Goal: Task Accomplishment & Management: Use online tool/utility

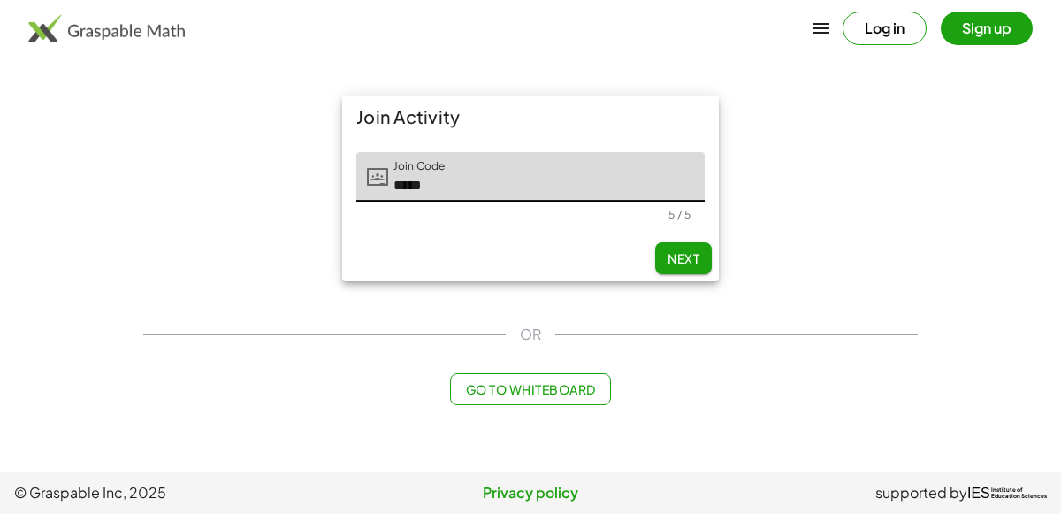
type input "*****"
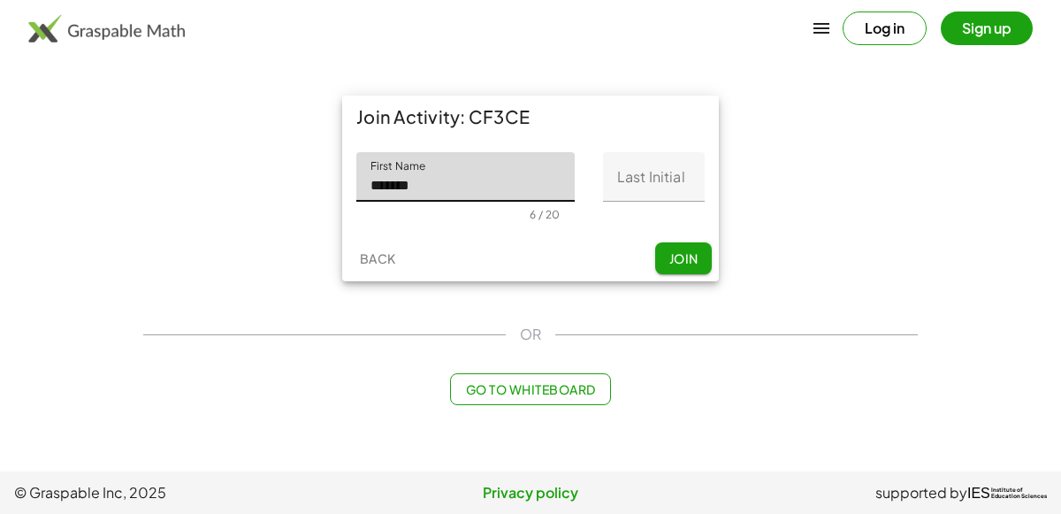
type input "*******"
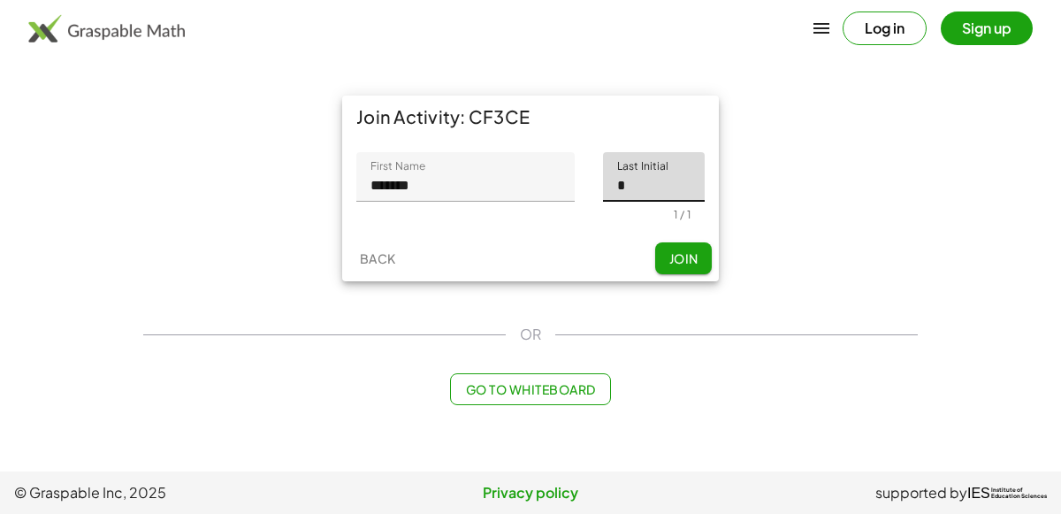
type input "*"
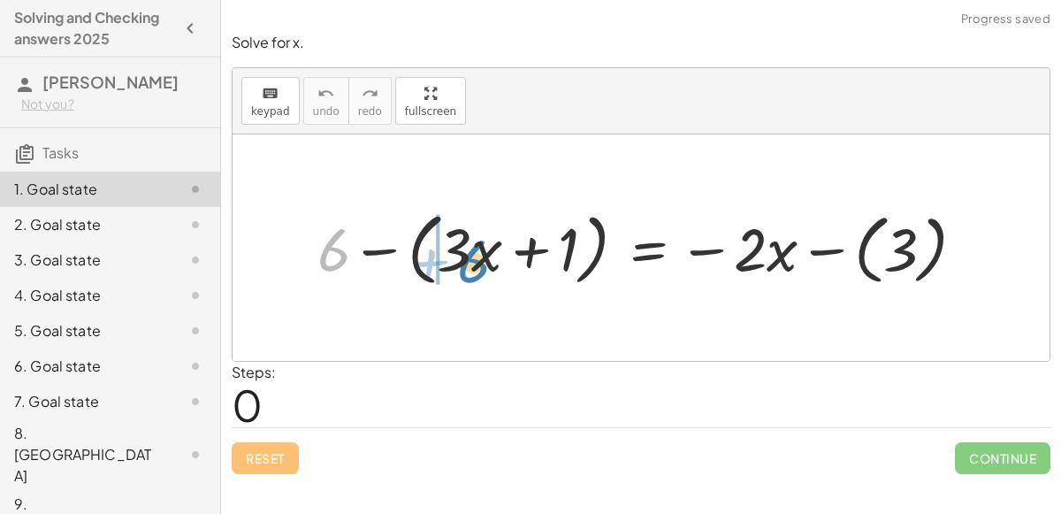
drag, startPoint x: 323, startPoint y: 238, endPoint x: 463, endPoint y: 249, distance: 140.2
click at [463, 249] on div at bounding box center [648, 247] width 679 height 88
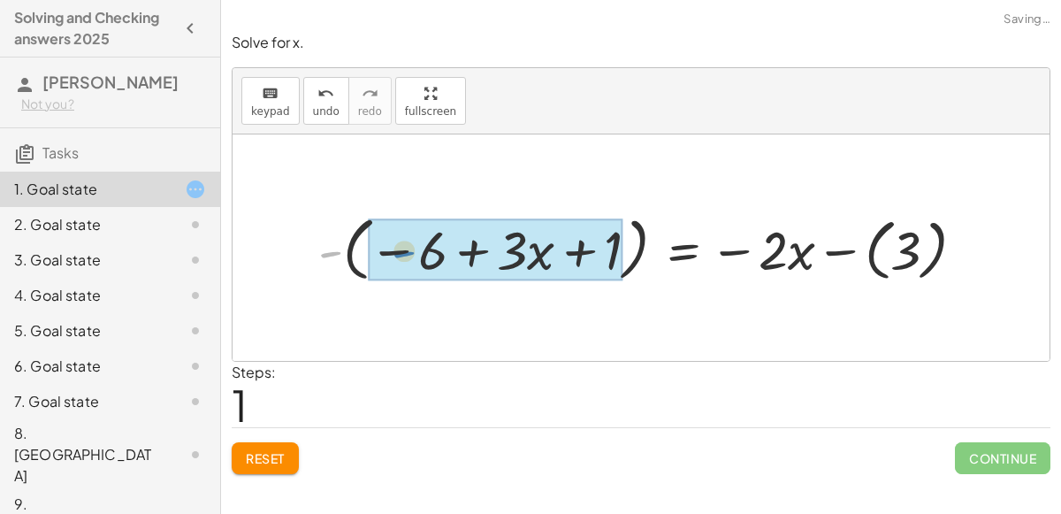
drag, startPoint x: 333, startPoint y: 251, endPoint x: 410, endPoint y: 251, distance: 77.8
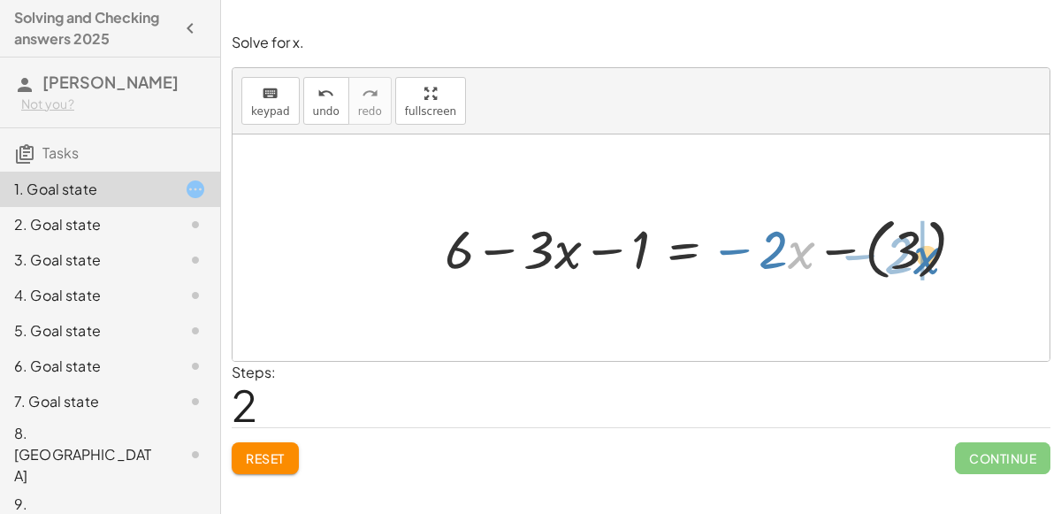
drag, startPoint x: 795, startPoint y: 241, endPoint x: 921, endPoint y: 246, distance: 125.7
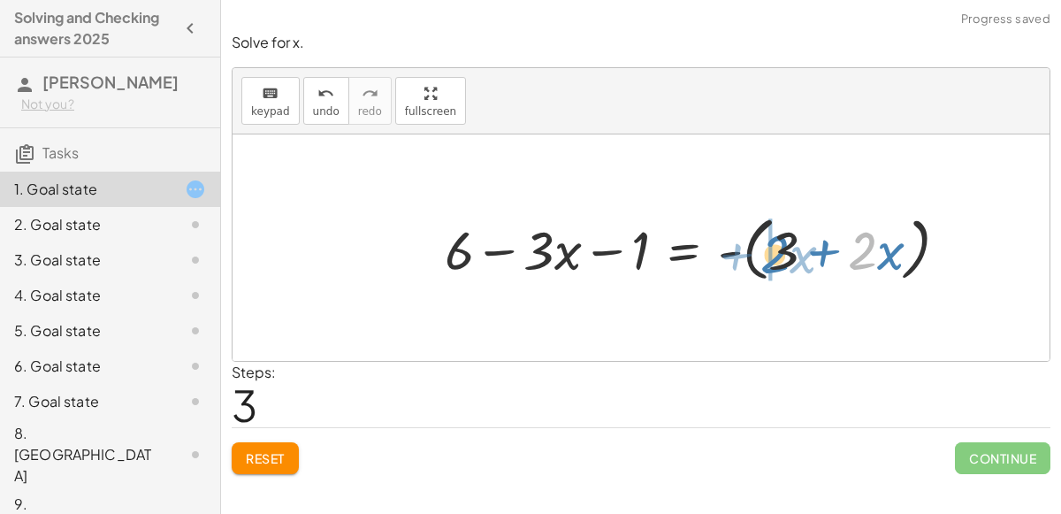
drag, startPoint x: 872, startPoint y: 245, endPoint x: 783, endPoint y: 249, distance: 89.4
click at [783, 249] on div at bounding box center [703, 248] width 535 height 79
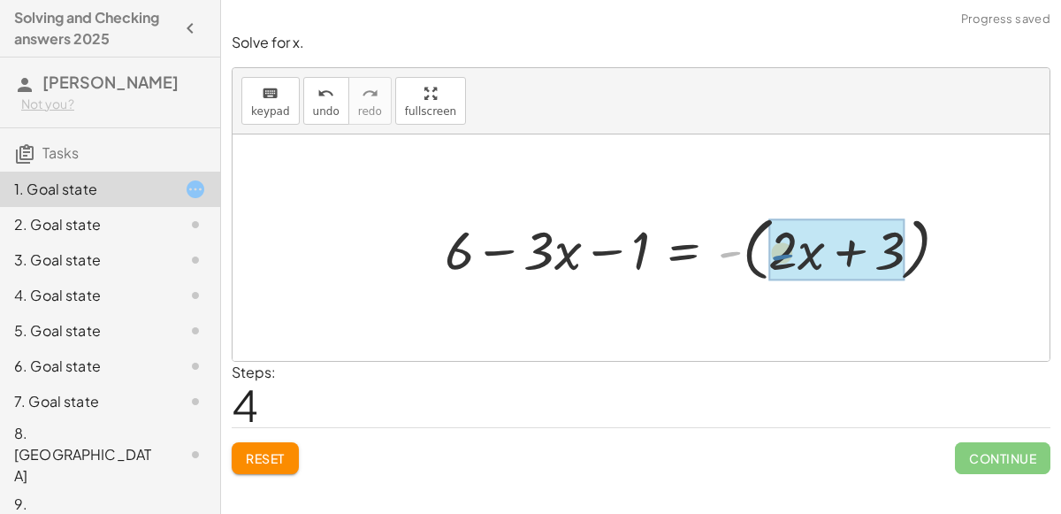
drag, startPoint x: 730, startPoint y: 249, endPoint x: 783, endPoint y: 252, distance: 53.1
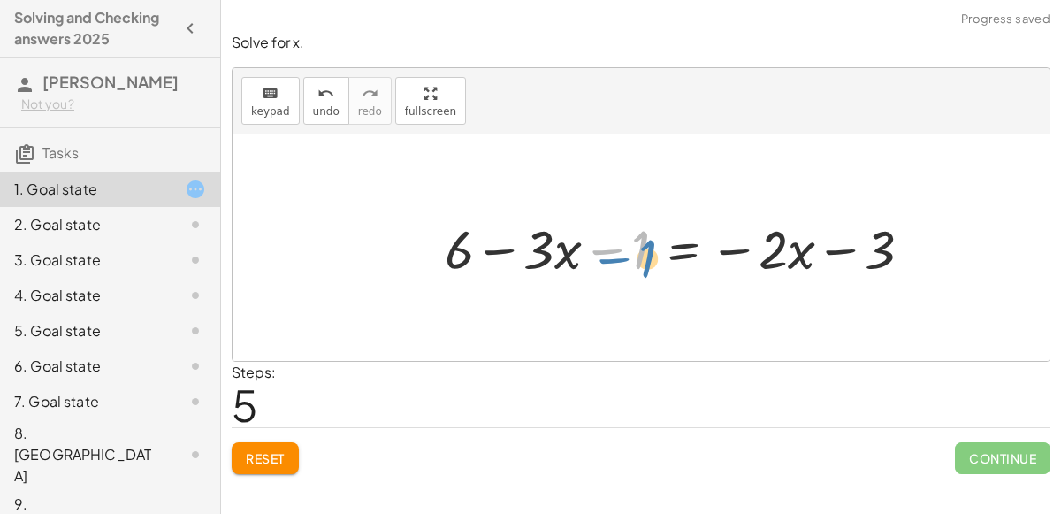
drag, startPoint x: 626, startPoint y: 254, endPoint x: 632, endPoint y: 262, distance: 10.1
click at [632, 262] on div at bounding box center [685, 247] width 499 height 71
drag, startPoint x: 890, startPoint y: 247, endPoint x: 731, endPoint y: 259, distance: 159.7
click at [731, 259] on div at bounding box center [685, 247] width 499 height 71
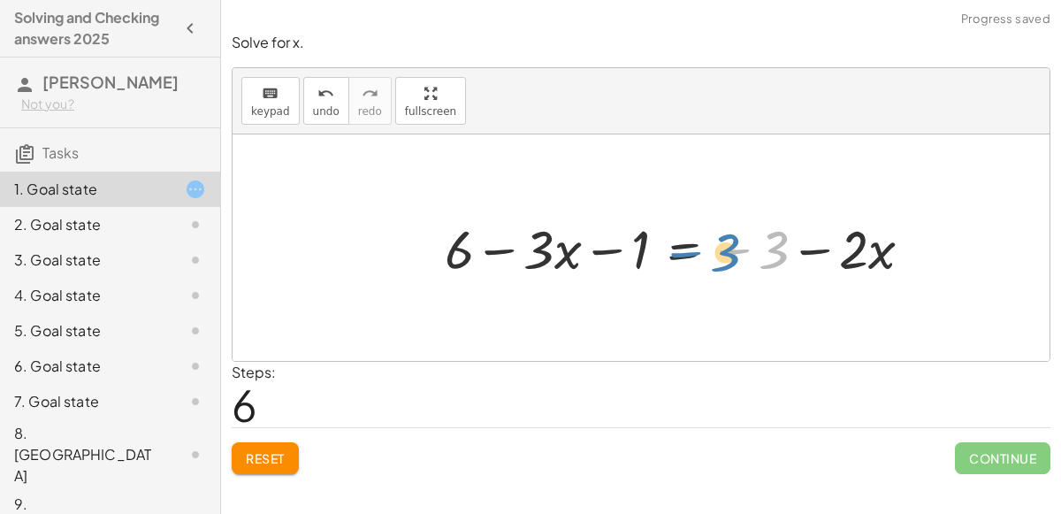
drag, startPoint x: 775, startPoint y: 257, endPoint x: 756, endPoint y: 257, distance: 18.6
click at [756, 257] on div at bounding box center [685, 247] width 499 height 71
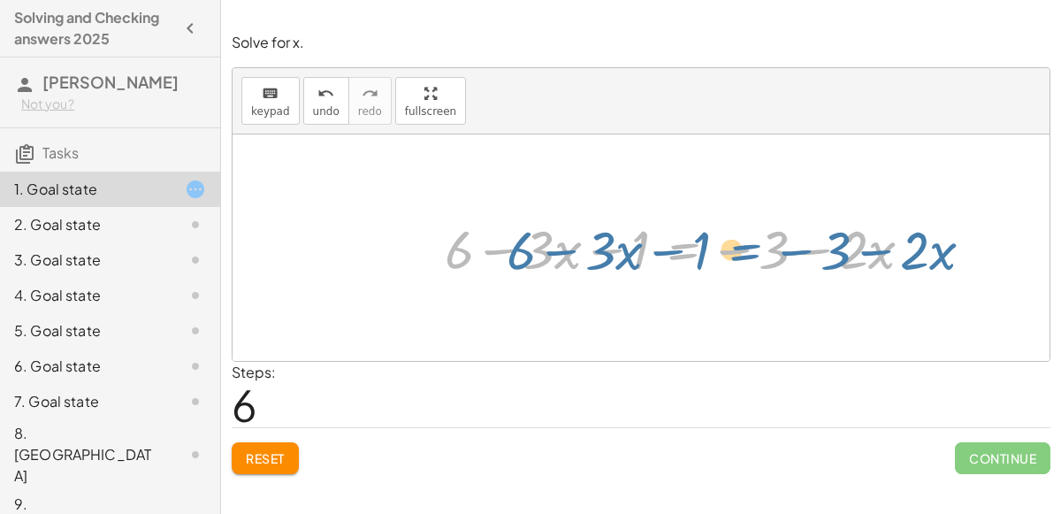
drag, startPoint x: 649, startPoint y: 249, endPoint x: 635, endPoint y: 264, distance: 21.3
click at [635, 264] on div at bounding box center [685, 247] width 499 height 71
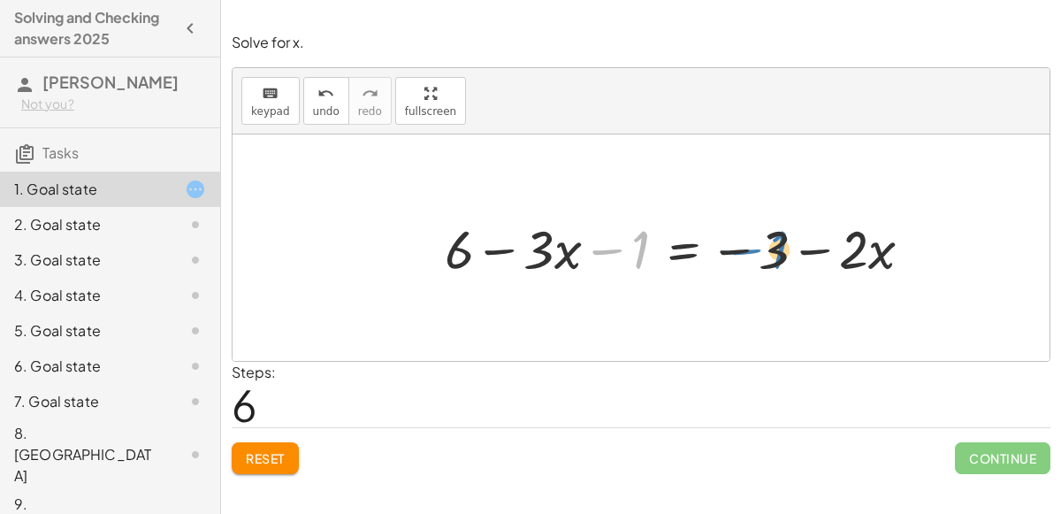
drag, startPoint x: 635, startPoint y: 264, endPoint x: 775, endPoint y: 265, distance: 139.8
click at [775, 265] on div at bounding box center [685, 247] width 499 height 71
drag, startPoint x: 466, startPoint y: 246, endPoint x: 657, endPoint y: 258, distance: 191.5
click at [657, 258] on div at bounding box center [685, 247] width 499 height 71
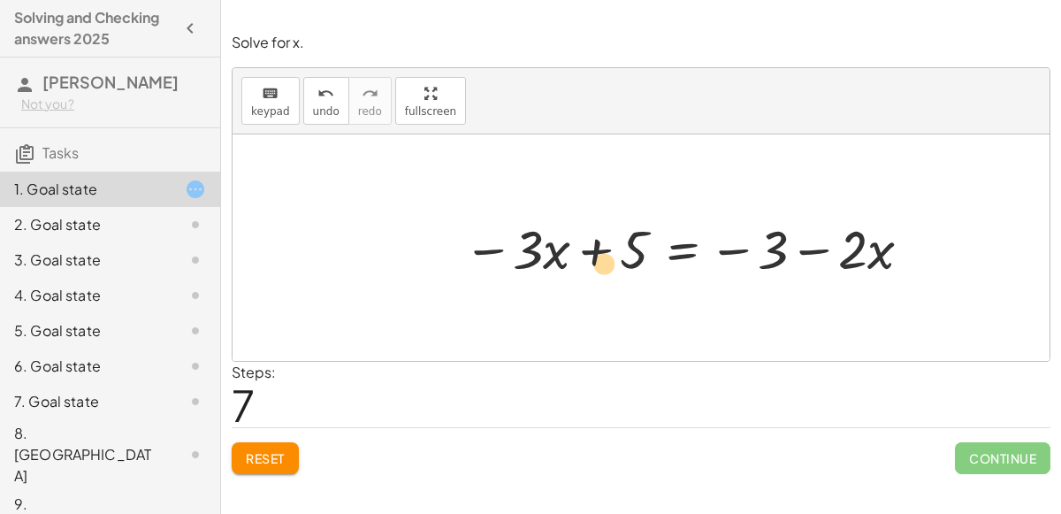
drag, startPoint x: 647, startPoint y: 246, endPoint x: 620, endPoint y: 260, distance: 30.1
click at [620, 260] on div at bounding box center [690, 247] width 471 height 71
drag, startPoint x: 769, startPoint y: 249, endPoint x: 716, endPoint y: 268, distance: 56.2
click at [716, 268] on div at bounding box center [690, 247] width 471 height 71
drag, startPoint x: 546, startPoint y: 239, endPoint x: 636, endPoint y: 238, distance: 90.2
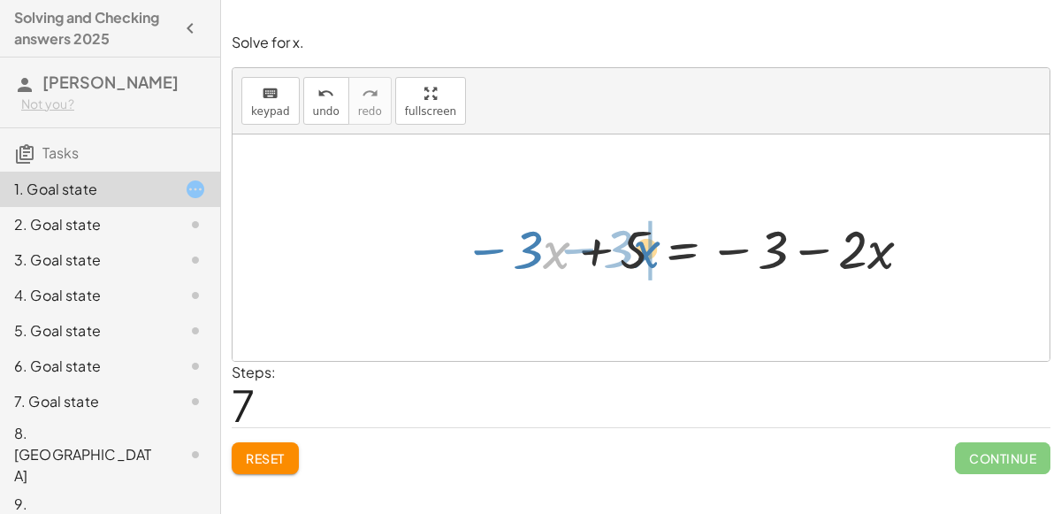
click at [636, 238] on div at bounding box center [690, 247] width 471 height 71
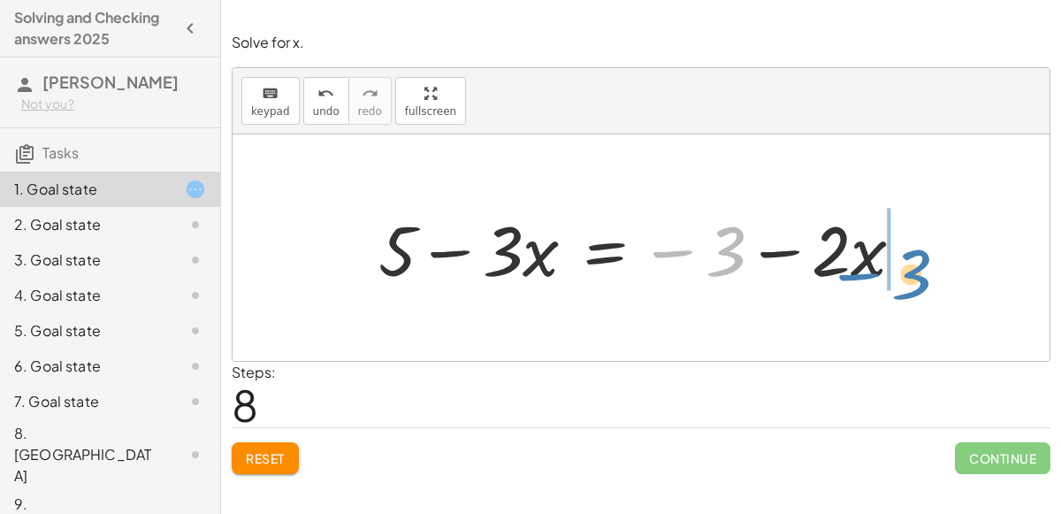
drag, startPoint x: 726, startPoint y: 260, endPoint x: 913, endPoint y: 283, distance: 188.0
click at [913, 283] on div at bounding box center [648, 248] width 557 height 91
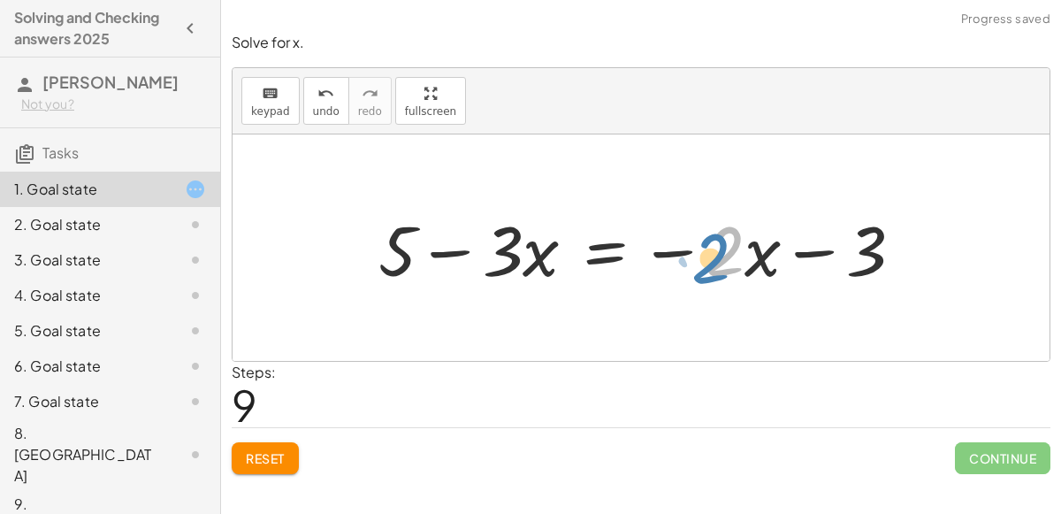
drag, startPoint x: 737, startPoint y: 254, endPoint x: 744, endPoint y: 263, distance: 11.3
click at [744, 263] on div at bounding box center [648, 248] width 557 height 91
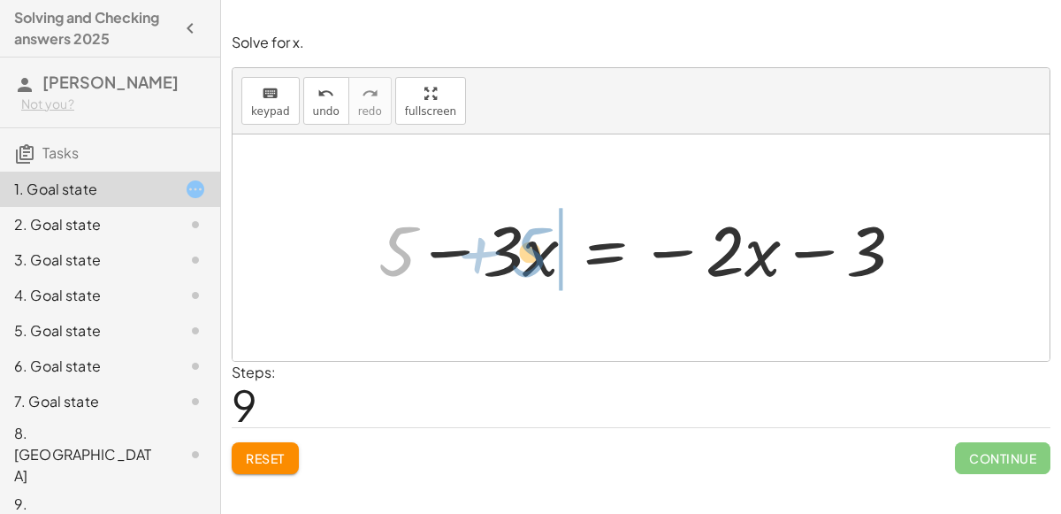
drag, startPoint x: 402, startPoint y: 237, endPoint x: 534, endPoint y: 238, distance: 132.7
click at [534, 238] on div at bounding box center [648, 248] width 557 height 91
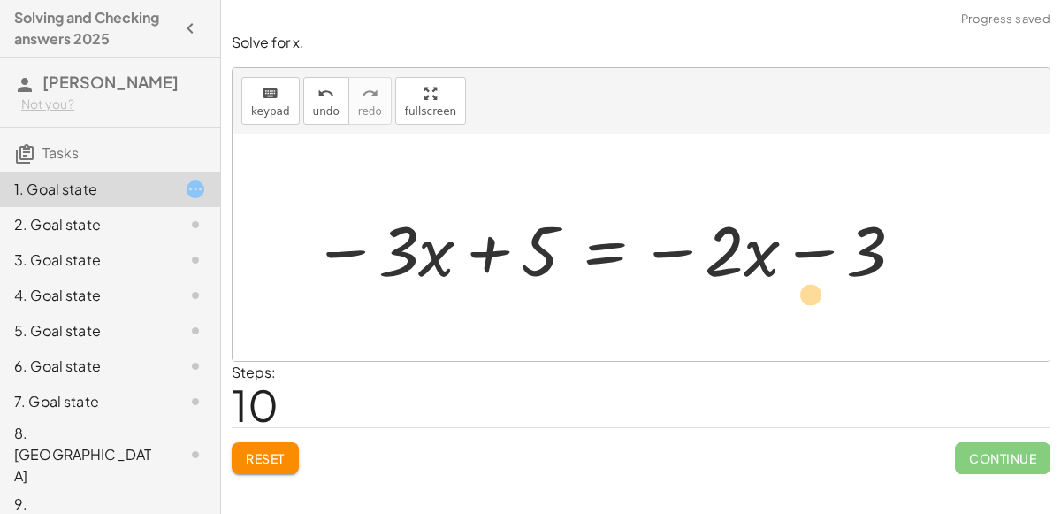
drag, startPoint x: 839, startPoint y: 259, endPoint x: 781, endPoint y: 303, distance: 72.0
click at [781, 303] on div "+ 6 − ( + · 3 · x + 1 ) = − · 2 · x − ( 3 ) - ( − 6 + · 3 · x + 1 ) = − · 2 · x…" at bounding box center [641, 247] width 817 height 226
click at [267, 108] on span "keypad" at bounding box center [270, 111] width 39 height 12
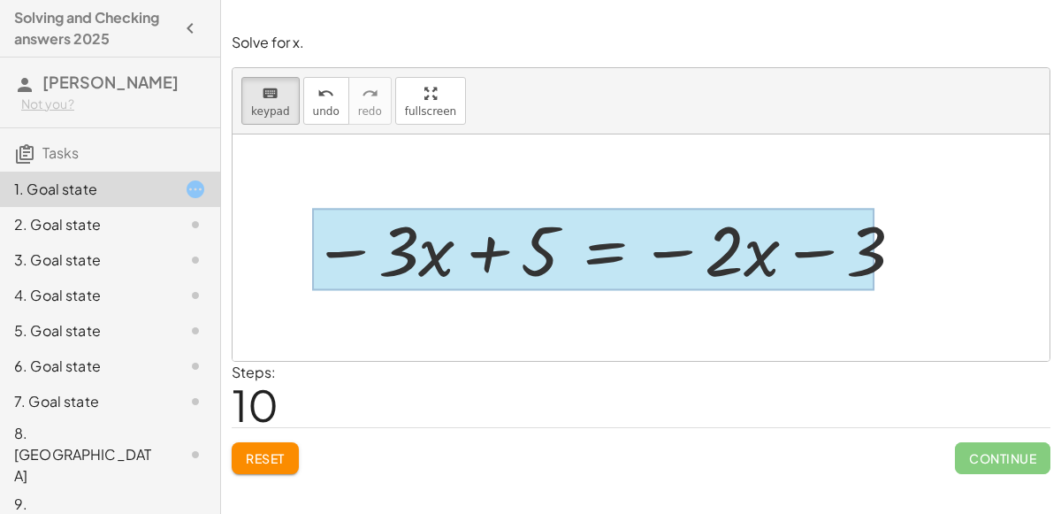
click at [577, 260] on div at bounding box center [593, 250] width 563 height 82
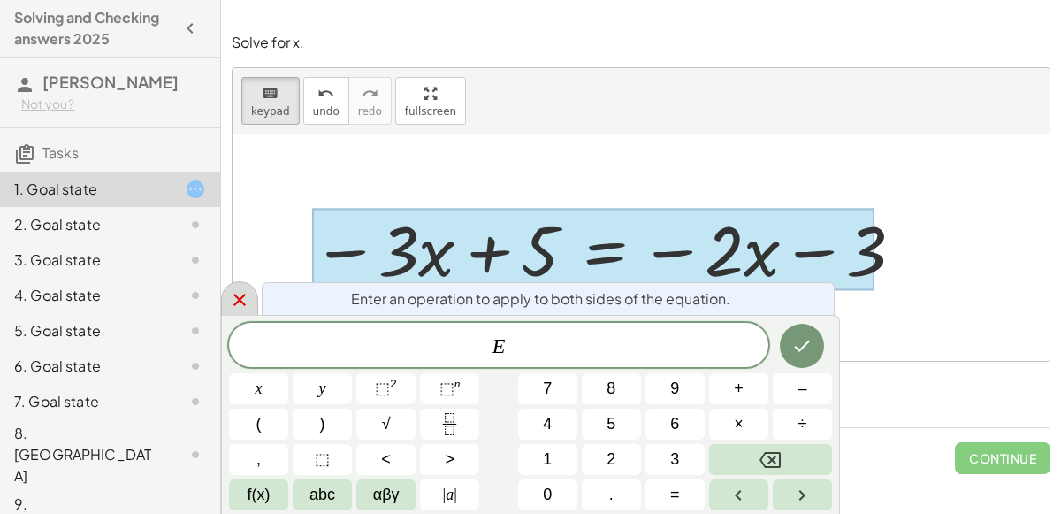
click at [239, 311] on div at bounding box center [239, 298] width 37 height 34
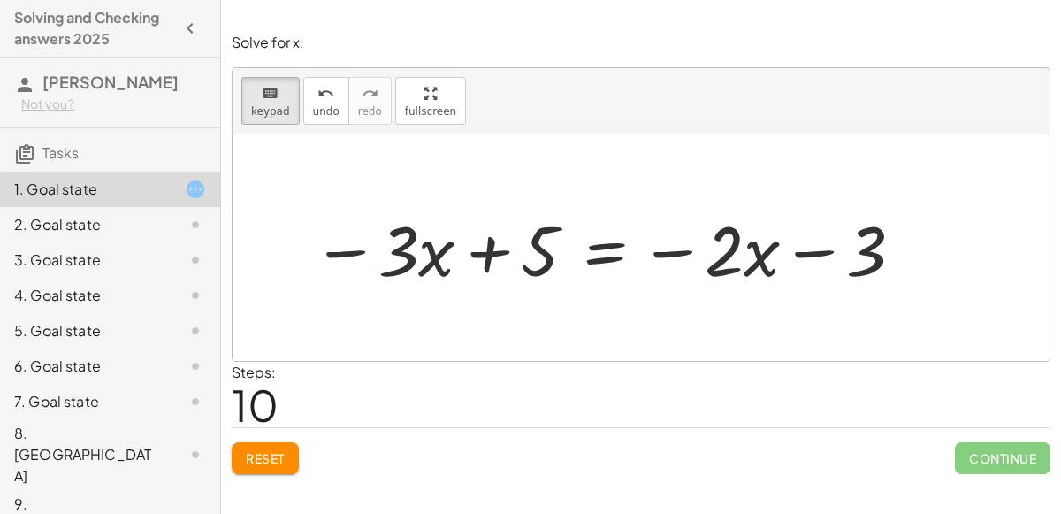
click at [266, 457] on span "Reset" at bounding box center [265, 458] width 39 height 16
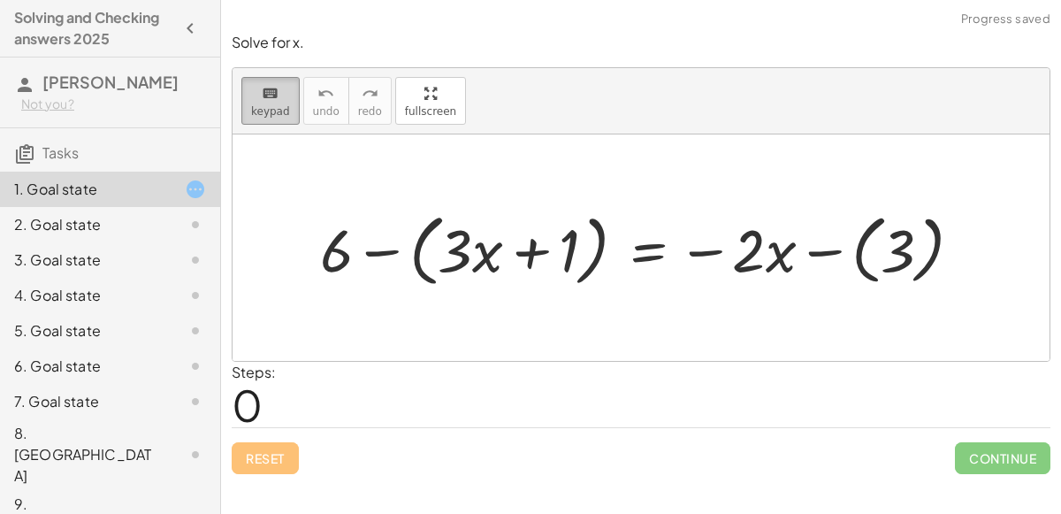
click at [269, 96] on icon "keyboard" at bounding box center [270, 93] width 17 height 21
click at [281, 98] on div "keyboard" at bounding box center [270, 92] width 39 height 21
click at [274, 101] on icon "keyboard" at bounding box center [270, 93] width 17 height 21
click at [509, 282] on div at bounding box center [648, 247] width 674 height 87
click at [268, 93] on icon "keyboard" at bounding box center [270, 93] width 17 height 21
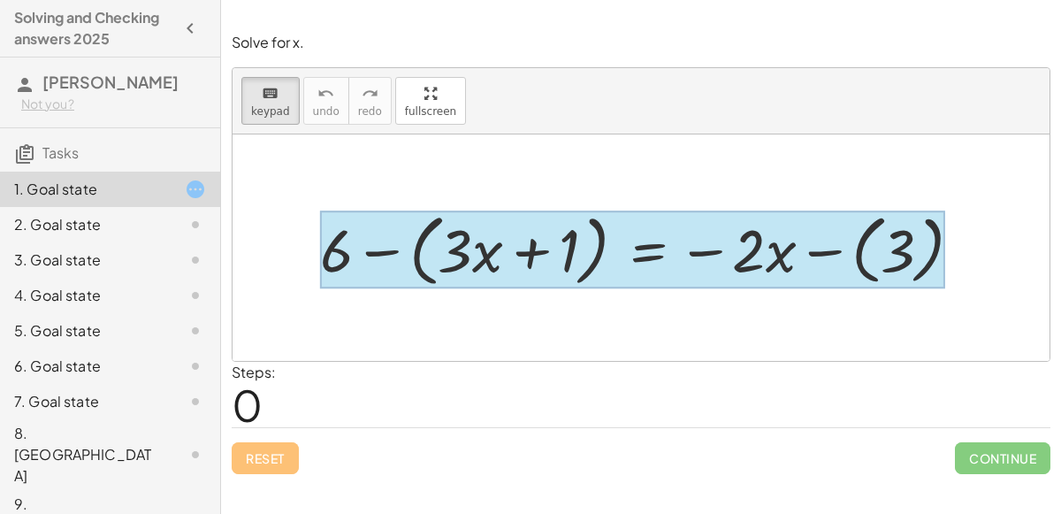
click at [637, 260] on div at bounding box center [632, 250] width 625 height 78
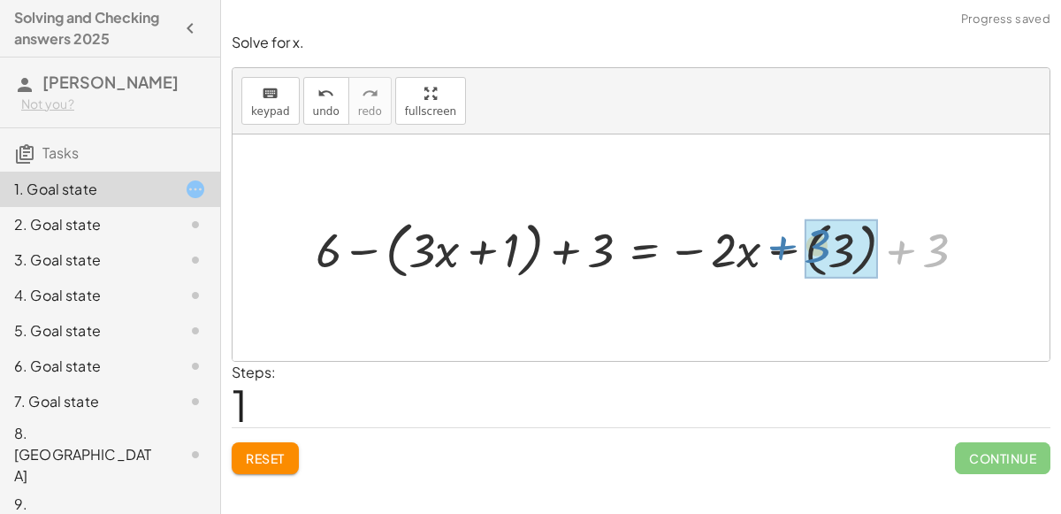
drag, startPoint x: 942, startPoint y: 245, endPoint x: 840, endPoint y: 244, distance: 101.7
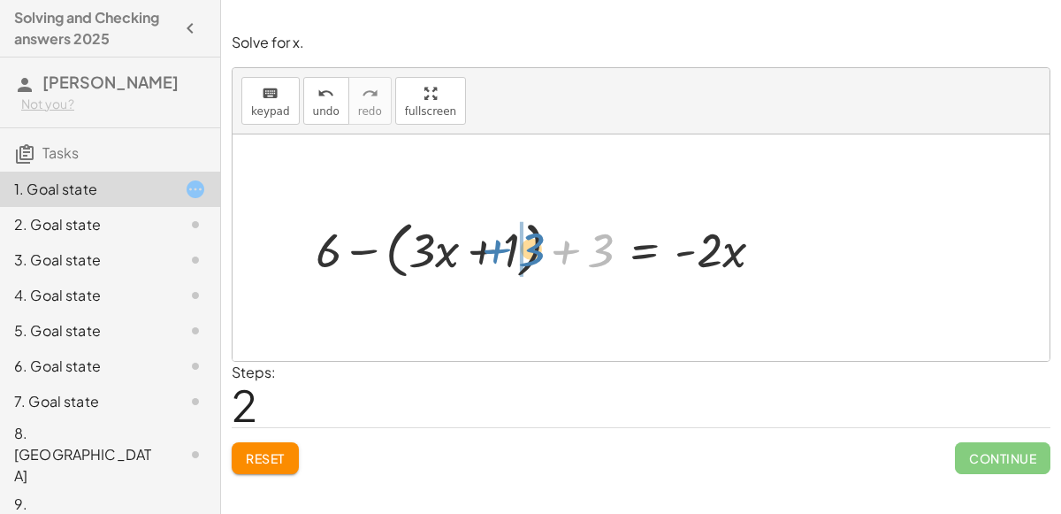
drag, startPoint x: 601, startPoint y: 251, endPoint x: 533, endPoint y: 250, distance: 67.2
click at [533, 250] on div at bounding box center [546, 247] width 479 height 71
drag, startPoint x: 580, startPoint y: 249, endPoint x: 512, endPoint y: 249, distance: 68.1
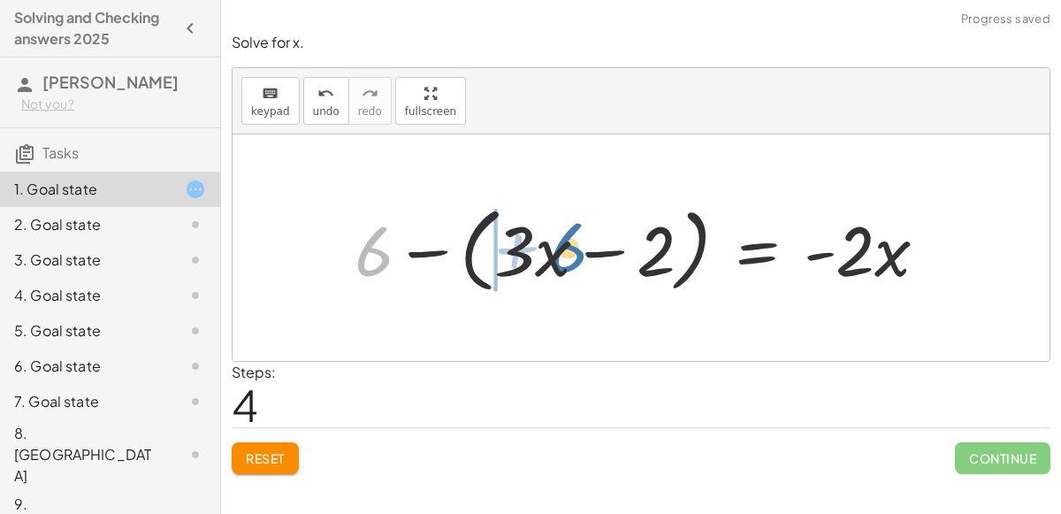
drag, startPoint x: 379, startPoint y: 252, endPoint x: 568, endPoint y: 249, distance: 189.3
click at [568, 249] on div at bounding box center [648, 248] width 605 height 102
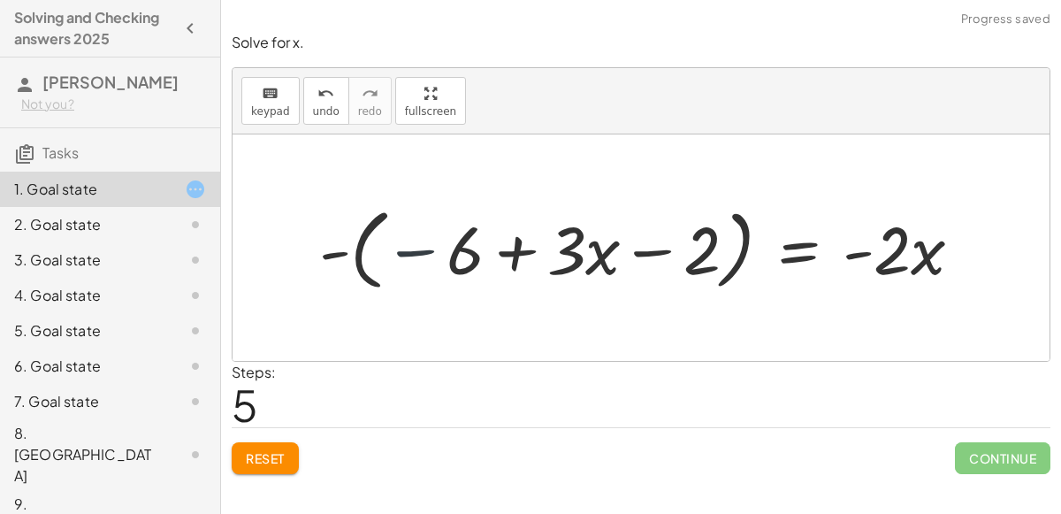
click at [400, 256] on div at bounding box center [647, 247] width 675 height 97
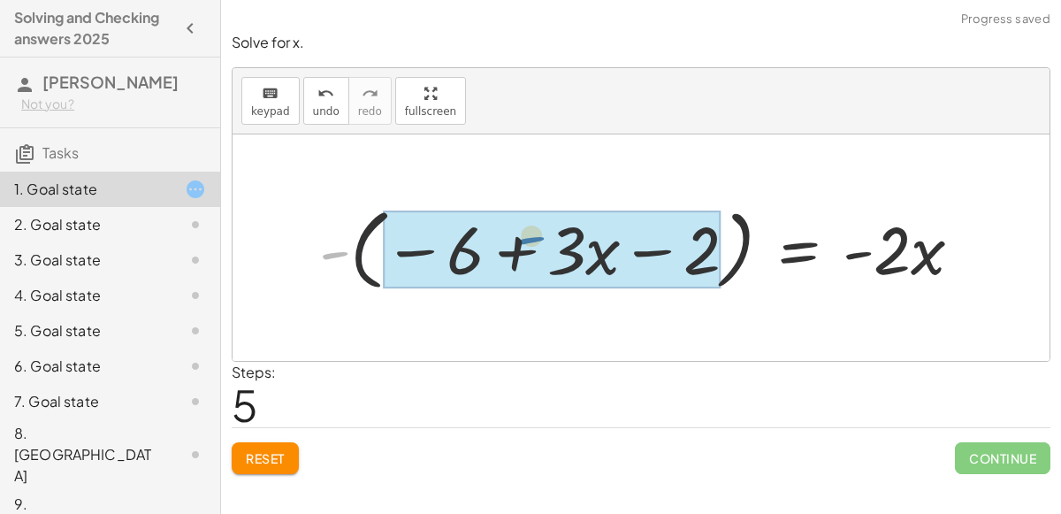
drag, startPoint x: 341, startPoint y: 253, endPoint x: 539, endPoint y: 238, distance: 198.7
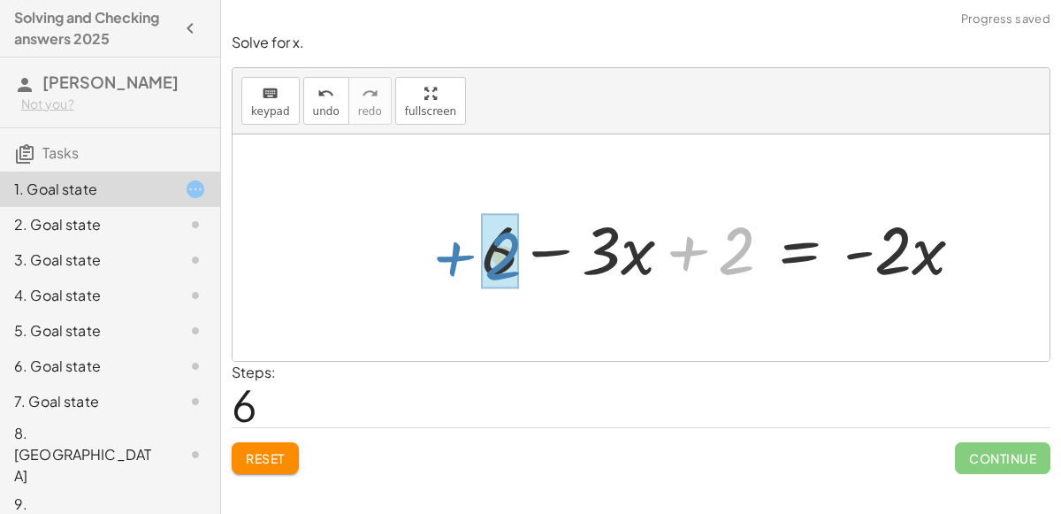
drag, startPoint x: 731, startPoint y: 260, endPoint x: 497, endPoint y: 265, distance: 233.6
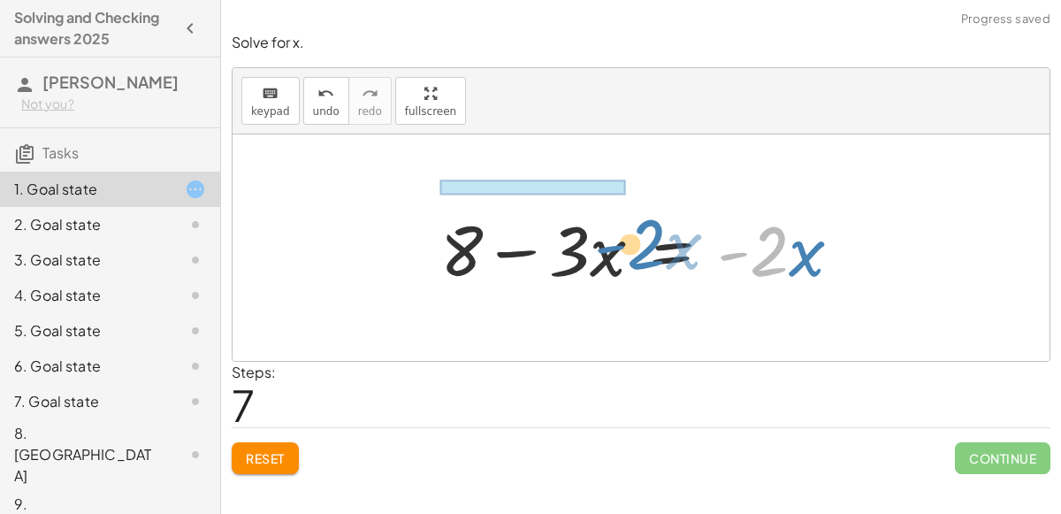
drag, startPoint x: 778, startPoint y: 251, endPoint x: 655, endPoint y: 244, distance: 123.2
click at [655, 244] on div at bounding box center [648, 248] width 433 height 91
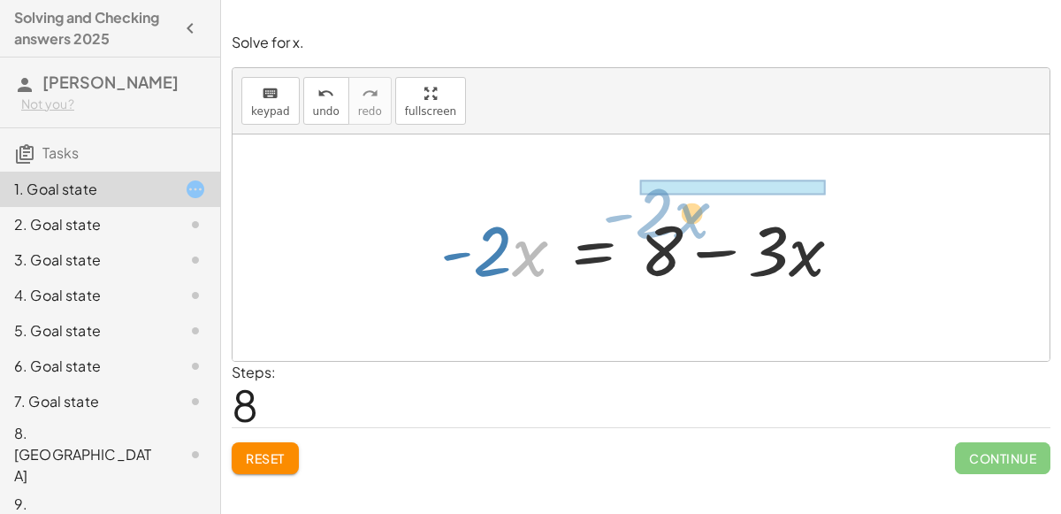
drag, startPoint x: 517, startPoint y: 255, endPoint x: 679, endPoint y: 217, distance: 166.3
click at [679, 217] on div at bounding box center [648, 248] width 433 height 91
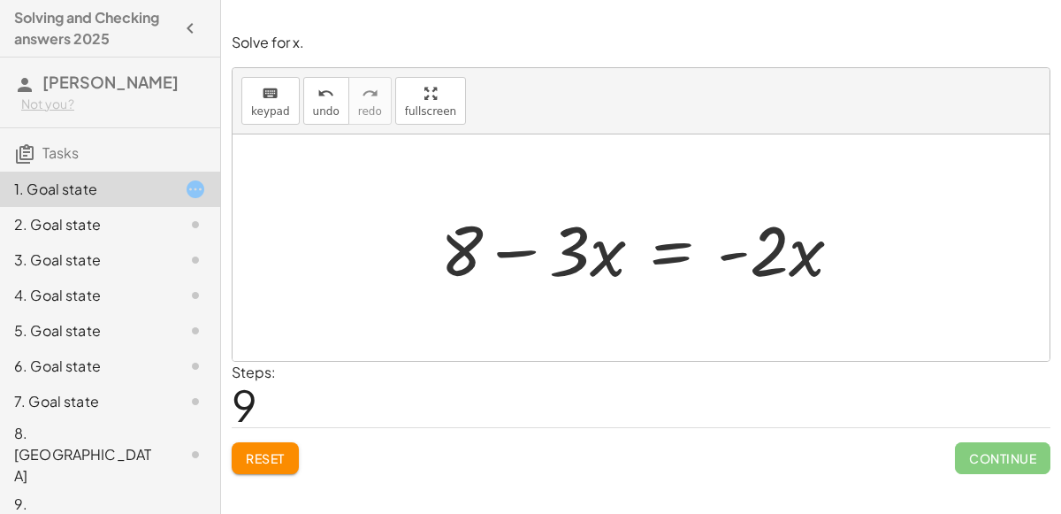
click at [284, 456] on span "Reset" at bounding box center [265, 458] width 39 height 16
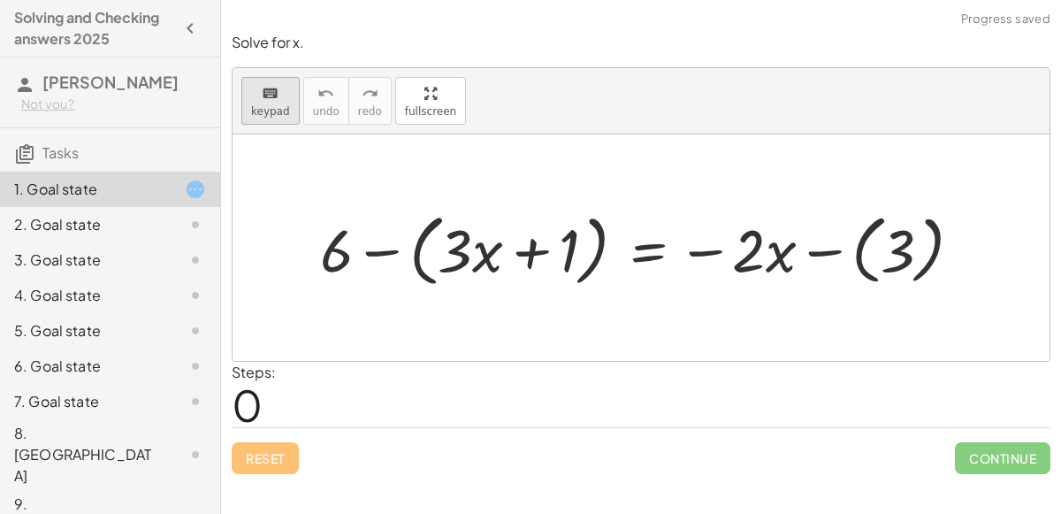
click at [262, 101] on icon "keyboard" at bounding box center [270, 93] width 17 height 21
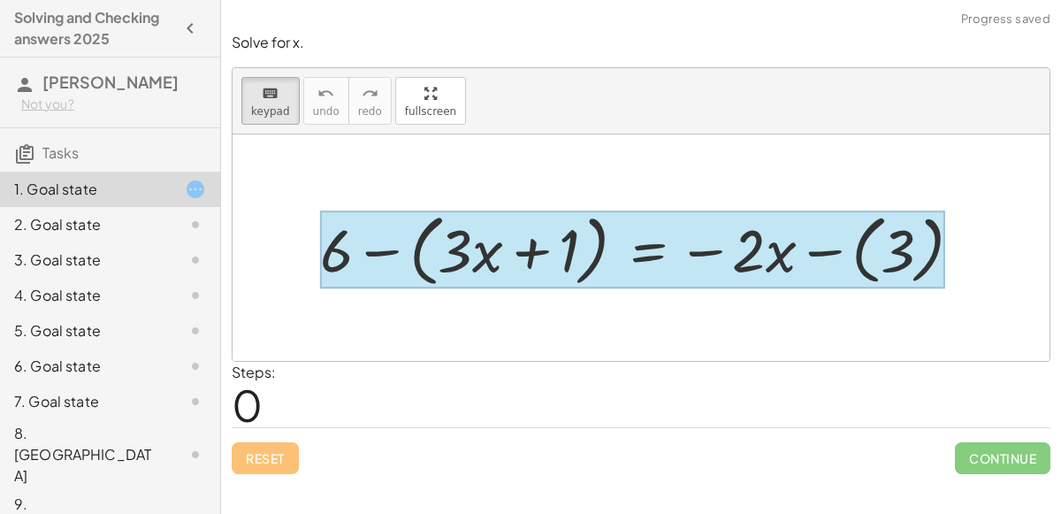
click at [632, 264] on div at bounding box center [632, 250] width 625 height 78
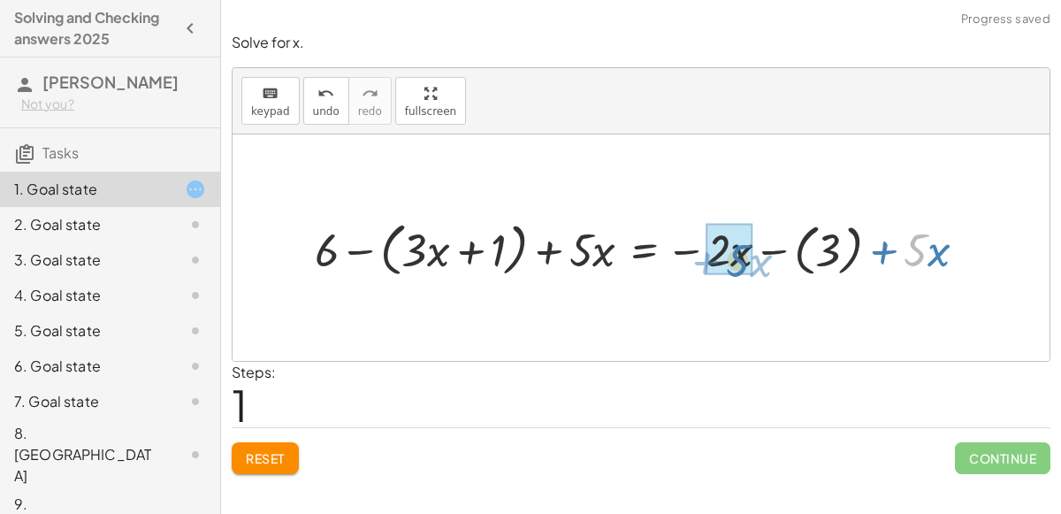
drag, startPoint x: 918, startPoint y: 237, endPoint x: 739, endPoint y: 248, distance: 179.9
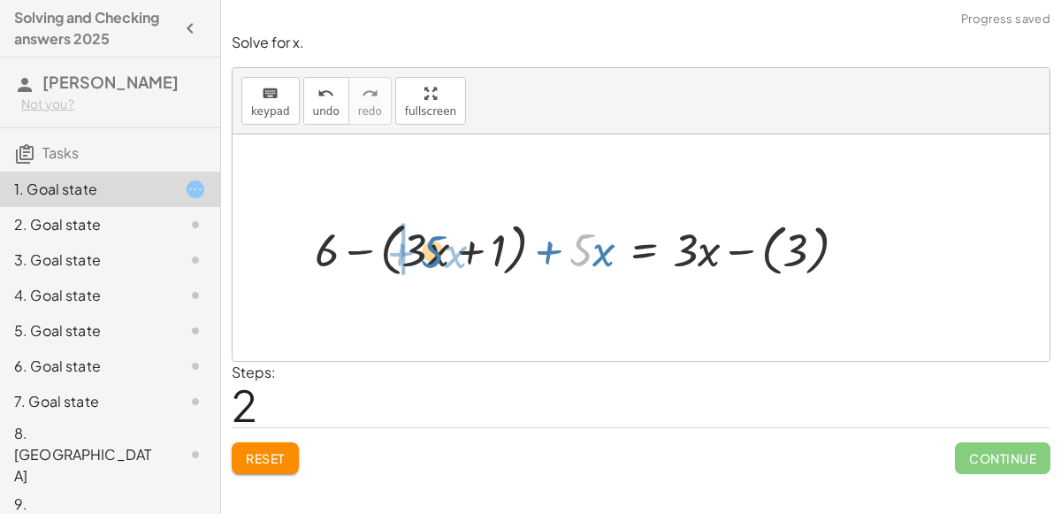
drag, startPoint x: 590, startPoint y: 252, endPoint x: 442, endPoint y: 254, distance: 147.7
click at [442, 254] on div at bounding box center [588, 247] width 564 height 66
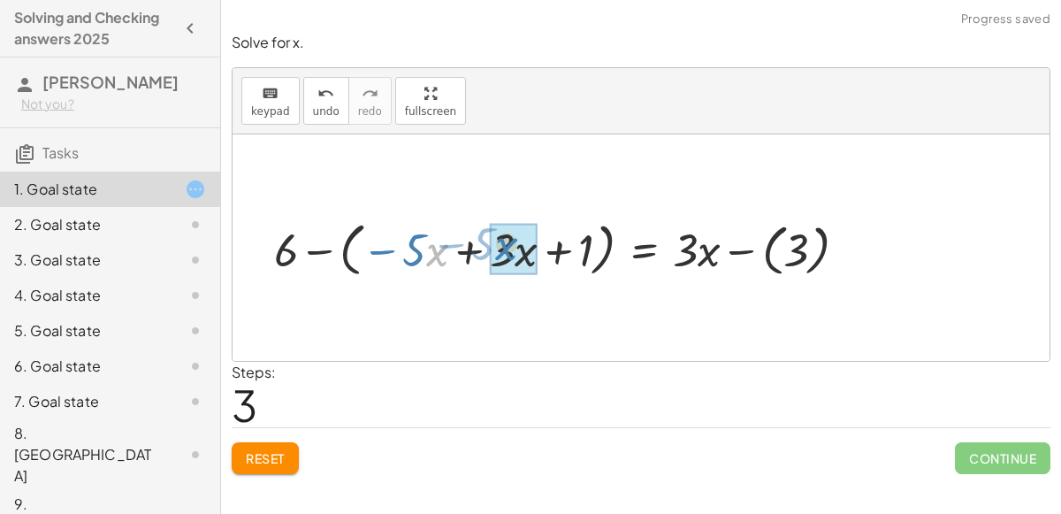
drag, startPoint x: 426, startPoint y: 259, endPoint x: 493, endPoint y: 254, distance: 66.6
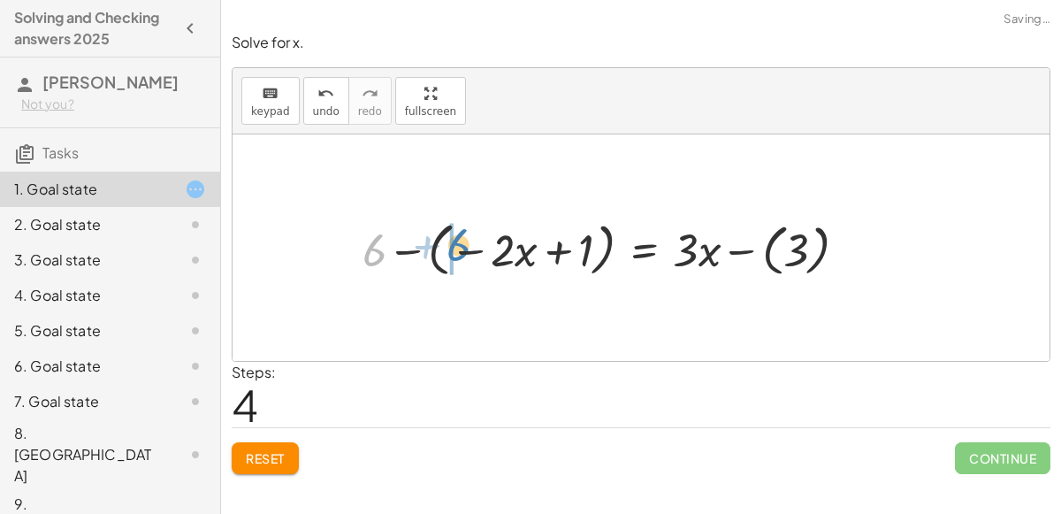
drag, startPoint x: 372, startPoint y: 236, endPoint x: 451, endPoint y: 231, distance: 78.9
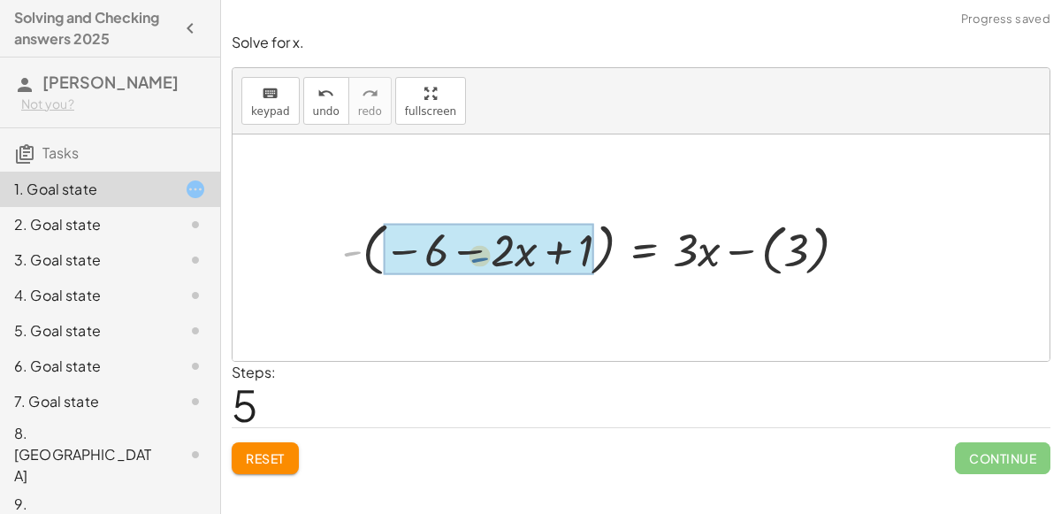
drag, startPoint x: 356, startPoint y: 247, endPoint x: 486, endPoint y: 253, distance: 130.2
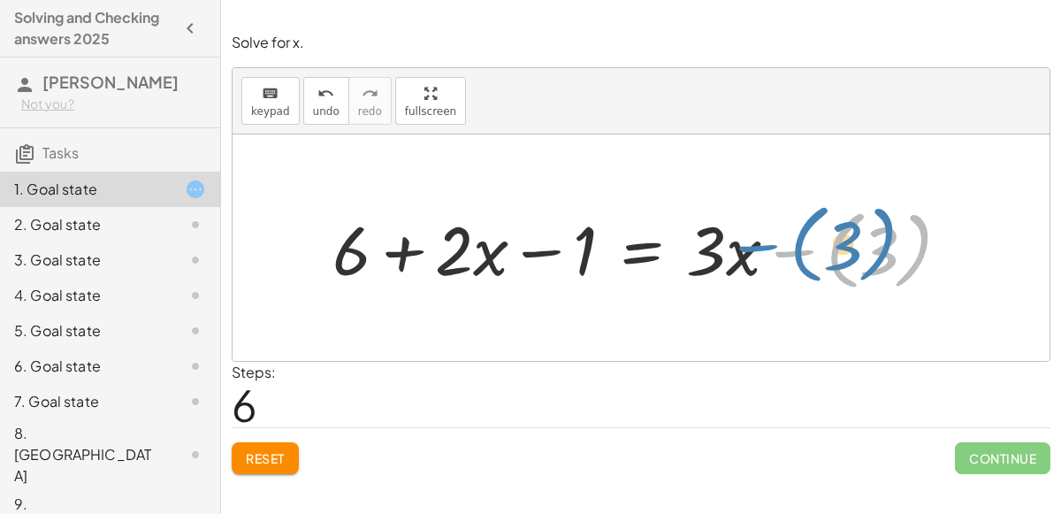
drag, startPoint x: 800, startPoint y: 257, endPoint x: 762, endPoint y: 252, distance: 38.4
click at [762, 252] on div at bounding box center [649, 248] width 650 height 96
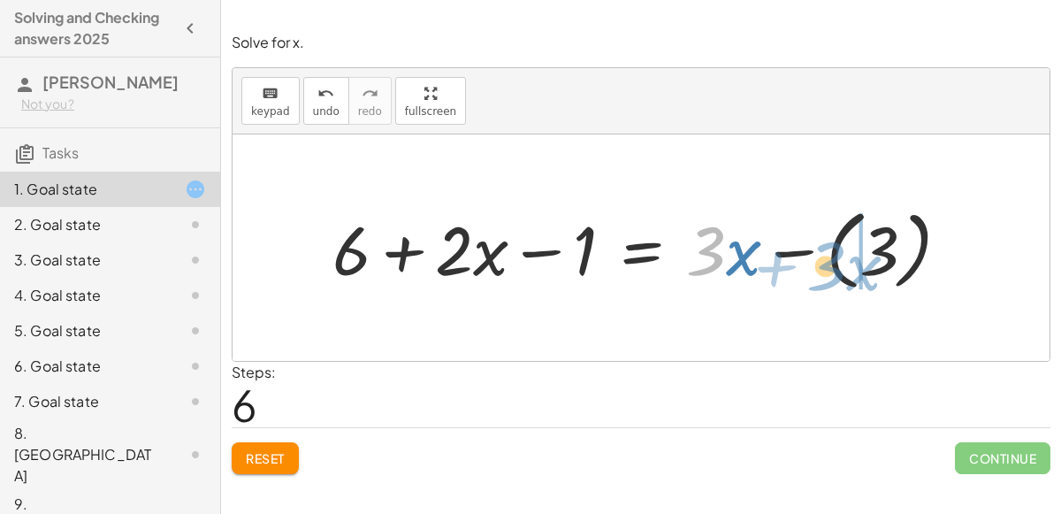
drag, startPoint x: 707, startPoint y: 252, endPoint x: 822, endPoint y: 264, distance: 115.7
click at [822, 264] on div at bounding box center [649, 248] width 650 height 96
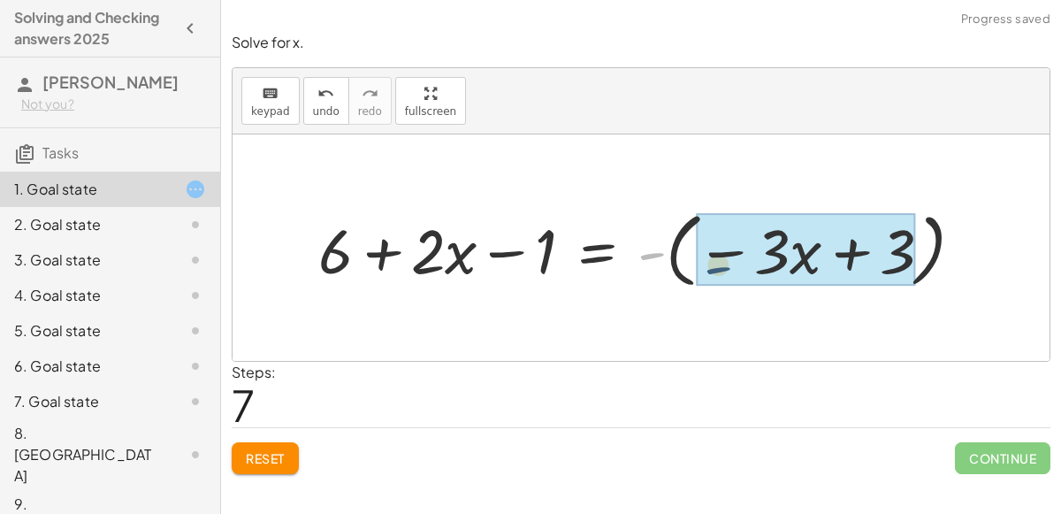
drag, startPoint x: 661, startPoint y: 253, endPoint x: 755, endPoint y: 263, distance: 95.1
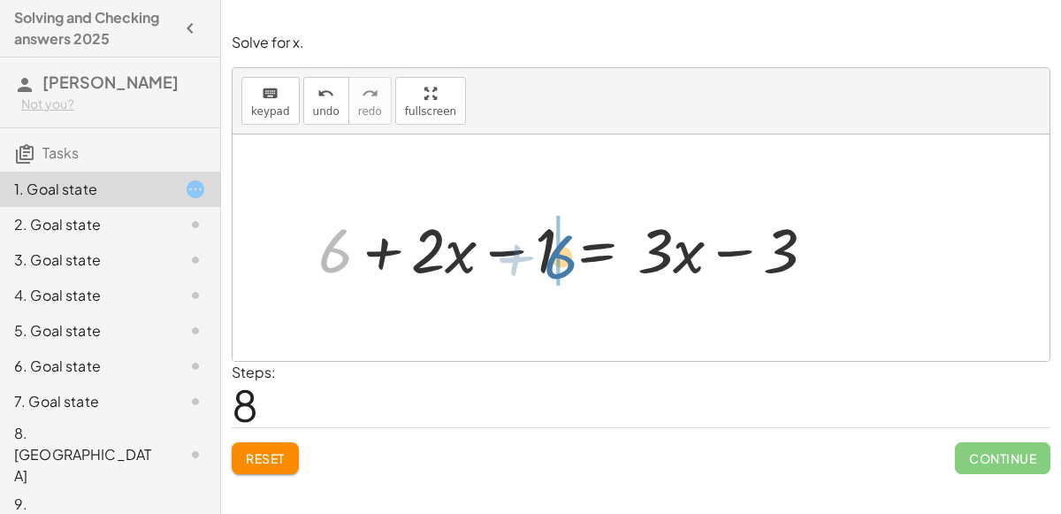
drag, startPoint x: 339, startPoint y: 249, endPoint x: 569, endPoint y: 255, distance: 230.0
click at [569, 255] on div at bounding box center [574, 247] width 529 height 81
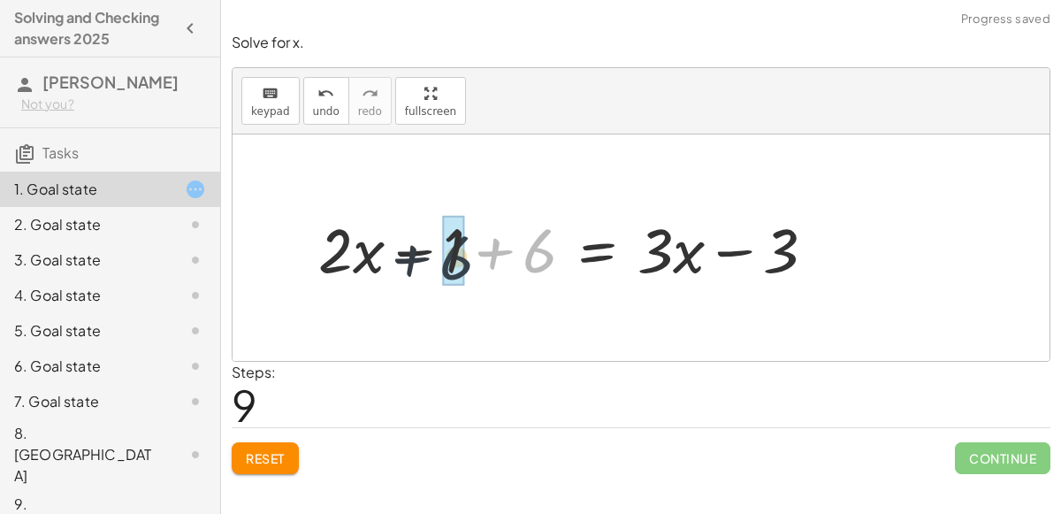
drag, startPoint x: 546, startPoint y: 254, endPoint x: 470, endPoint y: 260, distance: 76.3
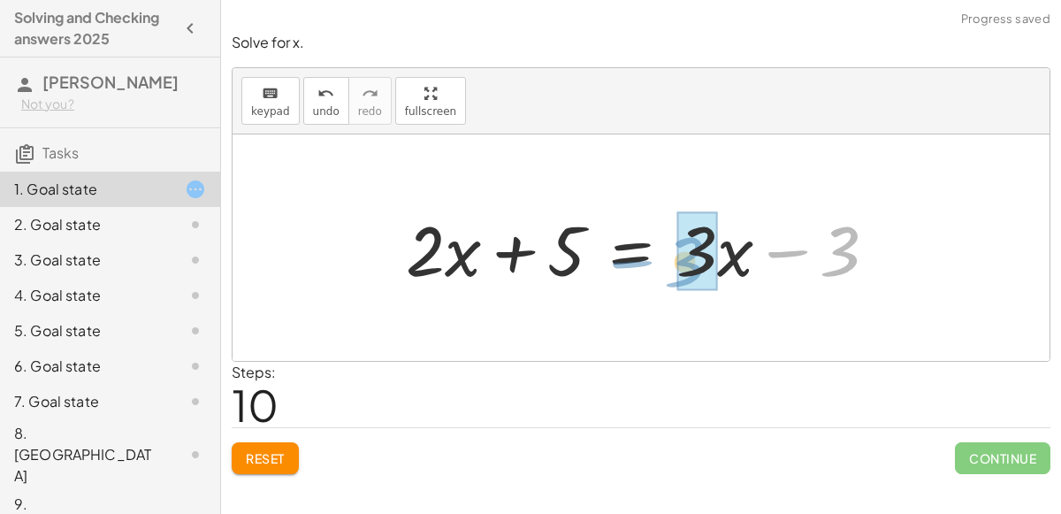
drag, startPoint x: 849, startPoint y: 254, endPoint x: 691, endPoint y: 264, distance: 158.7
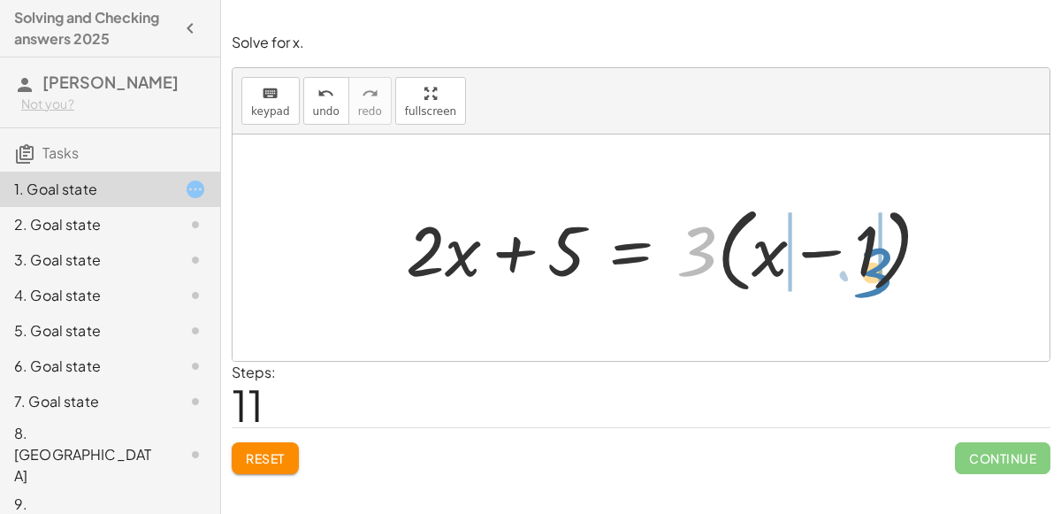
drag, startPoint x: 710, startPoint y: 242, endPoint x: 886, endPoint y: 263, distance: 177.2
click at [886, 263] on div at bounding box center [675, 248] width 557 height 102
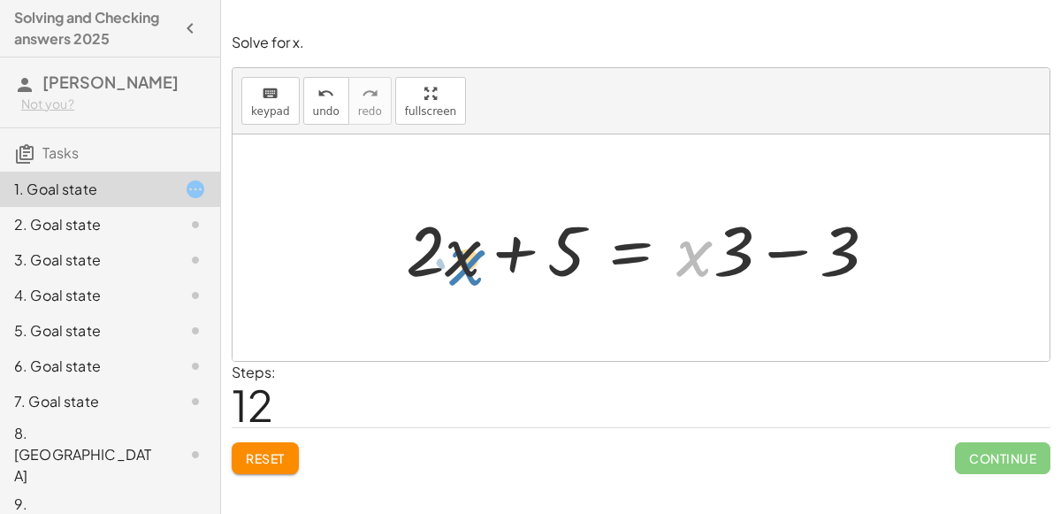
drag, startPoint x: 702, startPoint y: 250, endPoint x: 471, endPoint y: 256, distance: 230.9
click at [471, 256] on div at bounding box center [648, 248] width 503 height 91
click at [273, 450] on span "Reset" at bounding box center [265, 458] width 39 height 16
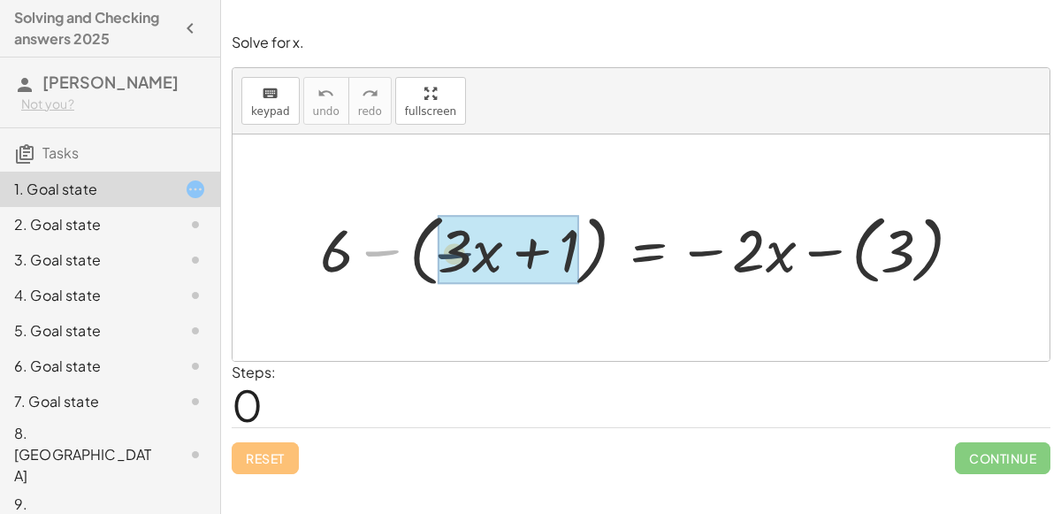
drag, startPoint x: 375, startPoint y: 255, endPoint x: 481, endPoint y: 256, distance: 106.1
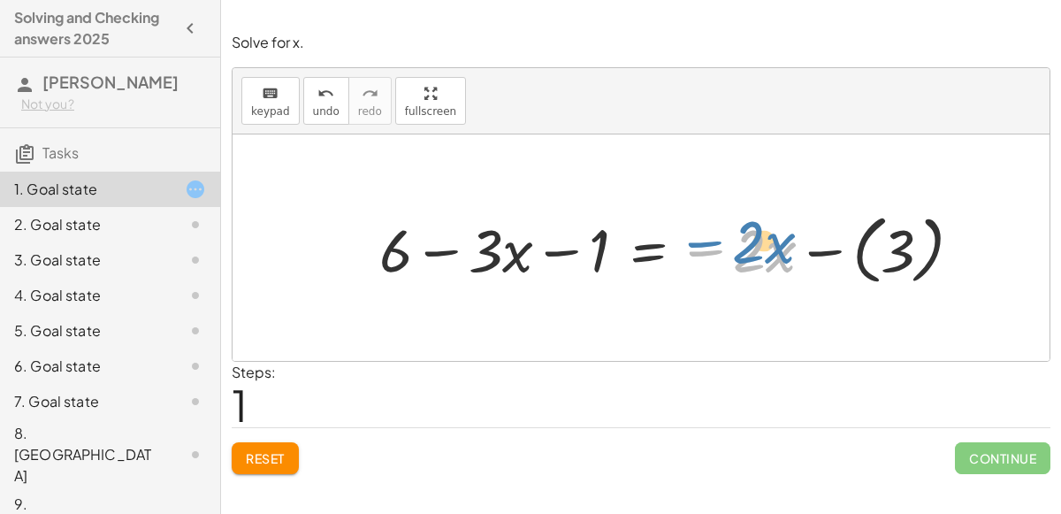
click at [712, 248] on div at bounding box center [678, 247] width 615 height 84
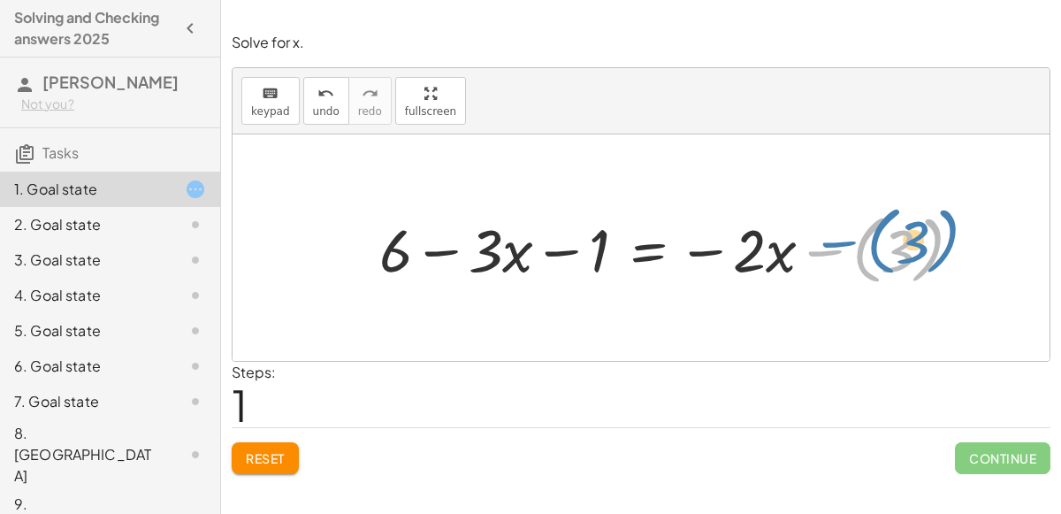
click at [821, 249] on div at bounding box center [678, 247] width 615 height 84
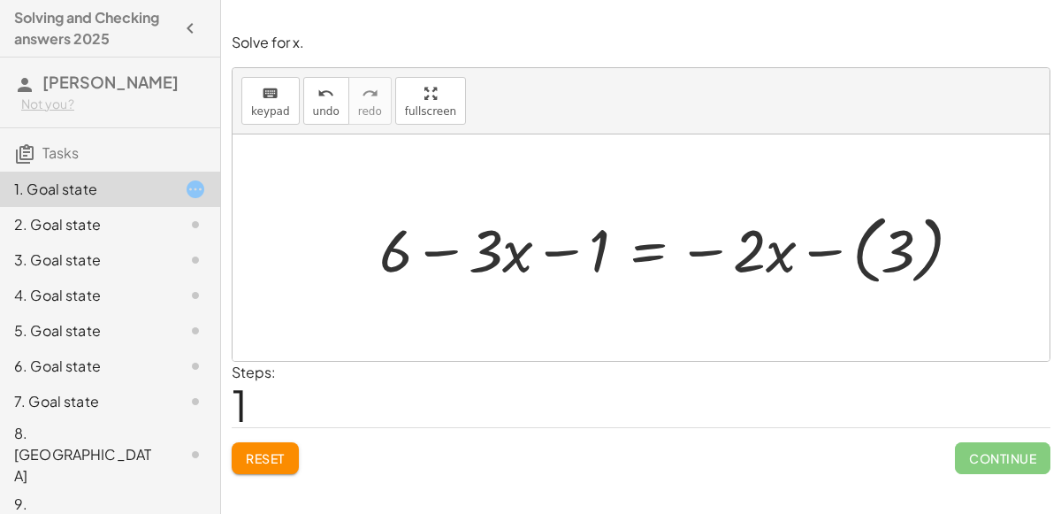
click at [647, 253] on div at bounding box center [678, 247] width 615 height 84
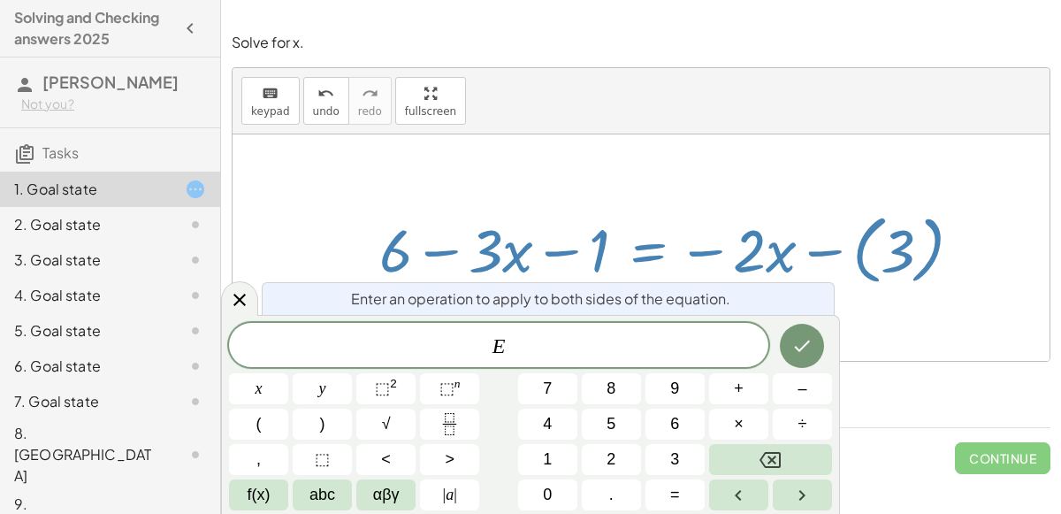
click at [946, 287] on div at bounding box center [678, 247] width 615 height 84
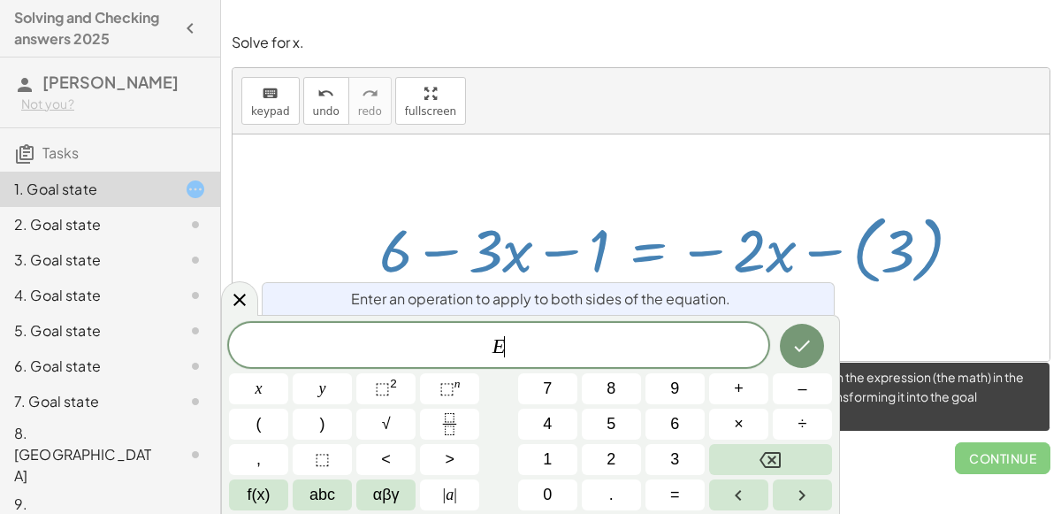
click at [983, 455] on span "Continue" at bounding box center [1003, 458] width 96 height 32
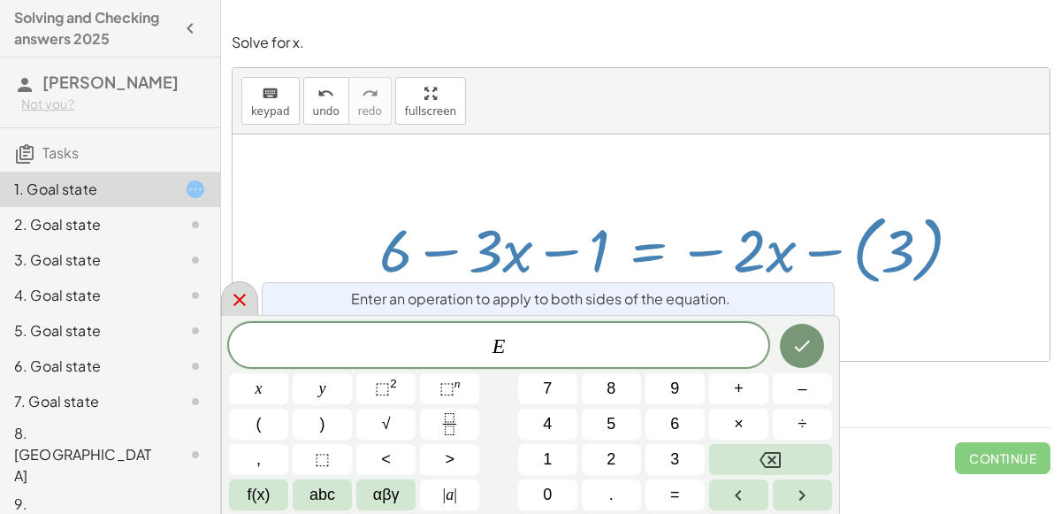
click at [240, 298] on icon at bounding box center [240, 300] width 12 height 12
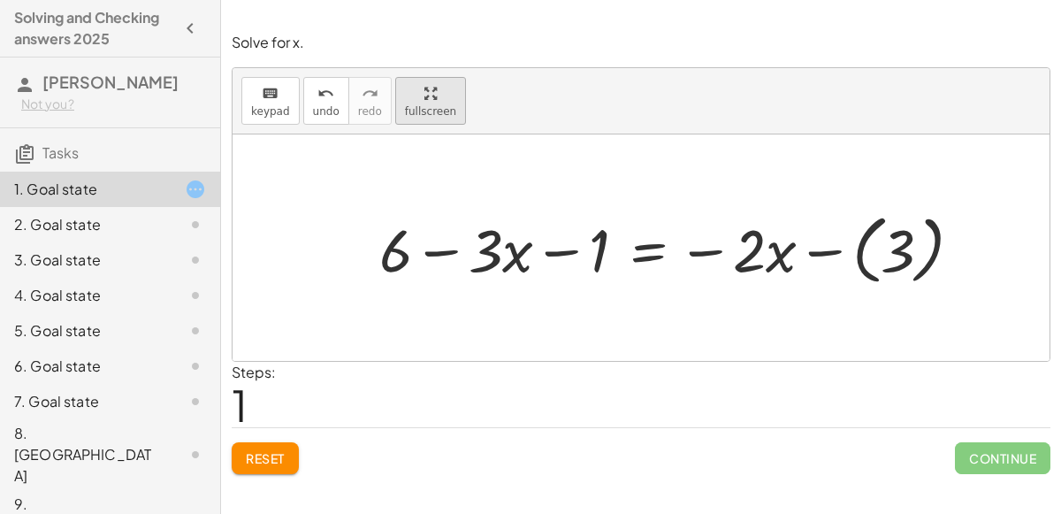
click at [425, 85] on icon "button" at bounding box center [431, 93] width 12 height 21
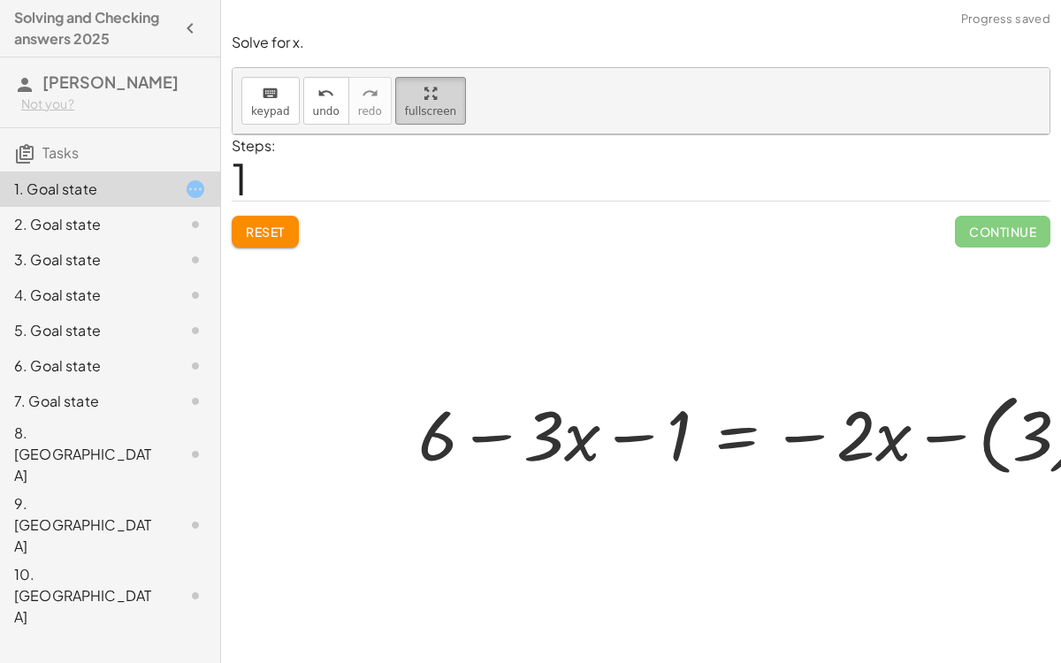
click at [425, 83] on icon "button" at bounding box center [431, 93] width 12 height 21
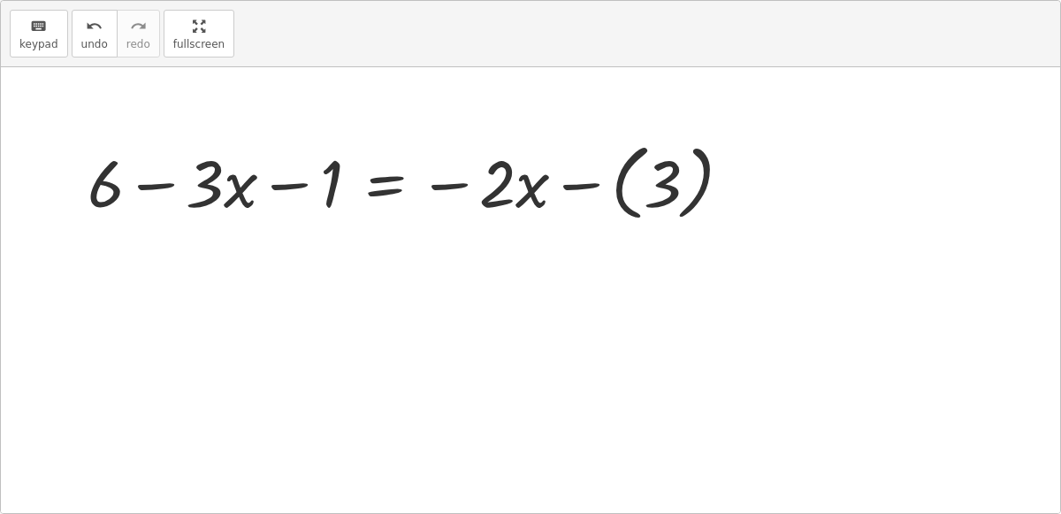
click at [971, 180] on span "Continue" at bounding box center [1003, 164] width 96 height 32
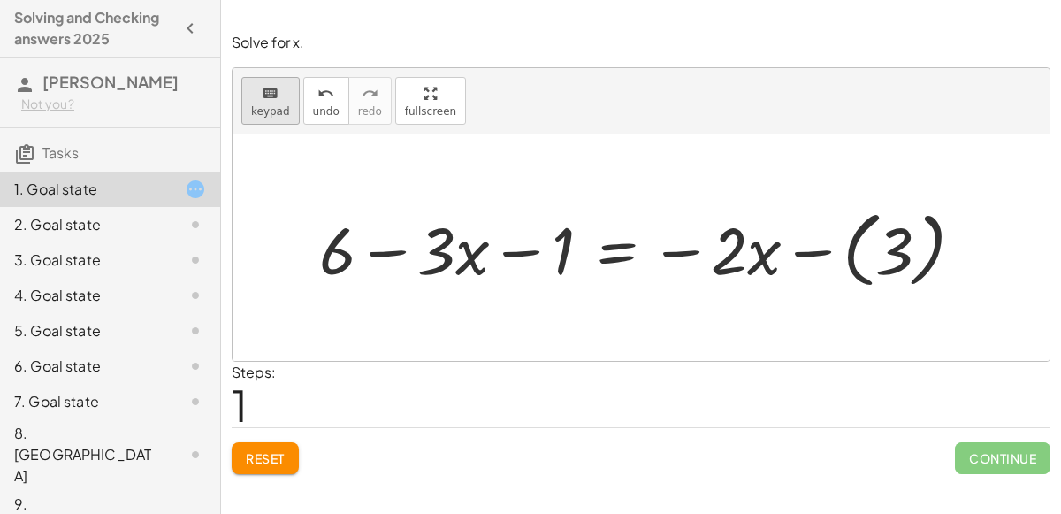
click at [277, 119] on button "keyboard keypad" at bounding box center [270, 101] width 58 height 48
click at [545, 254] on div at bounding box center [532, 250] width 85 height 73
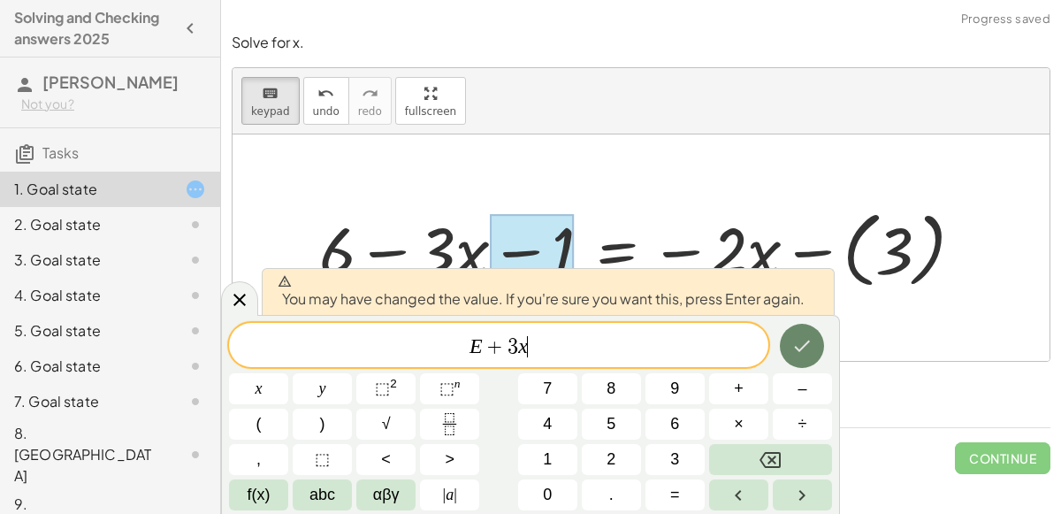
click at [801, 327] on button "Done" at bounding box center [802, 346] width 44 height 44
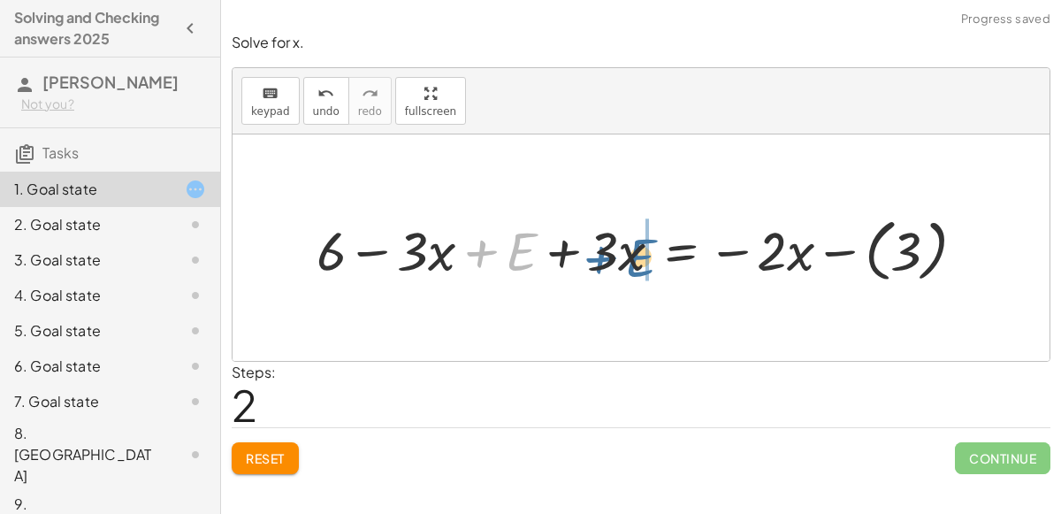
drag, startPoint x: 512, startPoint y: 241, endPoint x: 632, endPoint y: 246, distance: 119.5
click at [632, 246] on div at bounding box center [648, 248] width 681 height 77
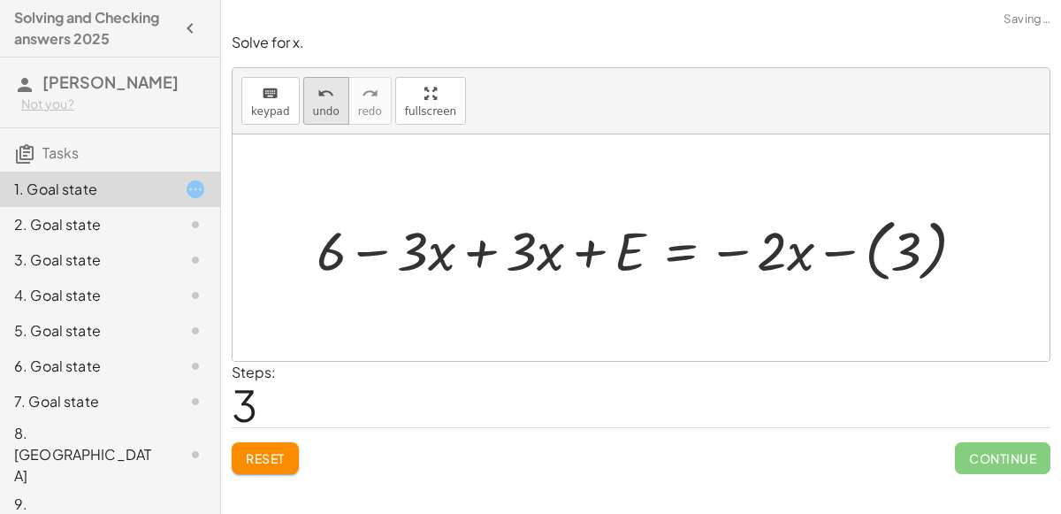
click at [318, 88] on icon "undo" at bounding box center [326, 93] width 17 height 21
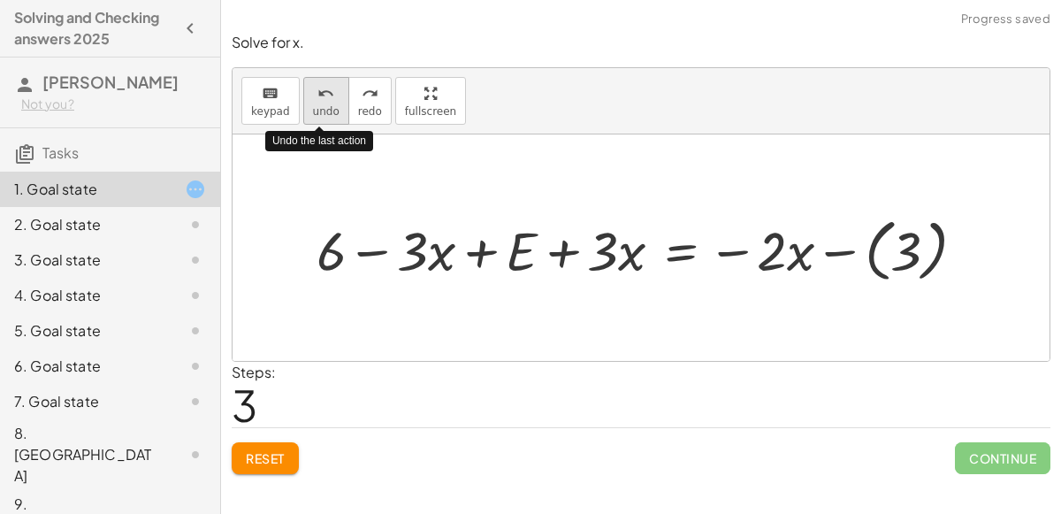
click at [318, 88] on icon "undo" at bounding box center [326, 93] width 17 height 21
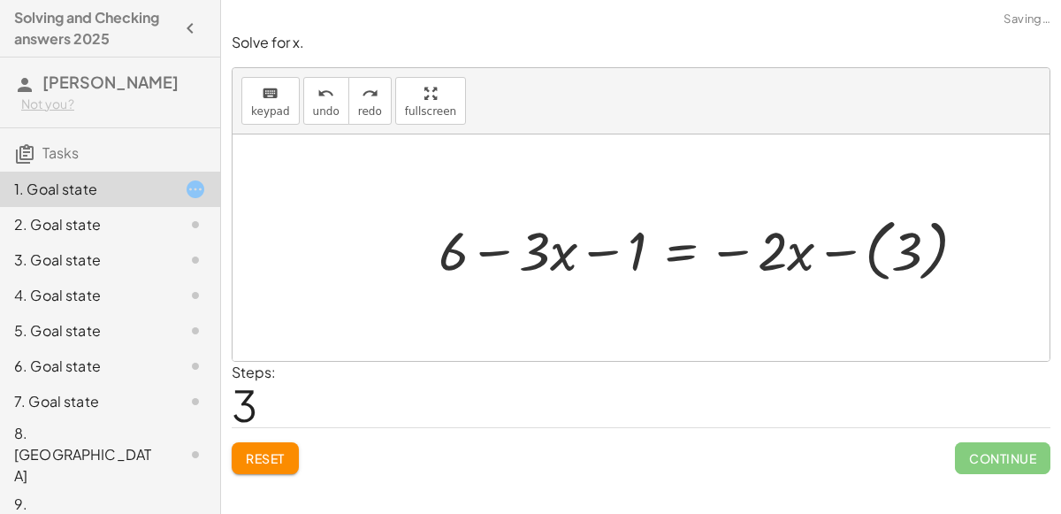
click at [619, 262] on div at bounding box center [709, 248] width 559 height 77
click at [271, 91] on icon "keyboard" at bounding box center [270, 93] width 17 height 21
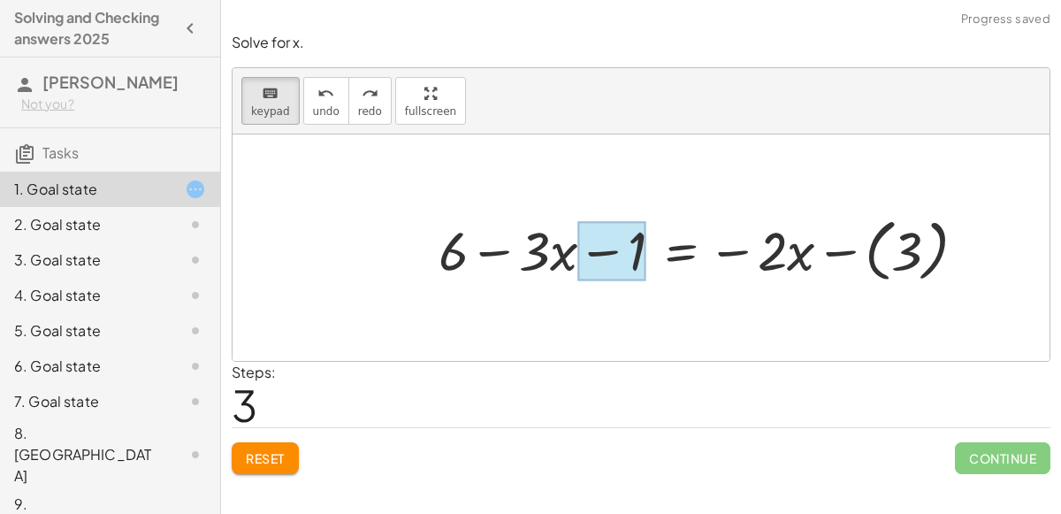
click at [624, 254] on div at bounding box center [612, 251] width 69 height 60
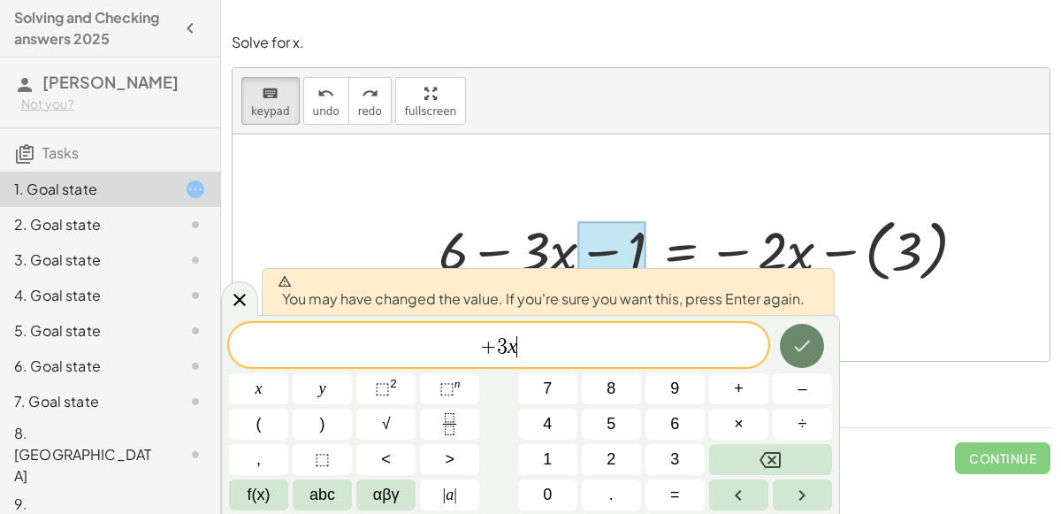
click at [795, 344] on icon "Done" at bounding box center [802, 345] width 21 height 21
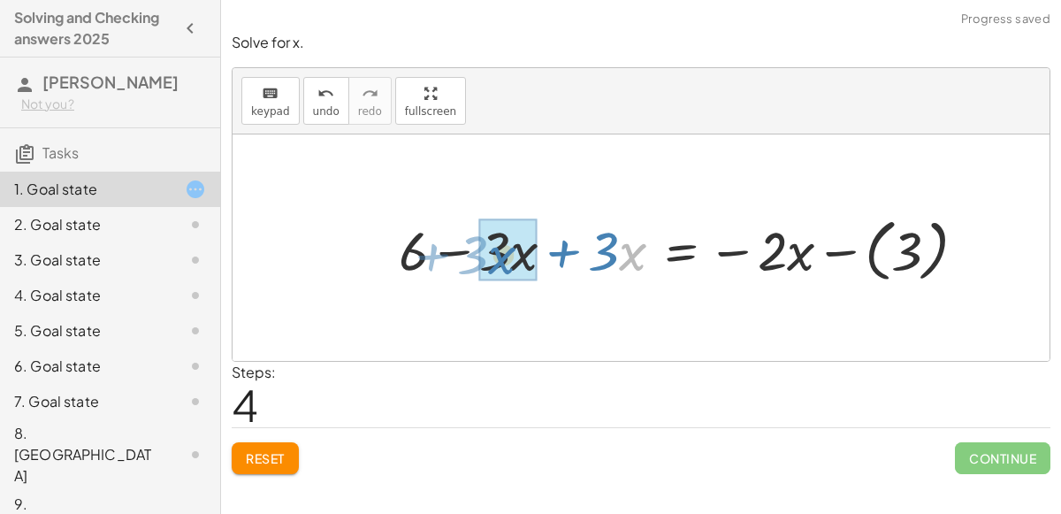
drag, startPoint x: 626, startPoint y: 236, endPoint x: 496, endPoint y: 240, distance: 130.1
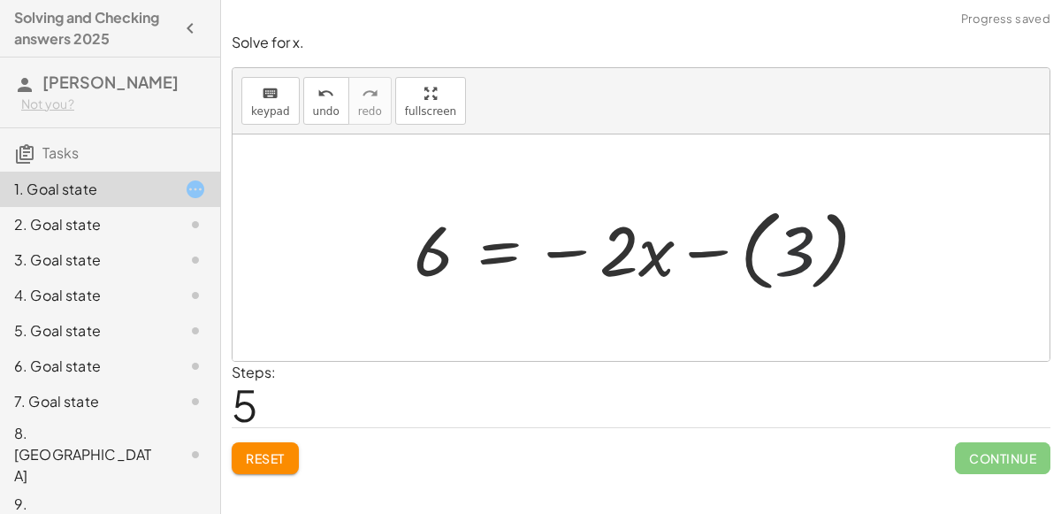
click at [793, 262] on div at bounding box center [648, 248] width 486 height 98
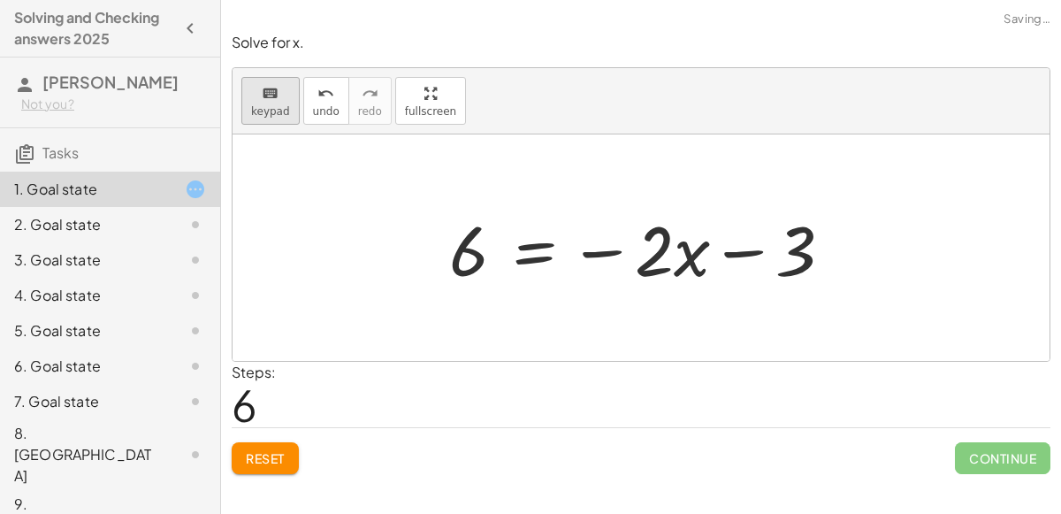
click at [276, 106] on span "keypad" at bounding box center [270, 111] width 39 height 12
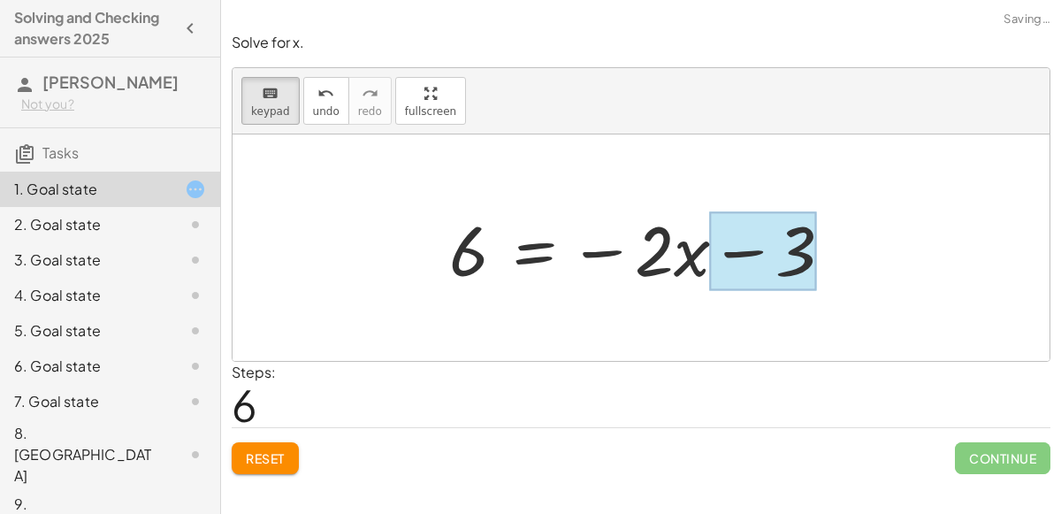
click at [800, 242] on div at bounding box center [763, 251] width 106 height 79
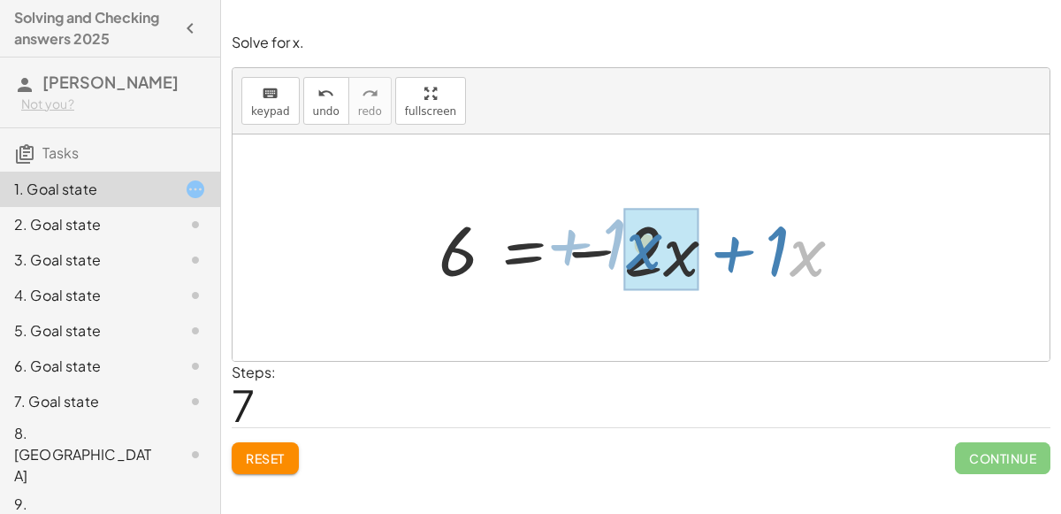
drag, startPoint x: 815, startPoint y: 250, endPoint x: 651, endPoint y: 243, distance: 163.8
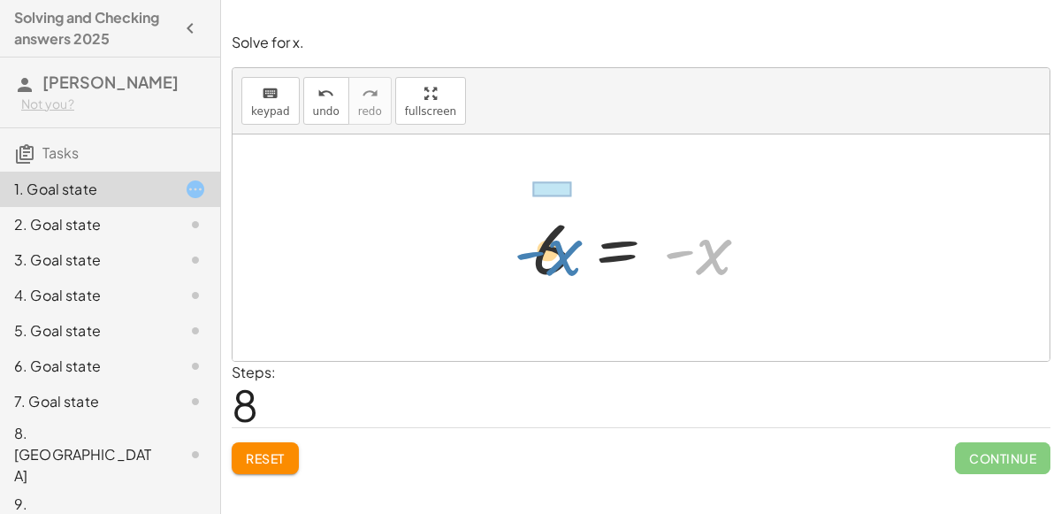
drag, startPoint x: 676, startPoint y: 245, endPoint x: 479, endPoint y: 252, distance: 197.4
click at [479, 252] on div "+ 6 − ( + · 3 · x + 1 ) = − · 2 · x − ( 3 ) + 6 − · 3 · x − 1 = − · 2 · x − ( 3…" at bounding box center [641, 247] width 817 height 226
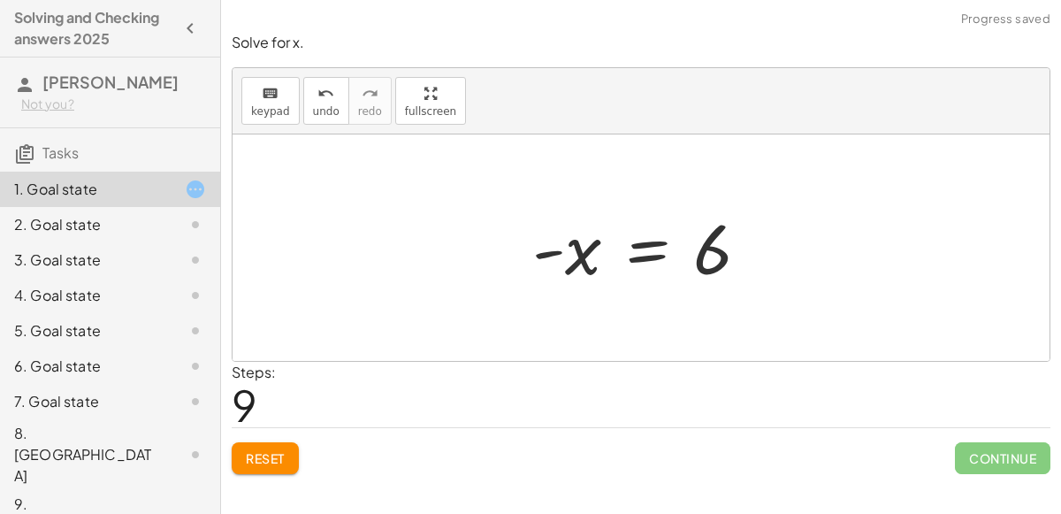
click at [565, 249] on div at bounding box center [648, 248] width 249 height 88
click at [279, 102] on button "keyboard keypad" at bounding box center [270, 101] width 58 height 48
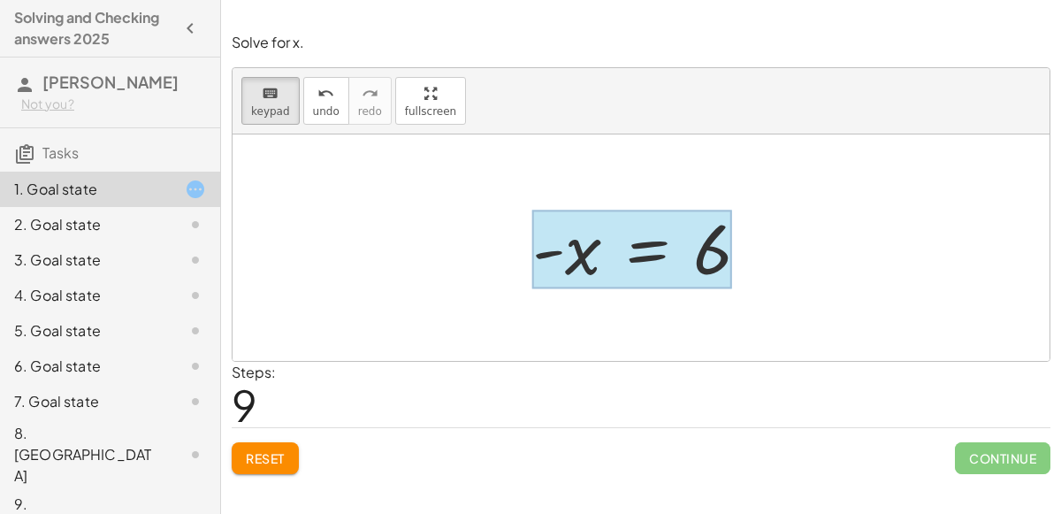
click at [616, 256] on div at bounding box center [632, 250] width 200 height 79
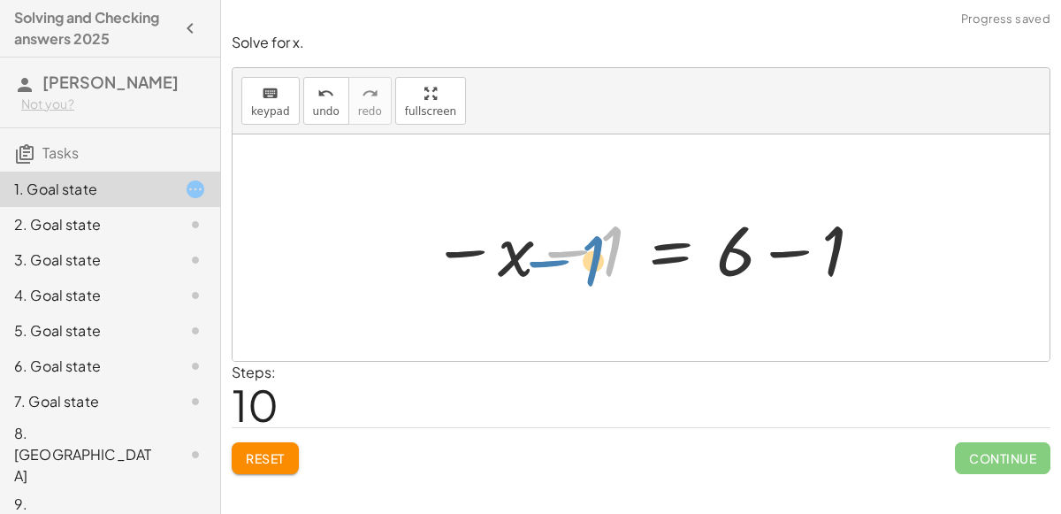
drag, startPoint x: 609, startPoint y: 249, endPoint x: 592, endPoint y: 258, distance: 20.2
click at [592, 258] on div at bounding box center [648, 248] width 451 height 91
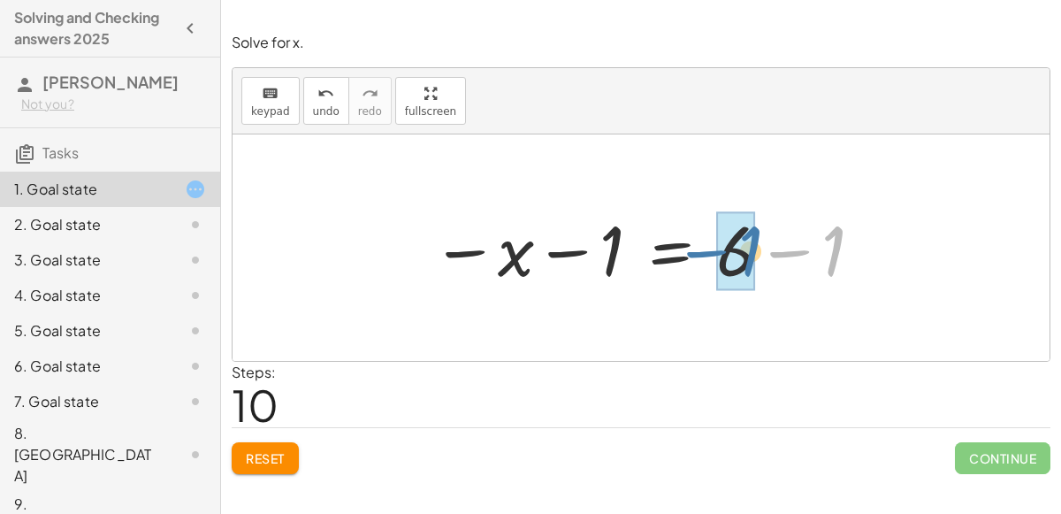
drag, startPoint x: 846, startPoint y: 241, endPoint x: 762, endPoint y: 241, distance: 84.9
click at [762, 241] on div at bounding box center [648, 248] width 451 height 91
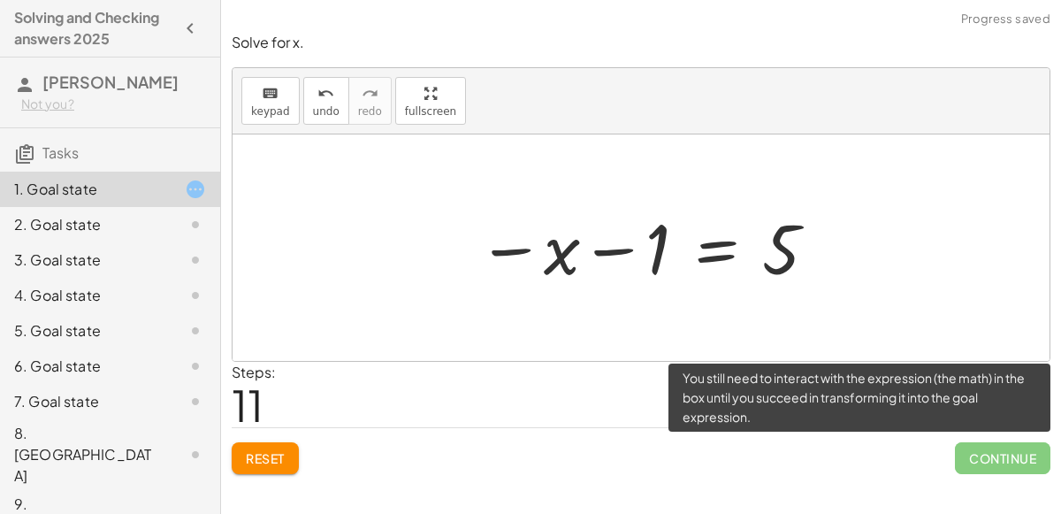
click at [1029, 449] on span "Continue" at bounding box center [1003, 458] width 96 height 32
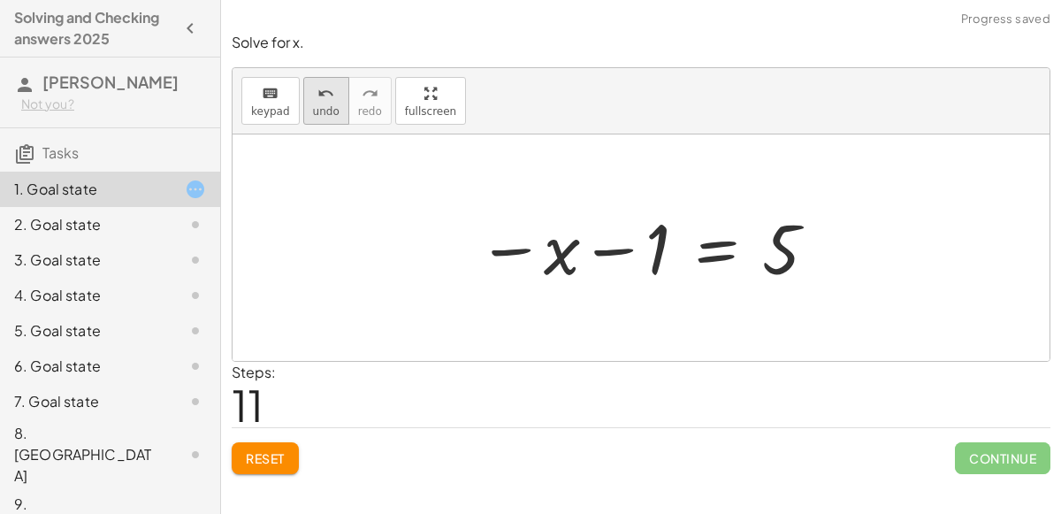
click at [318, 96] on icon "undo" at bounding box center [326, 93] width 17 height 21
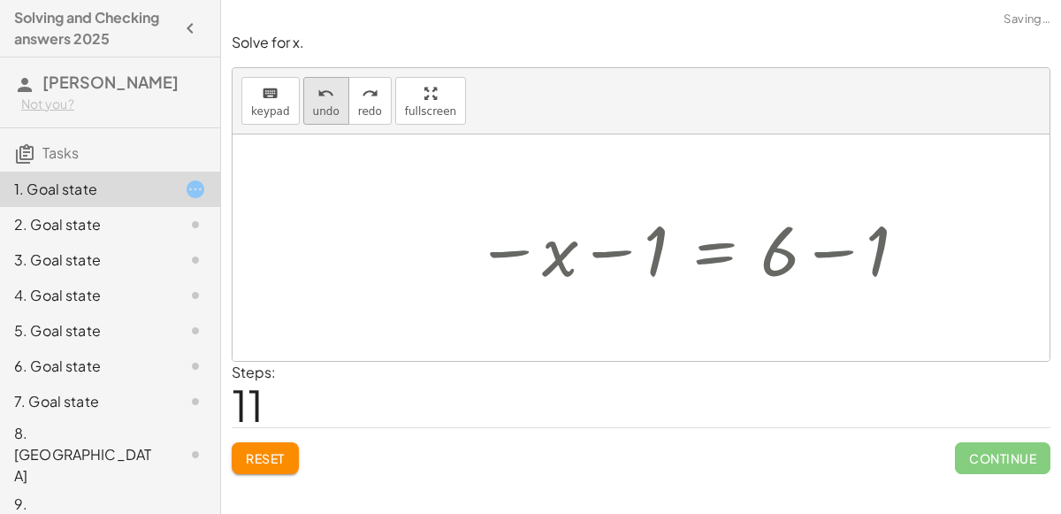
click at [318, 96] on icon "undo" at bounding box center [326, 93] width 17 height 21
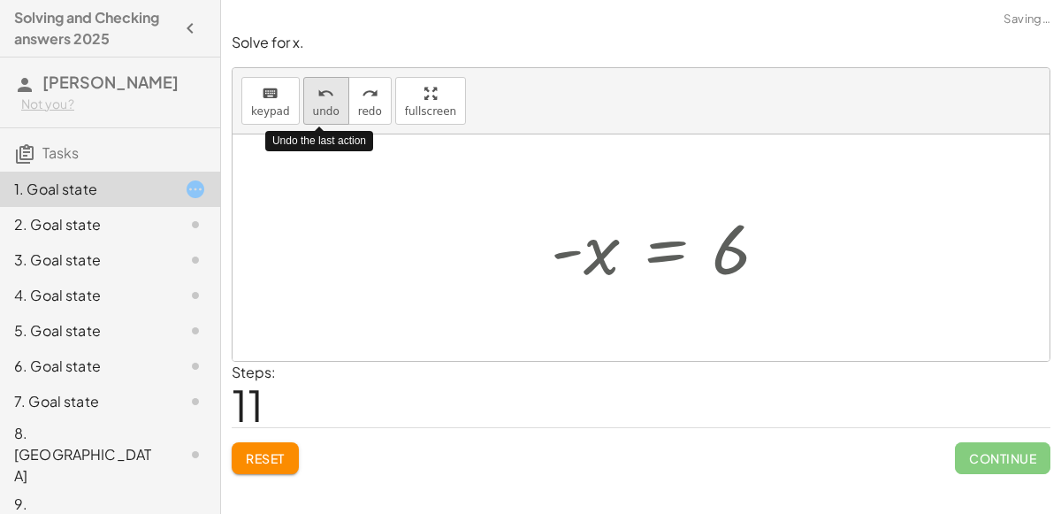
click at [318, 96] on icon "undo" at bounding box center [326, 93] width 17 height 21
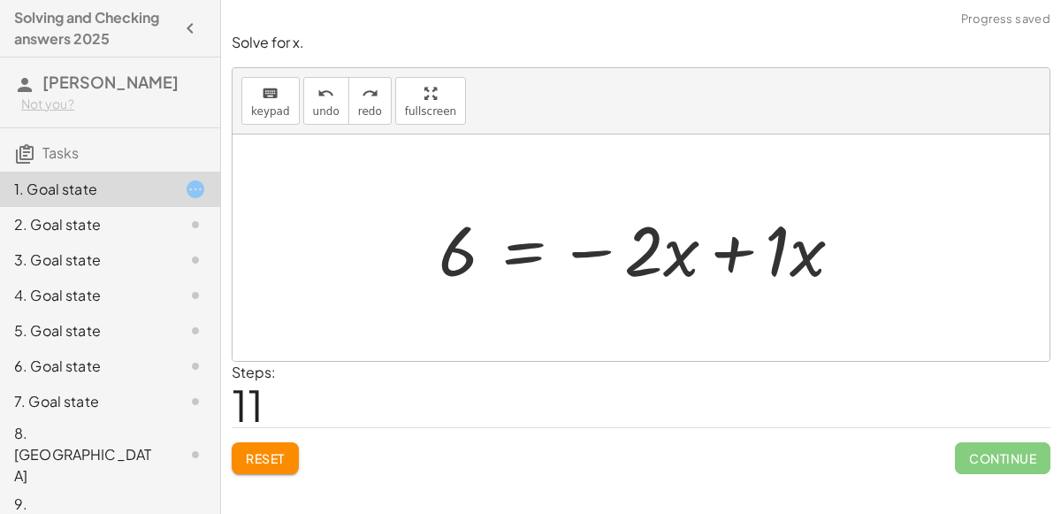
click at [785, 256] on div at bounding box center [648, 248] width 436 height 91
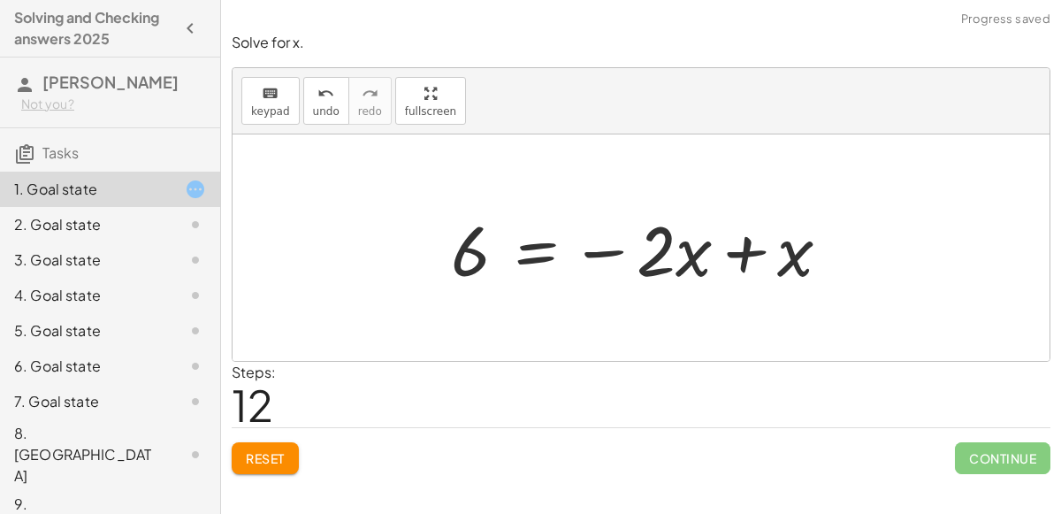
click at [611, 249] on div at bounding box center [647, 248] width 411 height 91
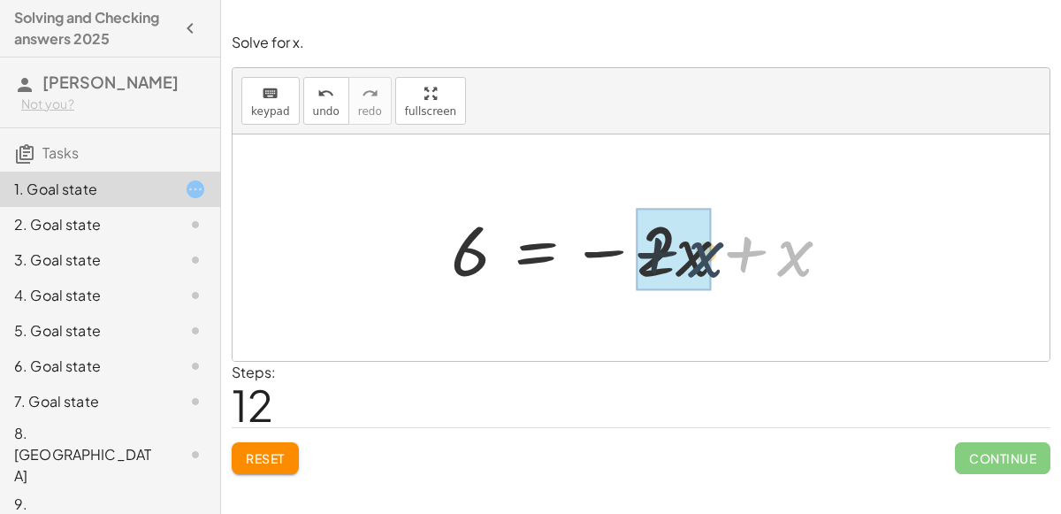
drag, startPoint x: 800, startPoint y: 264, endPoint x: 706, endPoint y: 264, distance: 94.6
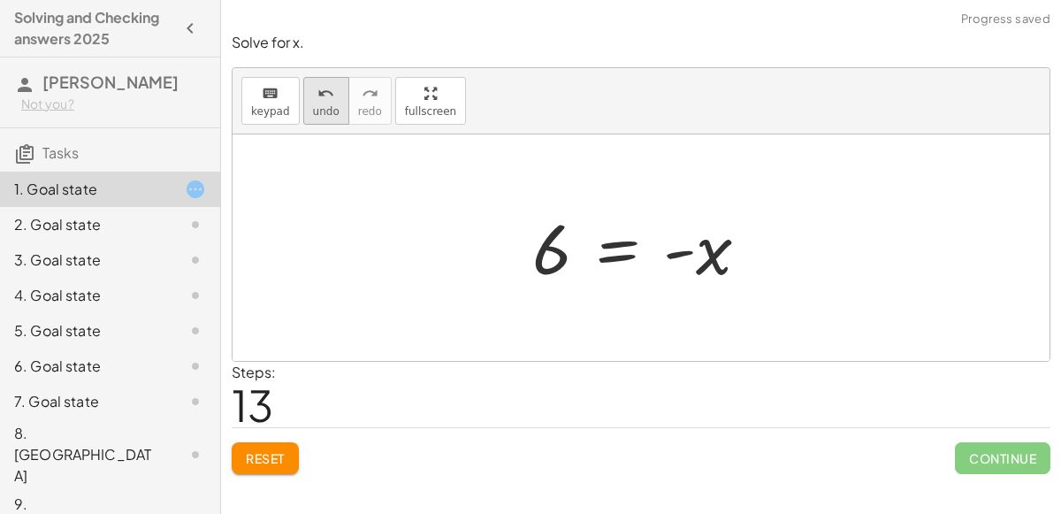
click at [312, 103] on button "undo undo" at bounding box center [326, 101] width 46 height 48
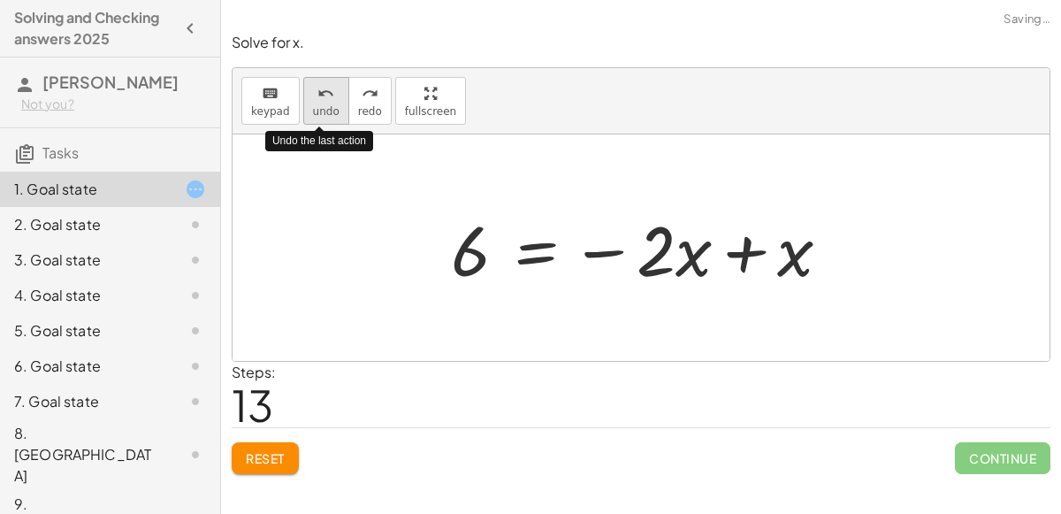
click at [312, 103] on button "undo undo" at bounding box center [326, 101] width 46 height 48
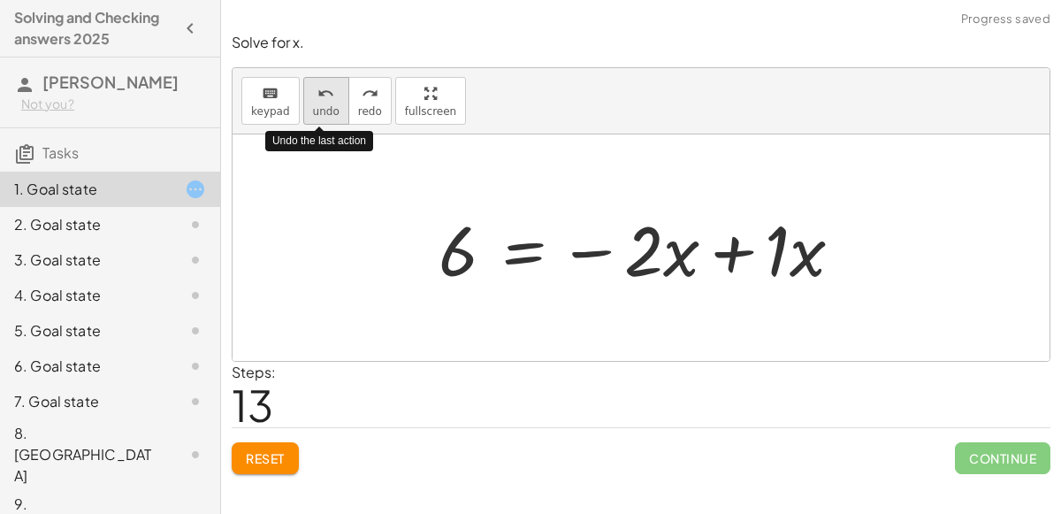
click at [312, 103] on button "undo undo" at bounding box center [326, 101] width 46 height 48
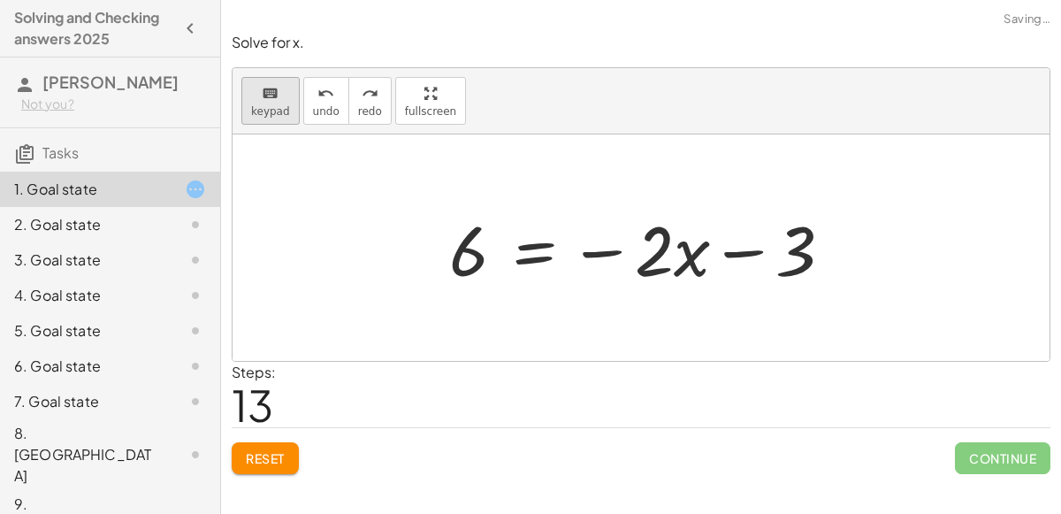
click at [264, 96] on icon "keyboard" at bounding box center [270, 93] width 17 height 21
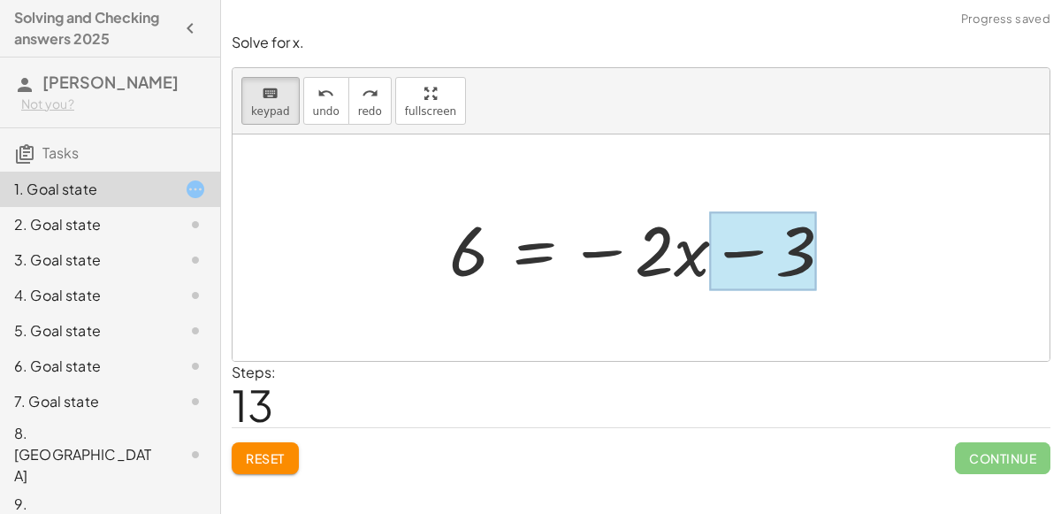
click at [810, 234] on div at bounding box center [763, 251] width 106 height 79
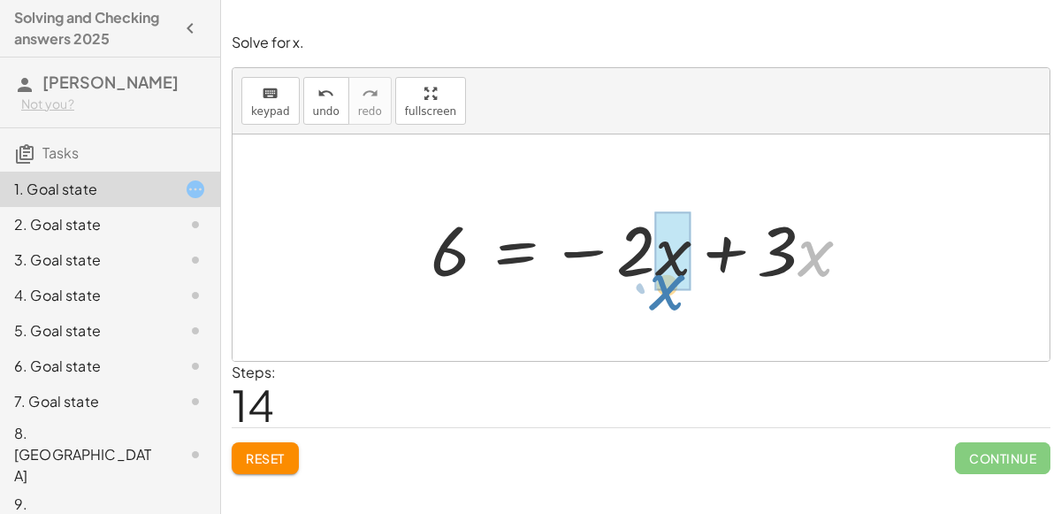
drag, startPoint x: 839, startPoint y: 237, endPoint x: 692, endPoint y: 271, distance: 151.5
click at [692, 271] on div at bounding box center [648, 248] width 452 height 91
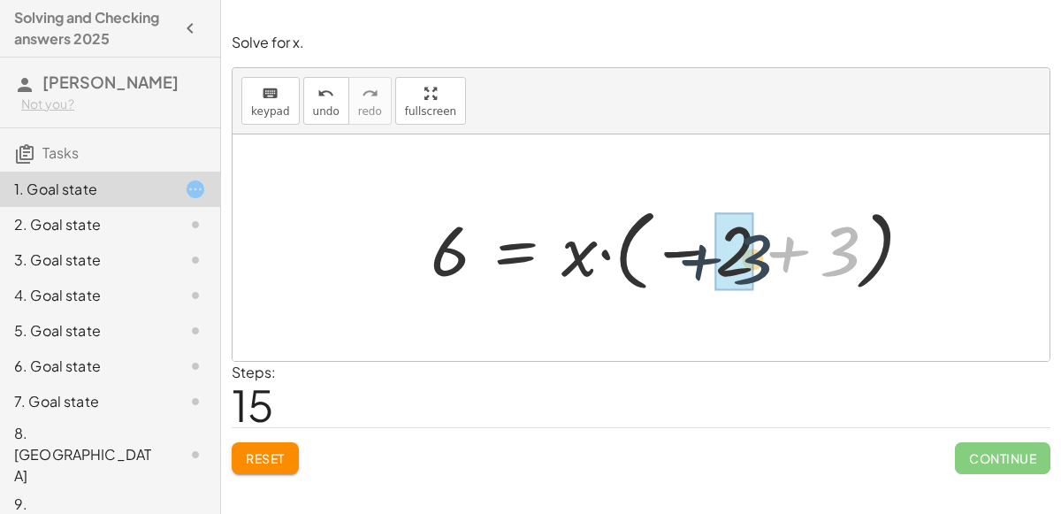
drag, startPoint x: 839, startPoint y: 243, endPoint x: 748, endPoint y: 251, distance: 91.5
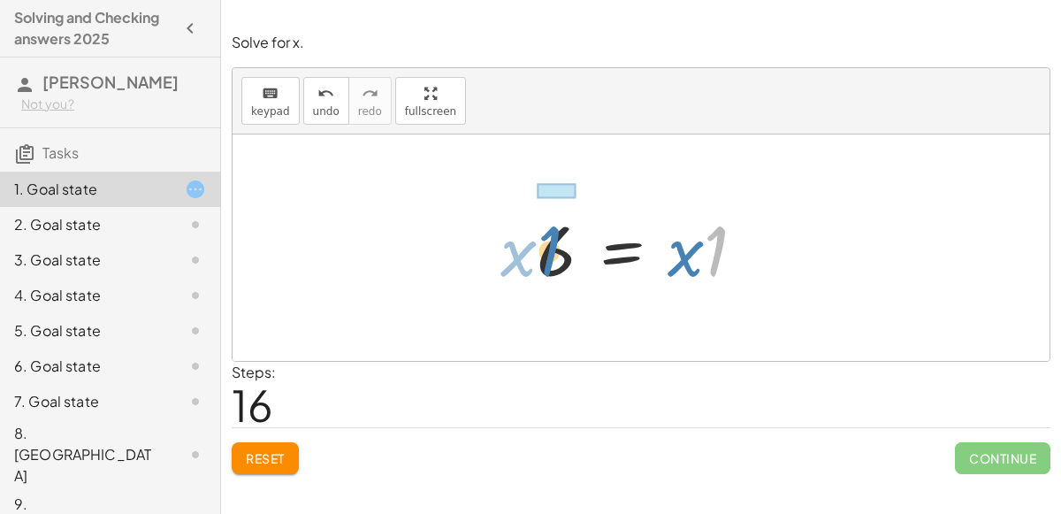
drag, startPoint x: 720, startPoint y: 259, endPoint x: 553, endPoint y: 259, distance: 167.2
click at [553, 259] on div at bounding box center [648, 248] width 241 height 91
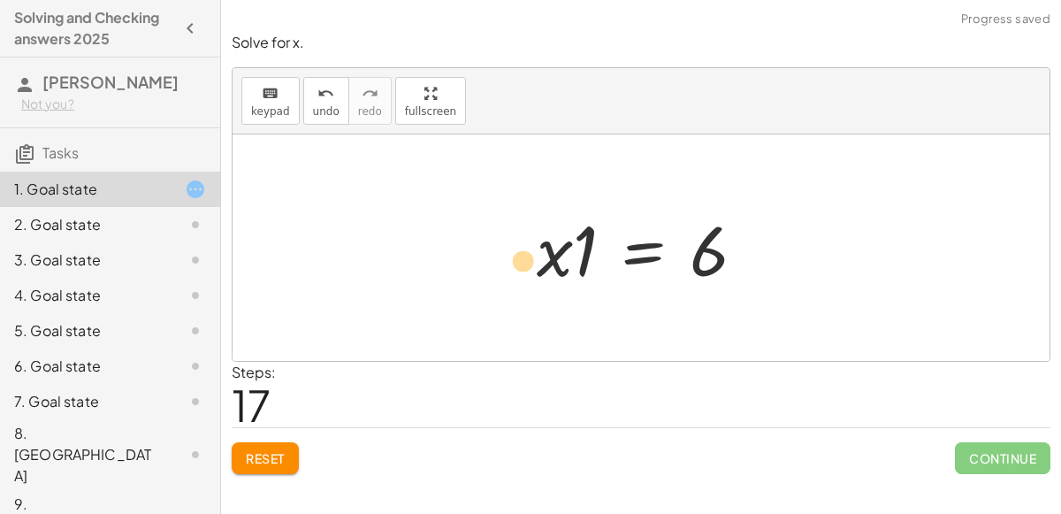
drag, startPoint x: 568, startPoint y: 249, endPoint x: 557, endPoint y: 259, distance: 15.0
click at [557, 259] on div at bounding box center [648, 248] width 241 height 91
drag, startPoint x: 586, startPoint y: 250, endPoint x: 561, endPoint y: 244, distance: 25.5
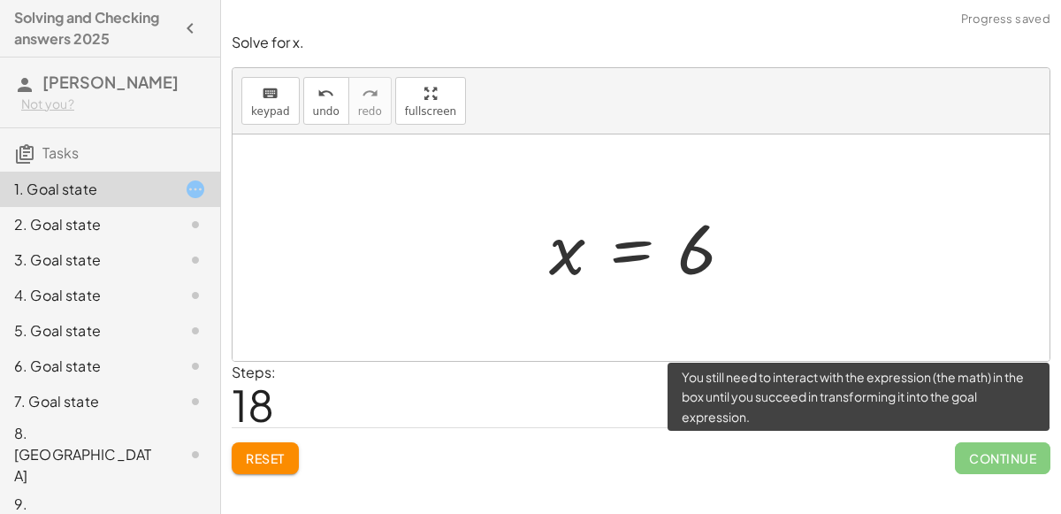
click at [979, 457] on span "Continue" at bounding box center [1003, 458] width 96 height 32
click at [975, 447] on span "Continue" at bounding box center [1003, 458] width 96 height 32
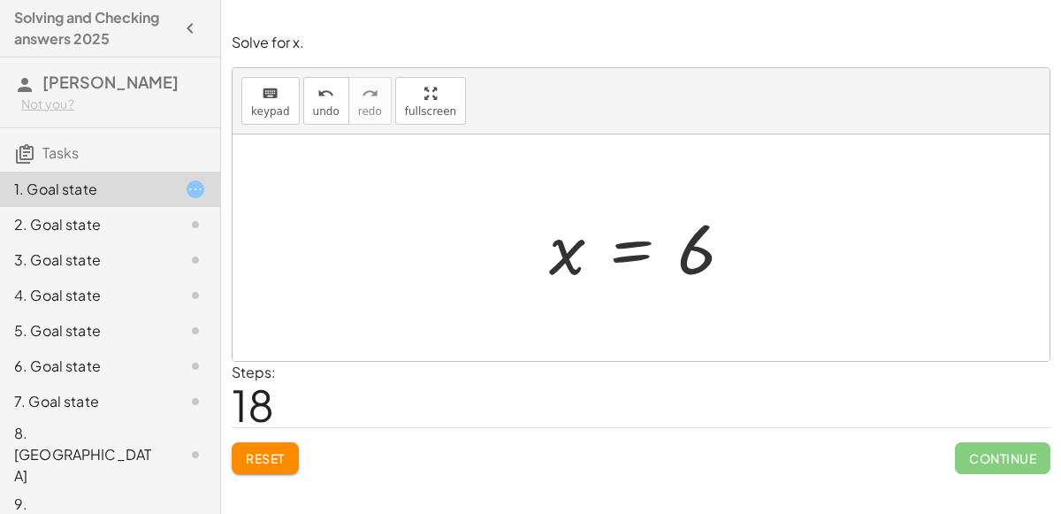
click at [693, 225] on div at bounding box center [648, 248] width 216 height 88
click at [288, 455] on button "Reset" at bounding box center [265, 458] width 67 height 32
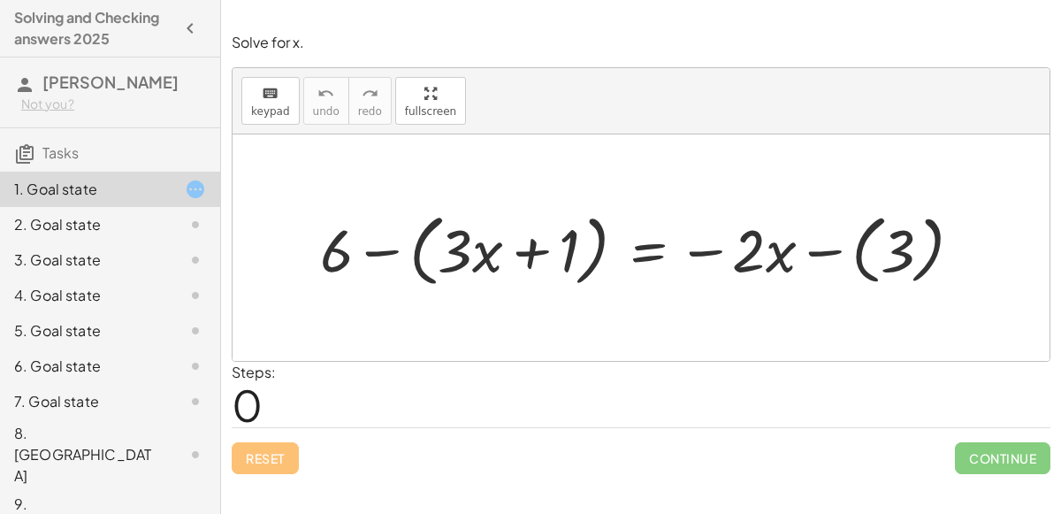
click at [423, 335] on div "+ 6 − ( + · 3 · x + 1 ) = − · 2 · x − ( 3 )" at bounding box center [641, 247] width 817 height 226
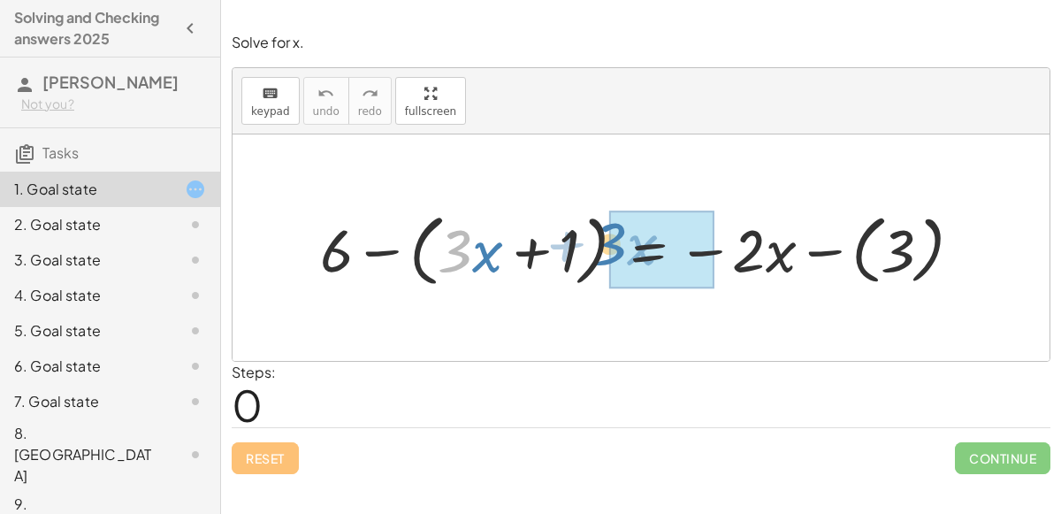
drag, startPoint x: 453, startPoint y: 257, endPoint x: 608, endPoint y: 250, distance: 155.0
click at [608, 250] on div at bounding box center [648, 247] width 674 height 87
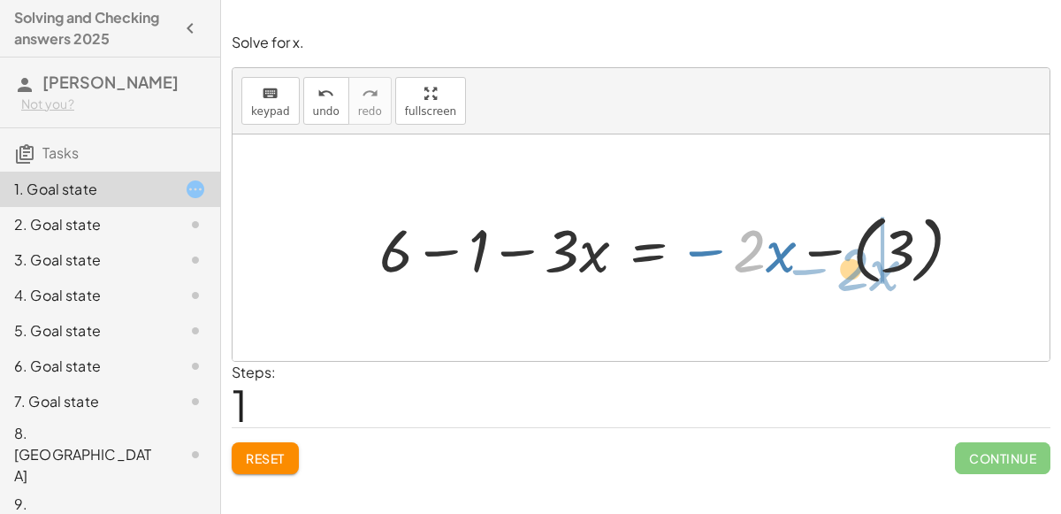
drag, startPoint x: 739, startPoint y: 243, endPoint x: 851, endPoint y: 262, distance: 113.9
click at [851, 262] on div at bounding box center [678, 247] width 615 height 84
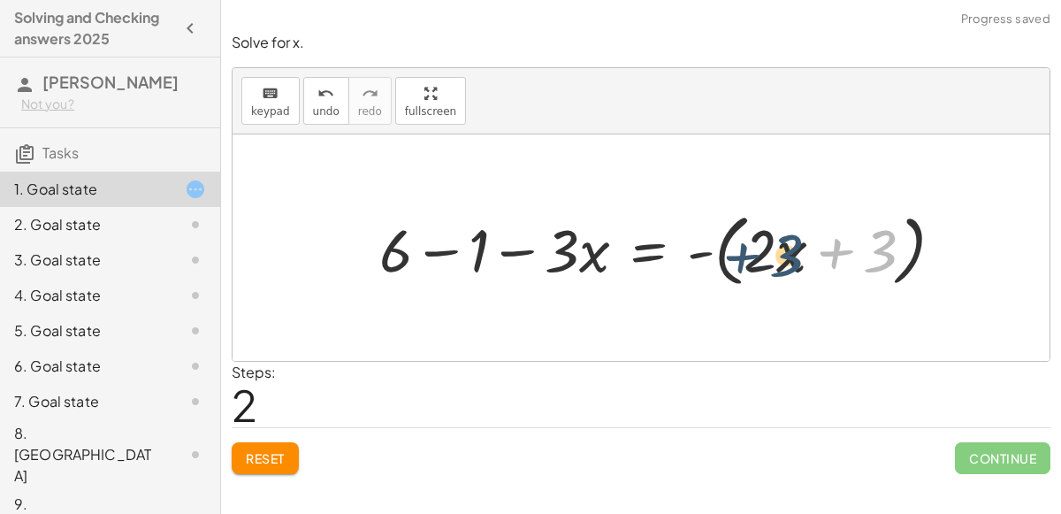
drag, startPoint x: 873, startPoint y: 244, endPoint x: 739, endPoint y: 246, distance: 133.6
click at [739, 246] on div at bounding box center [669, 247] width 596 height 87
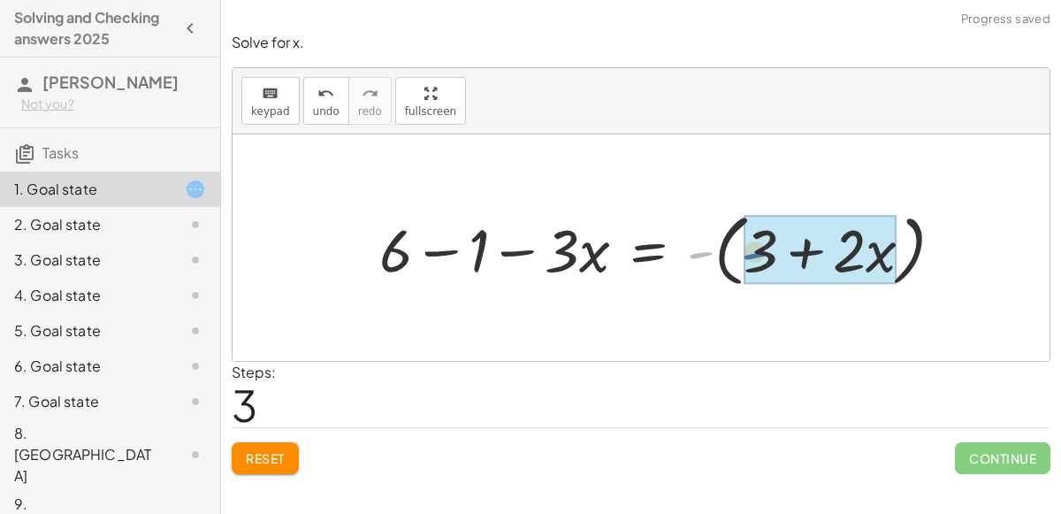
drag, startPoint x: 701, startPoint y: 252, endPoint x: 755, endPoint y: 253, distance: 54.8
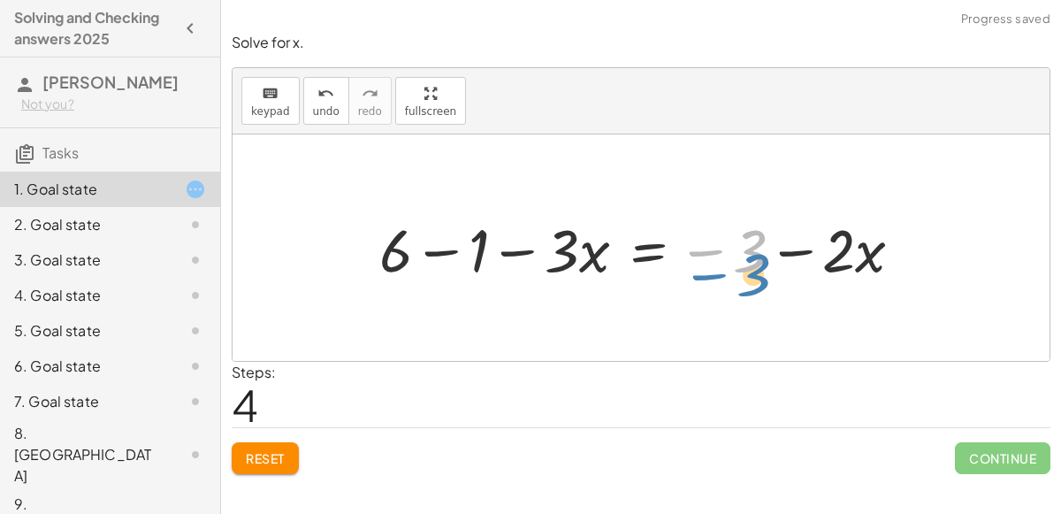
drag, startPoint x: 749, startPoint y: 258, endPoint x: 806, endPoint y: 272, distance: 58.4
click at [806, 272] on div at bounding box center [648, 248] width 555 height 78
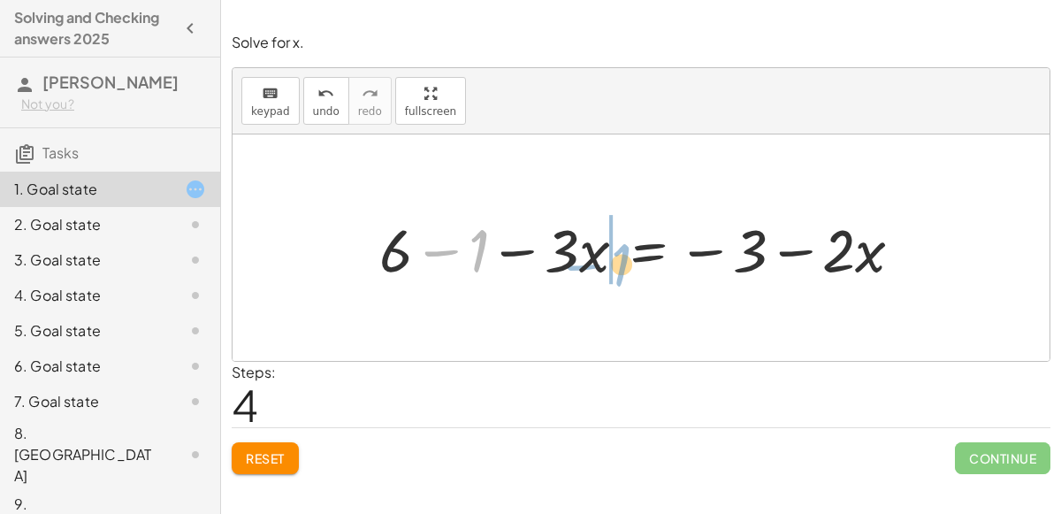
drag, startPoint x: 480, startPoint y: 248, endPoint x: 621, endPoint y: 262, distance: 141.3
click at [621, 262] on div at bounding box center [648, 248] width 555 height 78
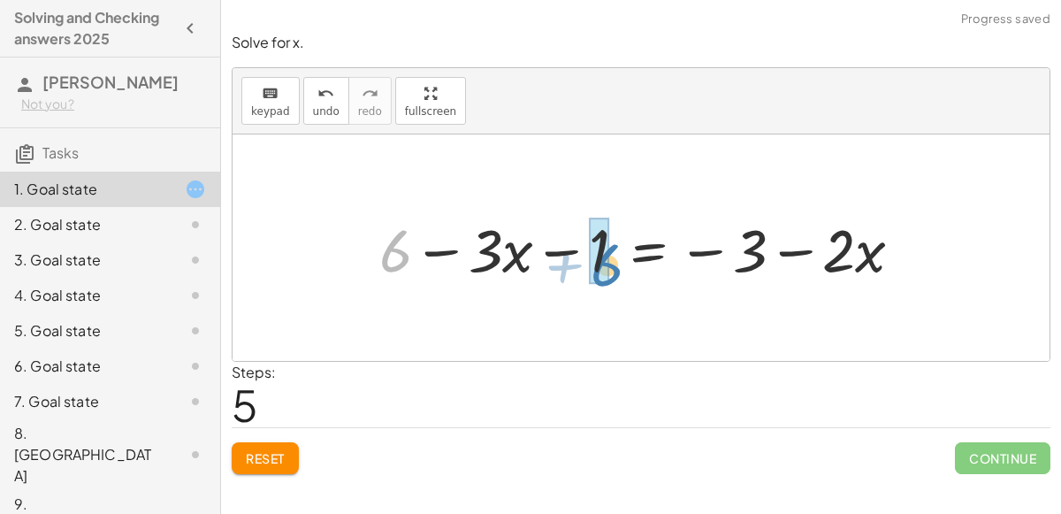
drag, startPoint x: 400, startPoint y: 260, endPoint x: 610, endPoint y: 274, distance: 211.0
click at [610, 274] on div at bounding box center [648, 248] width 555 height 78
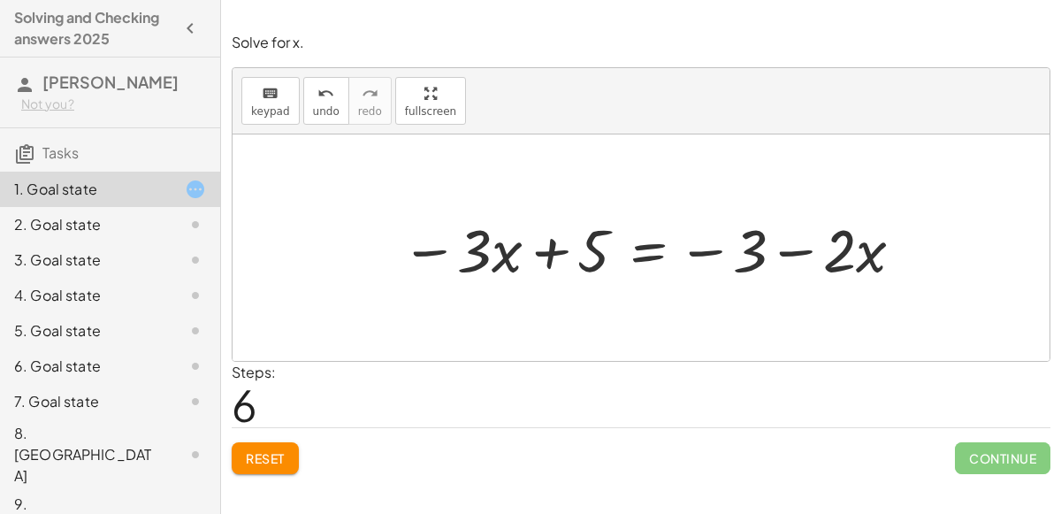
click at [275, 450] on span "Reset" at bounding box center [265, 458] width 39 height 16
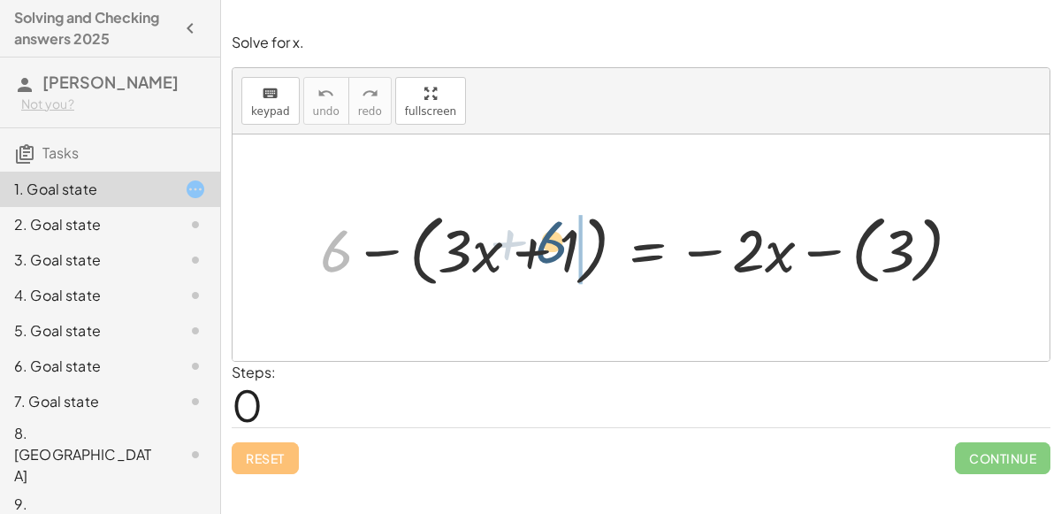
drag, startPoint x: 339, startPoint y: 249, endPoint x: 560, endPoint y: 241, distance: 221.3
click at [560, 241] on div at bounding box center [647, 247] width 673 height 87
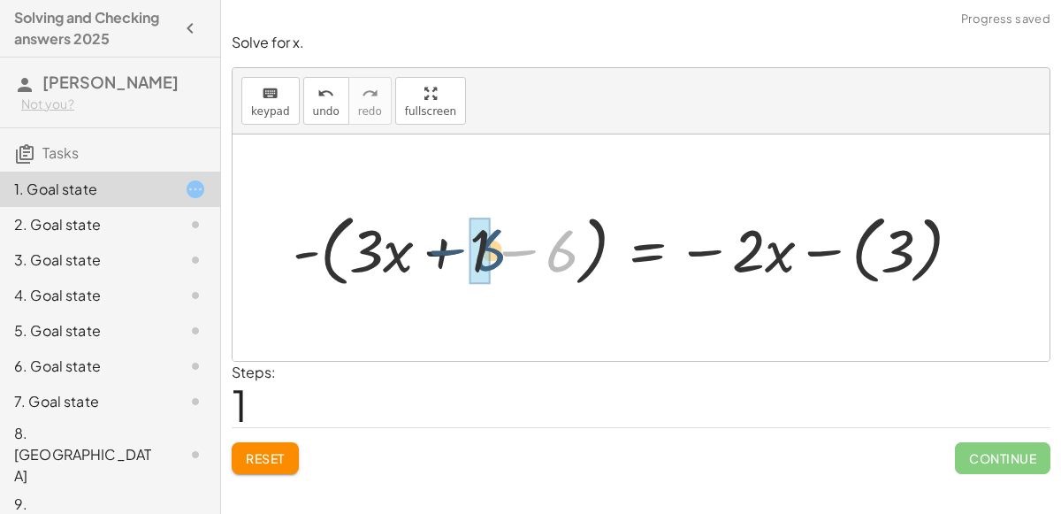
drag, startPoint x: 569, startPoint y: 249, endPoint x: 496, endPoint y: 248, distance: 72.5
click at [496, 248] on div at bounding box center [634, 247] width 701 height 87
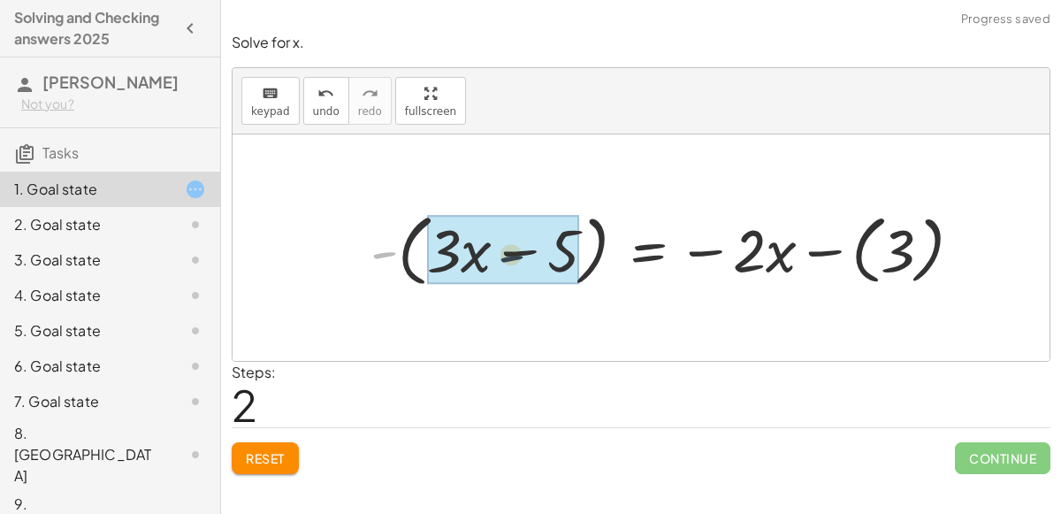
drag, startPoint x: 393, startPoint y: 255, endPoint x: 550, endPoint y: 257, distance: 157.5
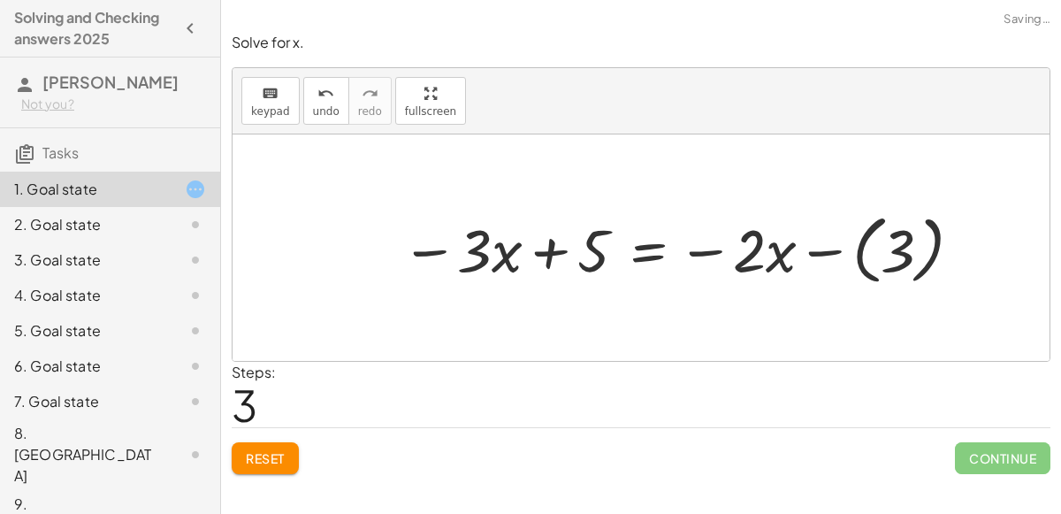
click at [897, 238] on div at bounding box center [684, 247] width 583 height 84
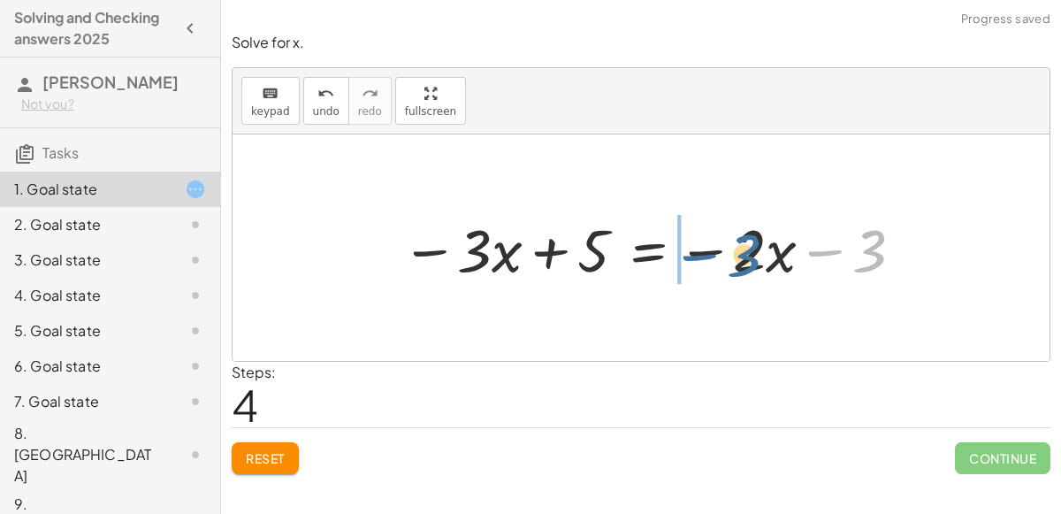
drag, startPoint x: 867, startPoint y: 244, endPoint x: 740, endPoint y: 249, distance: 126.6
click at [740, 249] on div at bounding box center [655, 248] width 524 height 78
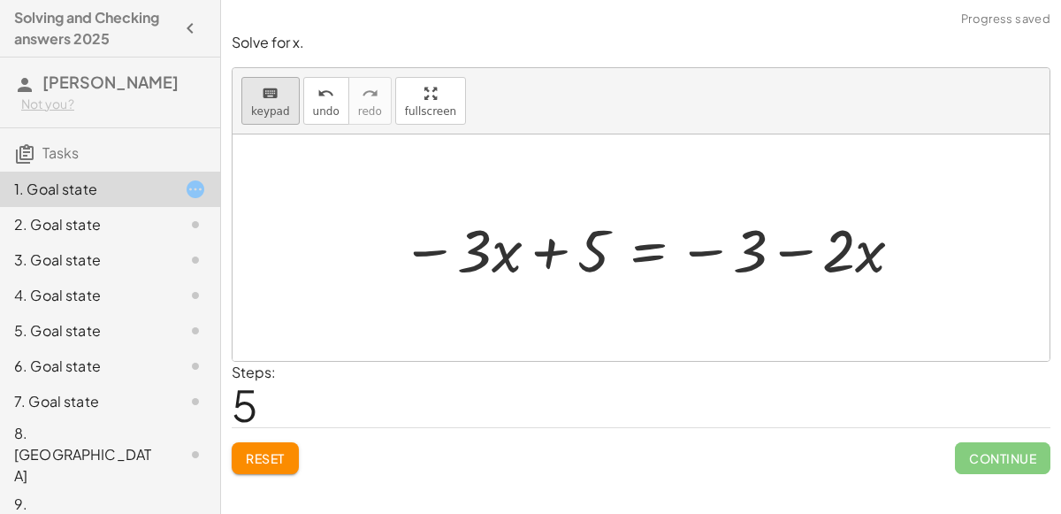
click at [281, 99] on div "keyboard" at bounding box center [270, 92] width 39 height 21
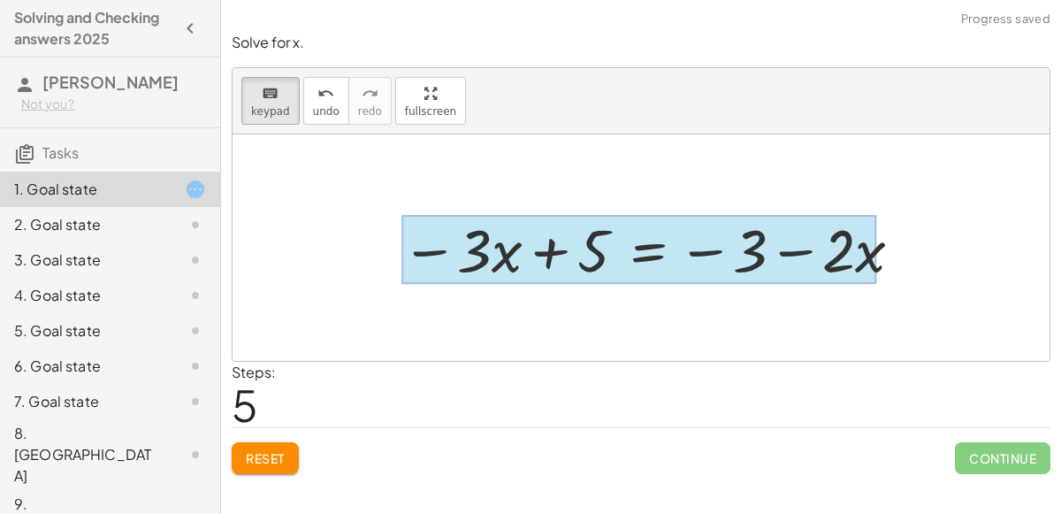
click at [621, 254] on div at bounding box center [639, 249] width 475 height 69
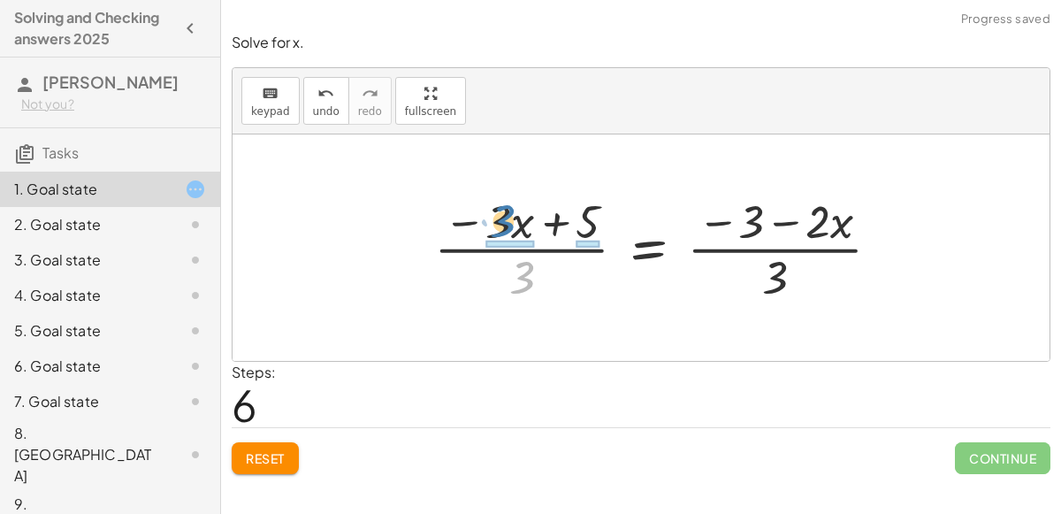
drag, startPoint x: 528, startPoint y: 275, endPoint x: 531, endPoint y: 220, distance: 54.9
click at [531, 220] on div at bounding box center [664, 247] width 478 height 117
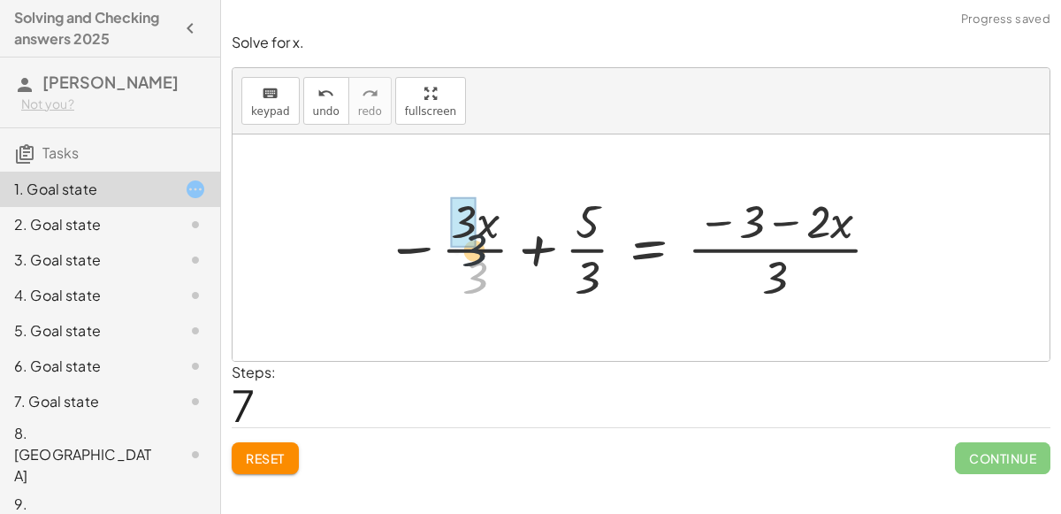
drag, startPoint x: 476, startPoint y: 273, endPoint x: 473, endPoint y: 239, distance: 34.6
click at [463, 253] on div at bounding box center [653, 247] width 479 height 117
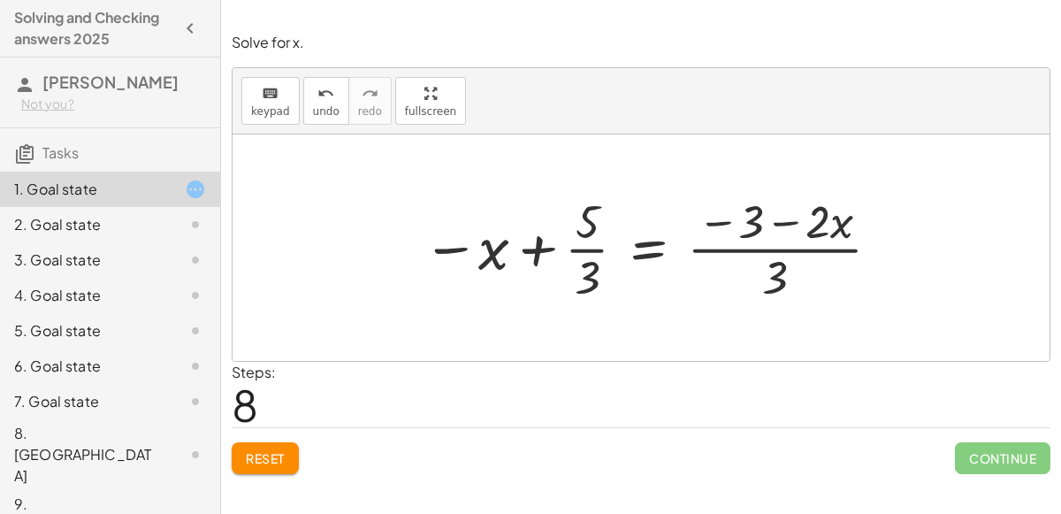
click at [287, 449] on button "Reset" at bounding box center [265, 458] width 67 height 32
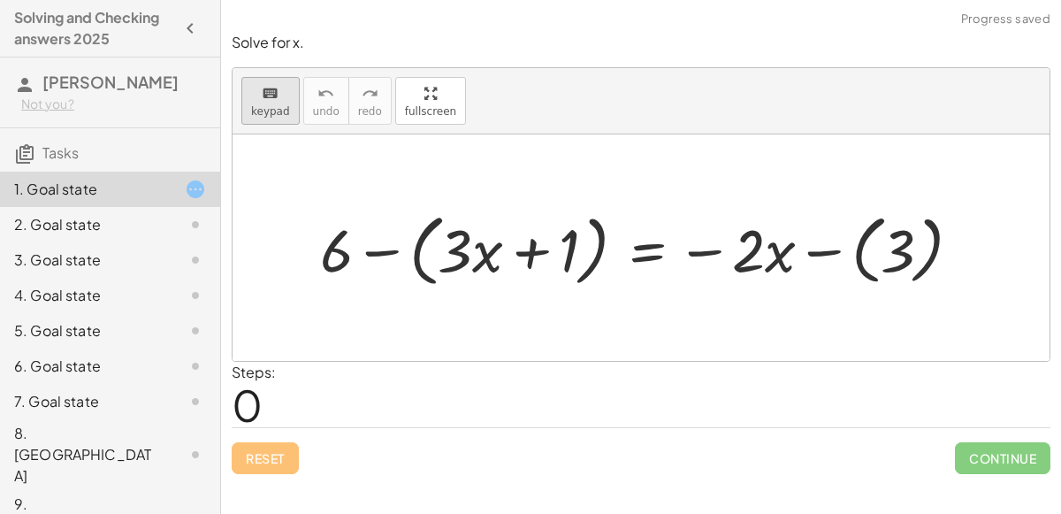
click at [284, 100] on div "keyboard" at bounding box center [270, 92] width 39 height 21
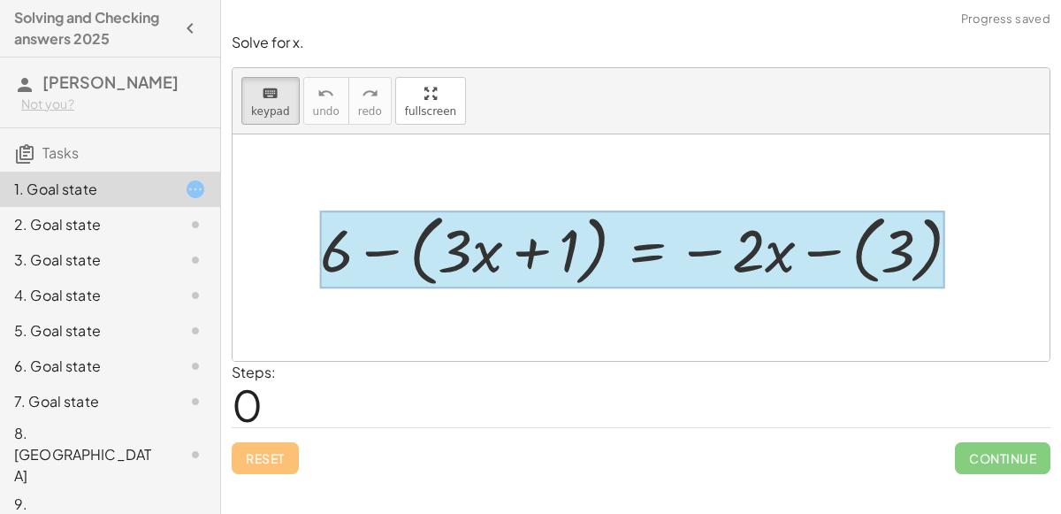
click at [663, 260] on div at bounding box center [632, 250] width 624 height 78
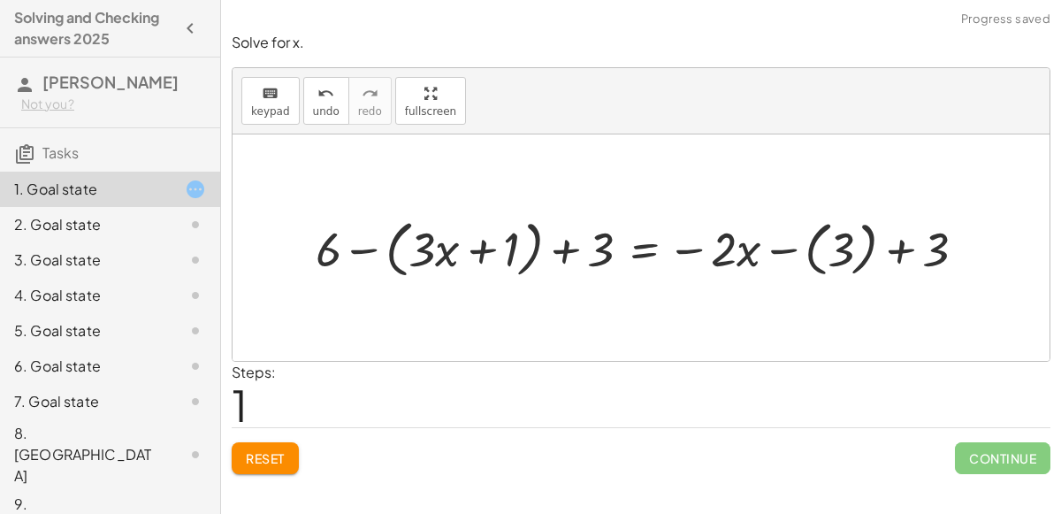
click at [857, 235] on div at bounding box center [648, 247] width 682 height 71
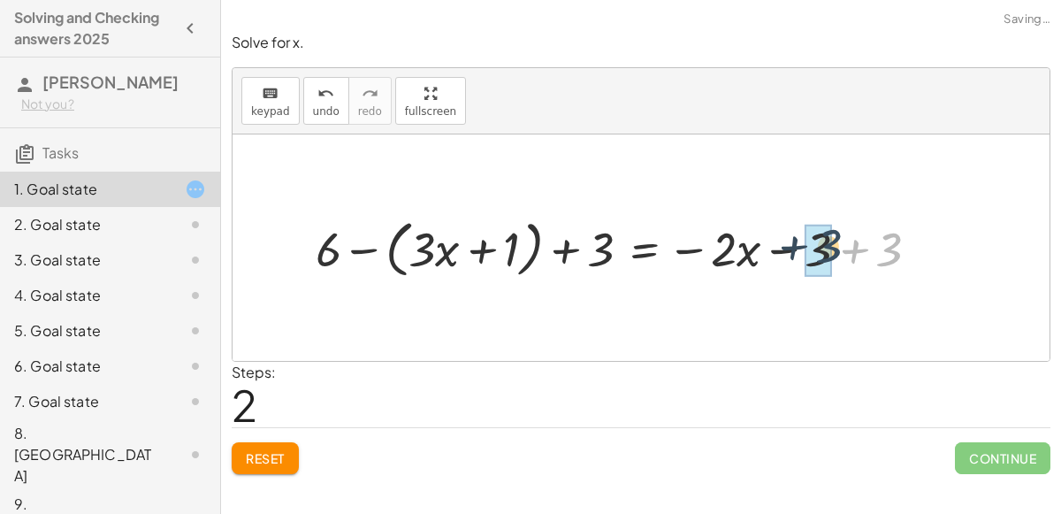
drag, startPoint x: 885, startPoint y: 254, endPoint x: 823, endPoint y: 250, distance: 61.1
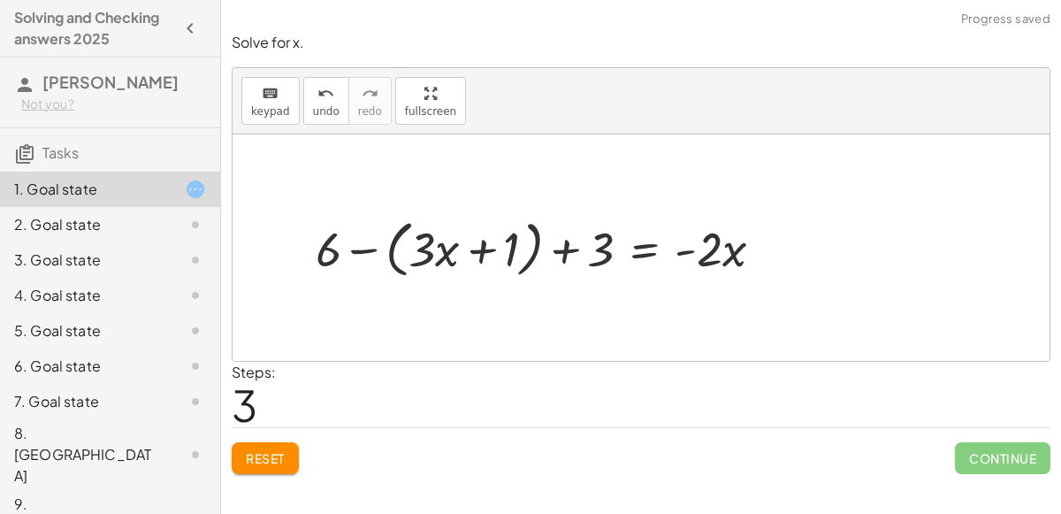
click at [486, 242] on div at bounding box center [546, 247] width 479 height 71
click at [423, 238] on div at bounding box center [546, 247] width 479 height 71
drag, startPoint x: 609, startPoint y: 251, endPoint x: 514, endPoint y: 240, distance: 96.2
click at [514, 240] on div at bounding box center [546, 247] width 479 height 71
drag, startPoint x: 580, startPoint y: 250, endPoint x: 524, endPoint y: 250, distance: 56.6
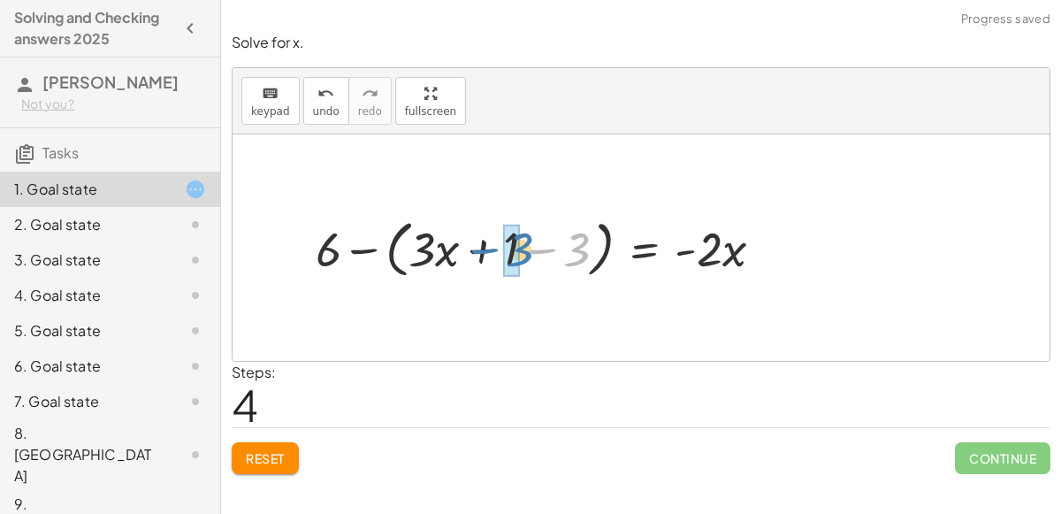
click at [524, 250] on div at bounding box center [546, 247] width 479 height 71
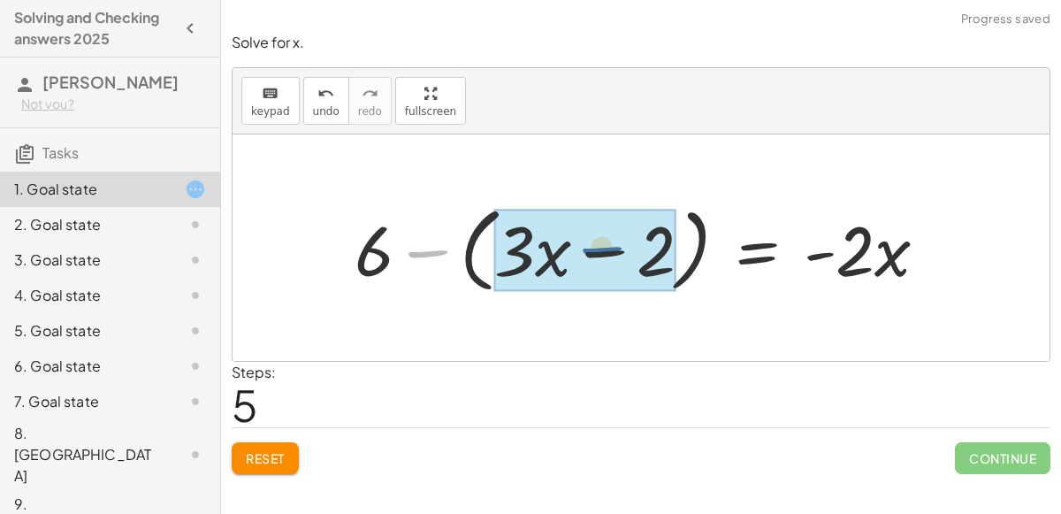
drag, startPoint x: 420, startPoint y: 251, endPoint x: 671, endPoint y: 259, distance: 251.3
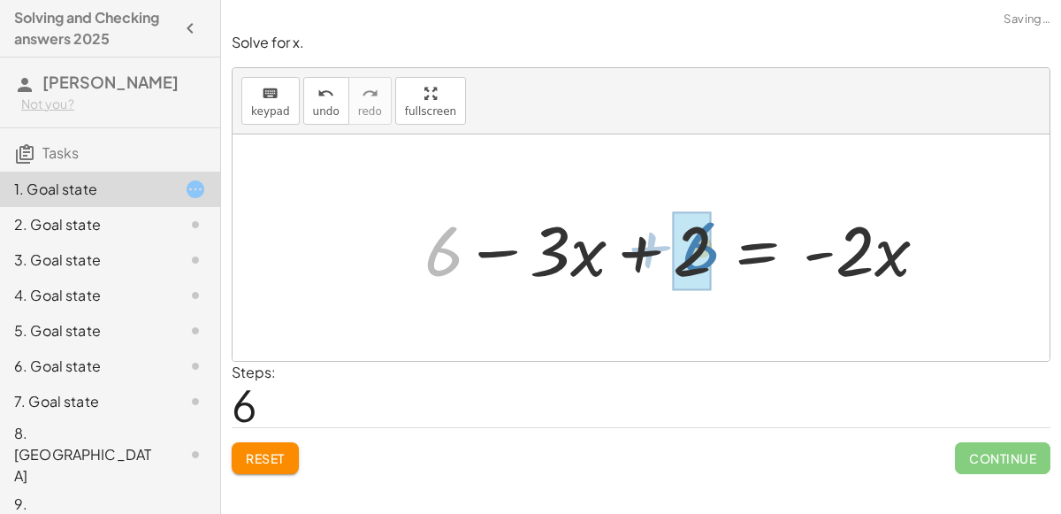
drag, startPoint x: 437, startPoint y: 264, endPoint x: 693, endPoint y: 259, distance: 256.6
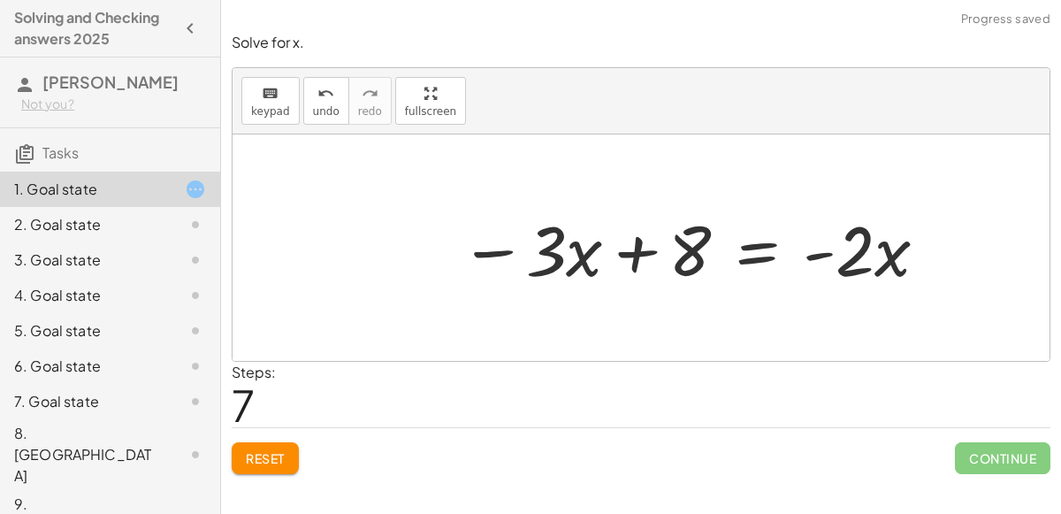
click at [862, 257] on div at bounding box center [695, 248] width 488 height 91
click at [268, 110] on span "keypad" at bounding box center [270, 111] width 39 height 12
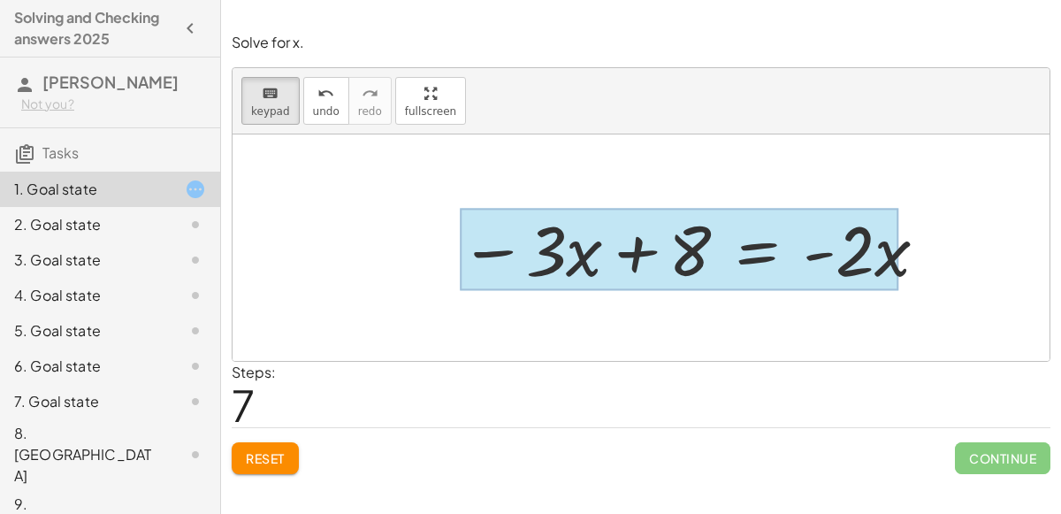
click at [723, 245] on div at bounding box center [680, 250] width 440 height 82
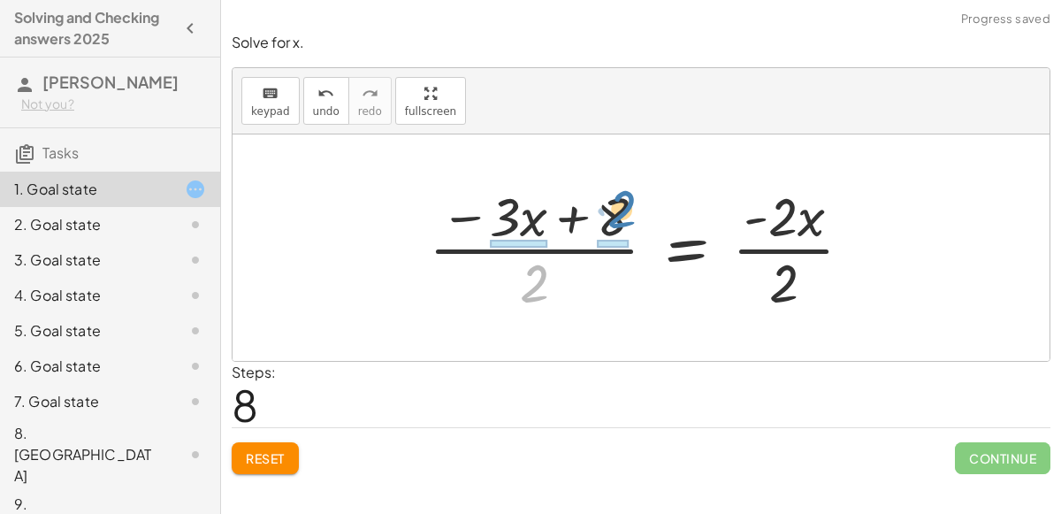
drag, startPoint x: 535, startPoint y: 276, endPoint x: 617, endPoint y: 208, distance: 106.1
click at [617, 208] on div at bounding box center [648, 248] width 456 height 136
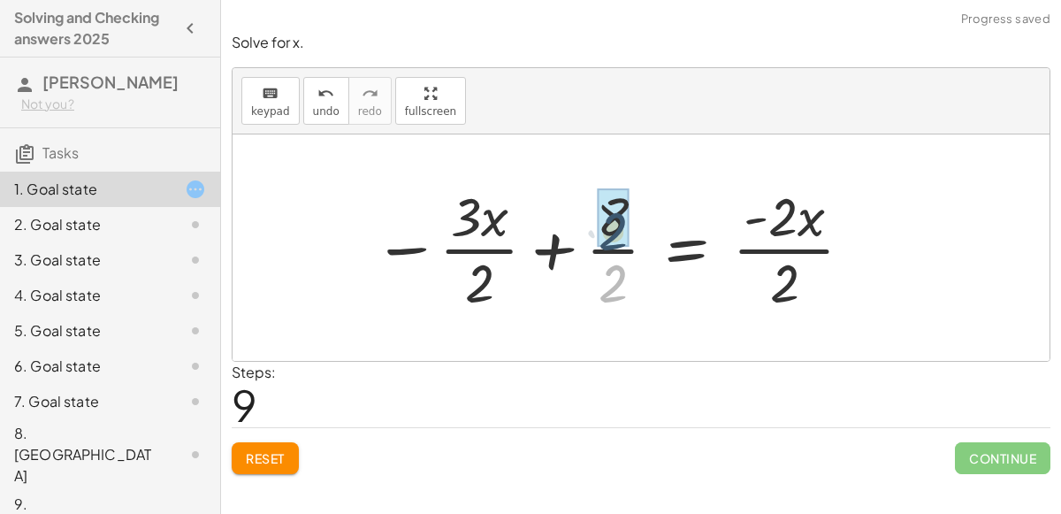
drag, startPoint x: 612, startPoint y: 283, endPoint x: 612, endPoint y: 230, distance: 53.1
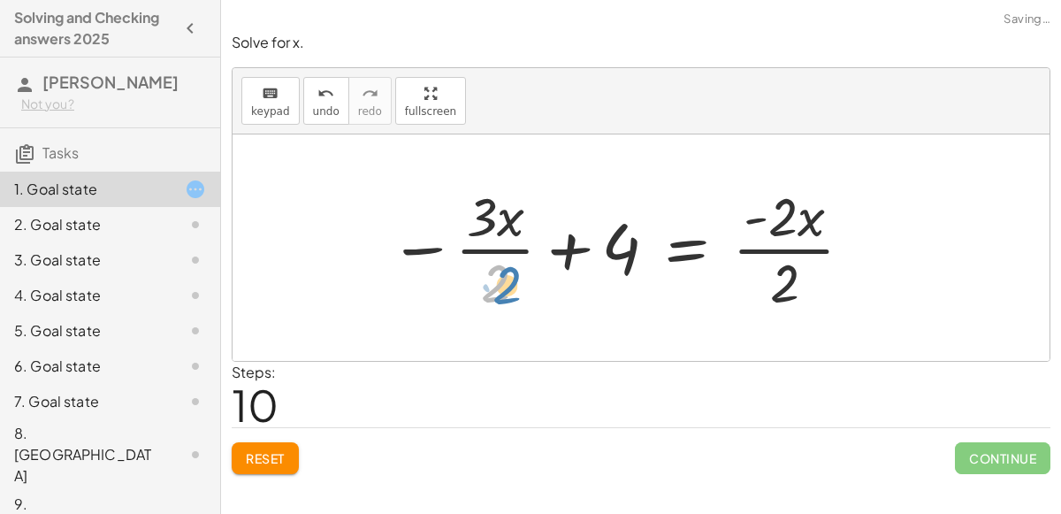
drag, startPoint x: 494, startPoint y: 282, endPoint x: 508, endPoint y: 292, distance: 17.2
click at [508, 292] on div at bounding box center [622, 248] width 484 height 136
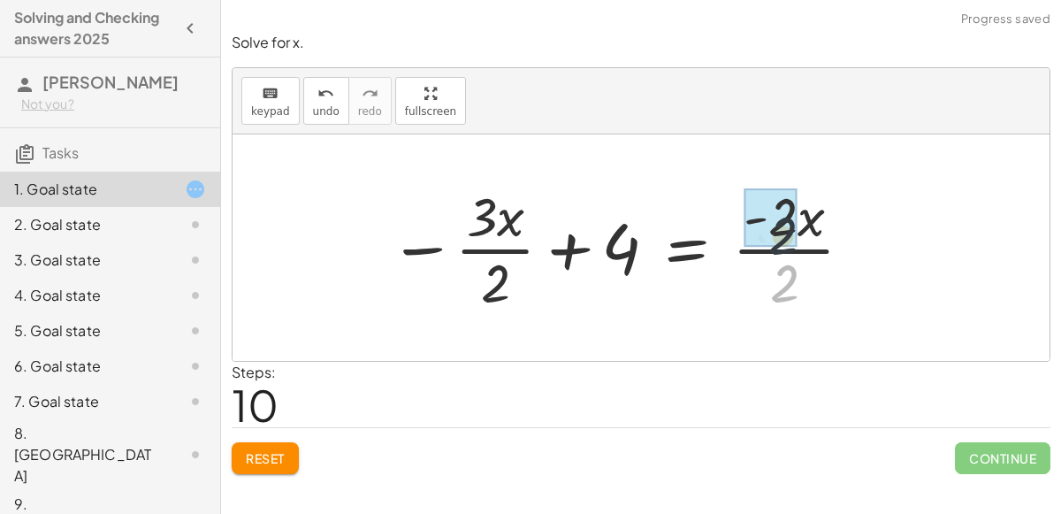
drag, startPoint x: 793, startPoint y: 287, endPoint x: 793, endPoint y: 224, distance: 62.8
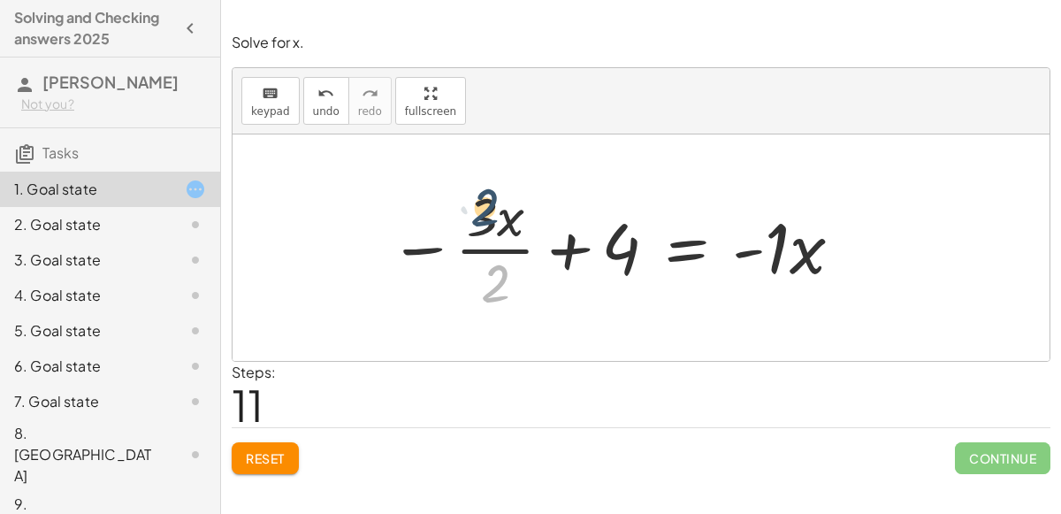
drag, startPoint x: 502, startPoint y: 287, endPoint x: 493, endPoint y: 204, distance: 83.7
click at [493, 204] on div at bounding box center [617, 248] width 474 height 136
click at [284, 100] on div "keyboard" at bounding box center [270, 92] width 39 height 21
click at [146, 287] on div "4. Goal state" at bounding box center [85, 295] width 142 height 21
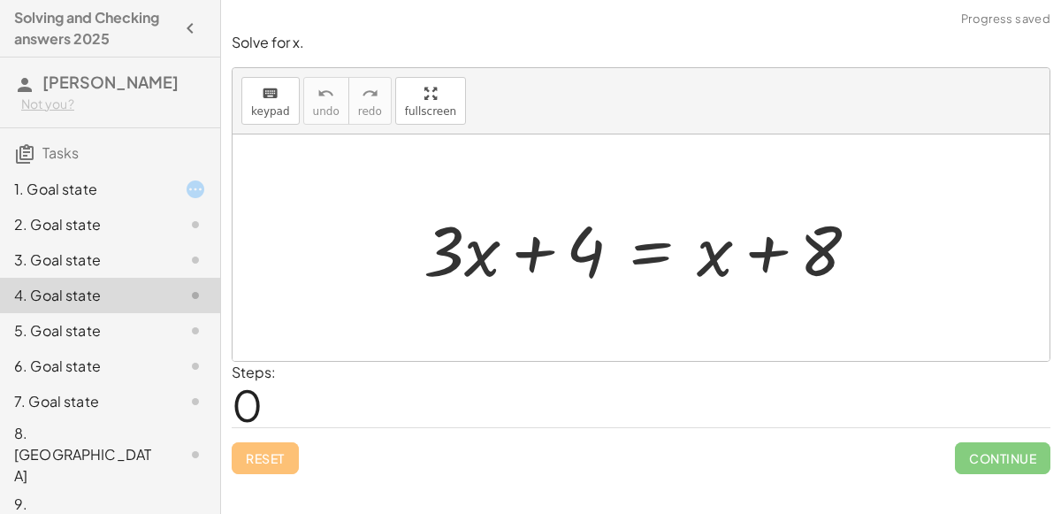
click at [152, 278] on div "2. Goal state" at bounding box center [110, 295] width 220 height 35
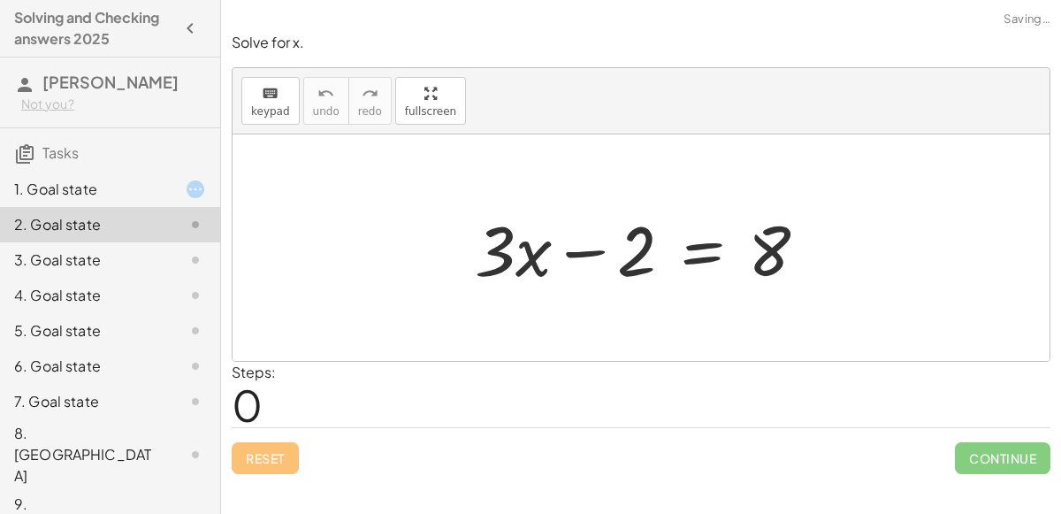
click at [151, 192] on div "1. Goal state" at bounding box center [85, 189] width 142 height 21
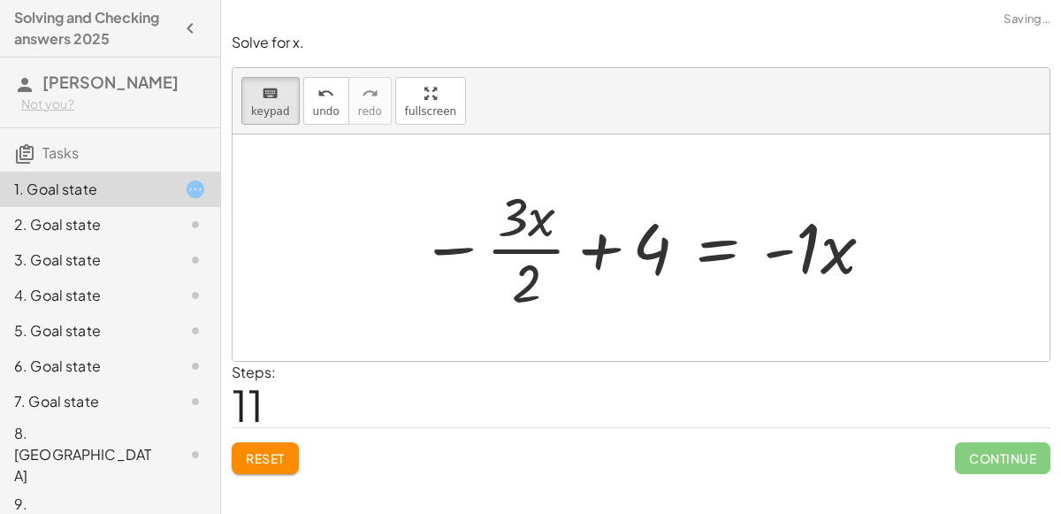
click at [280, 452] on span "Reset" at bounding box center [265, 458] width 39 height 16
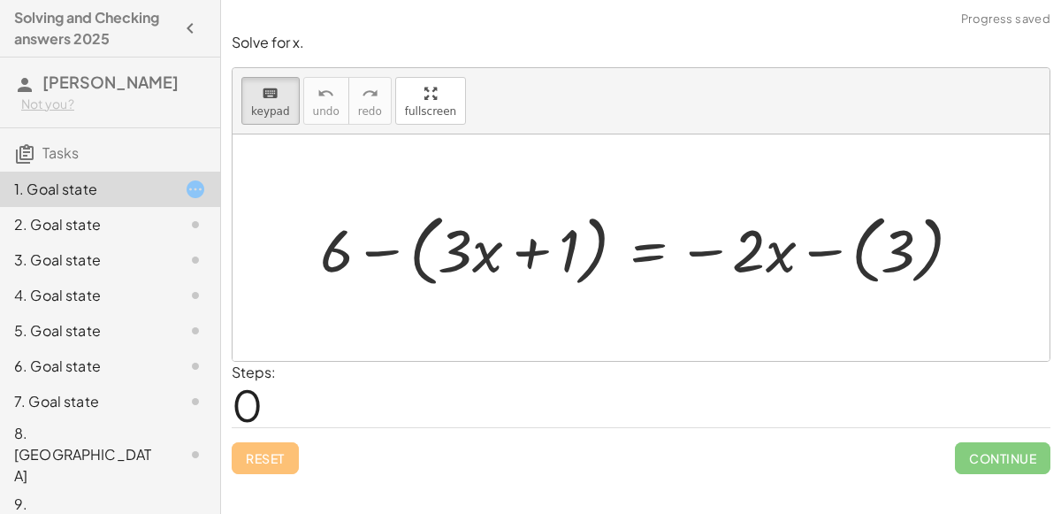
click at [138, 224] on div "2. Goal state" at bounding box center [85, 224] width 142 height 21
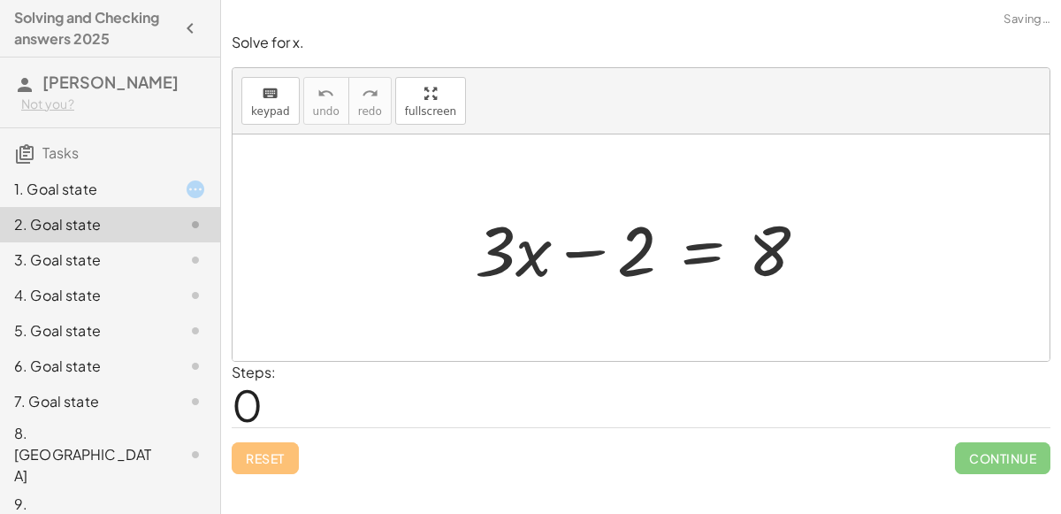
click at [635, 262] on div at bounding box center [648, 248] width 364 height 91
click at [631, 265] on div at bounding box center [648, 248] width 364 height 91
drag, startPoint x: 631, startPoint y: 265, endPoint x: 648, endPoint y: 269, distance: 18.0
click at [648, 269] on div at bounding box center [648, 248] width 364 height 91
click at [275, 105] on span "keypad" at bounding box center [270, 111] width 39 height 12
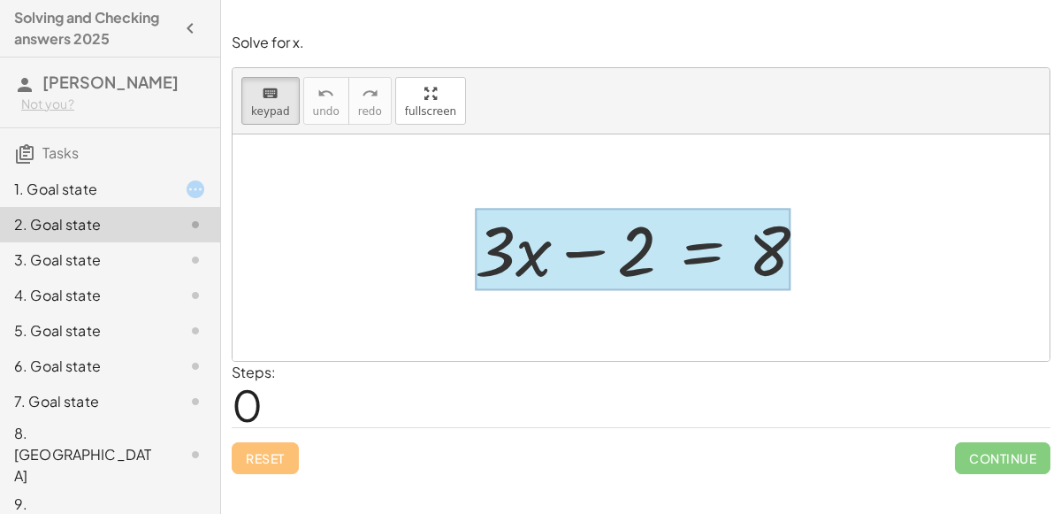
click at [692, 255] on div at bounding box center [633, 250] width 316 height 82
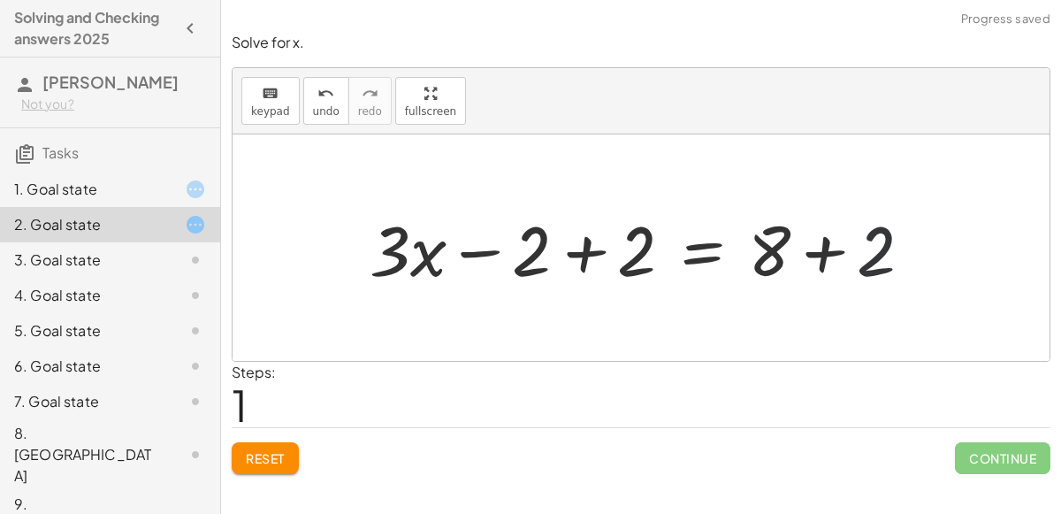
click at [872, 261] on div at bounding box center [648, 248] width 575 height 91
click at [632, 253] on div at bounding box center [604, 248] width 487 height 91
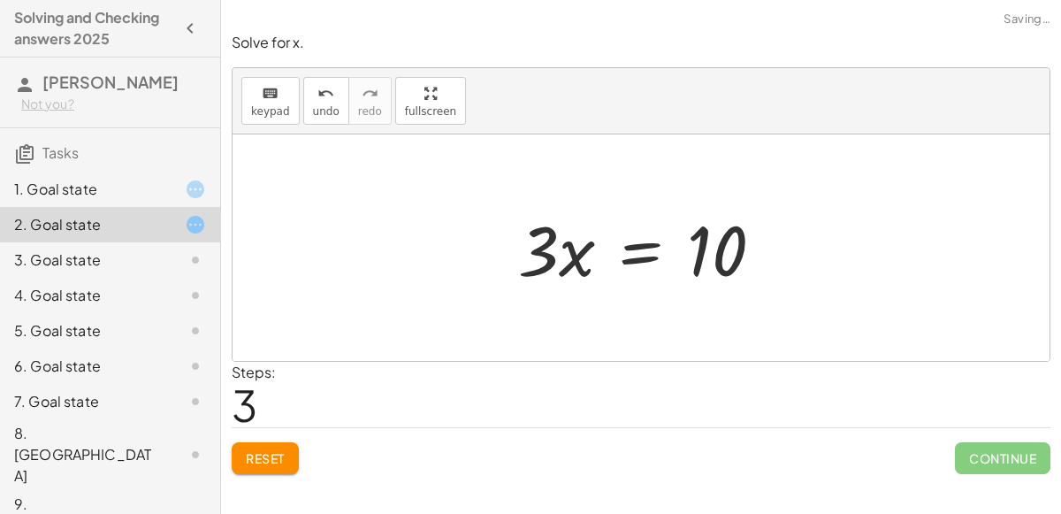
click at [556, 242] on div at bounding box center [647, 248] width 277 height 91
click at [251, 95] on div "keyboard" at bounding box center [270, 92] width 39 height 21
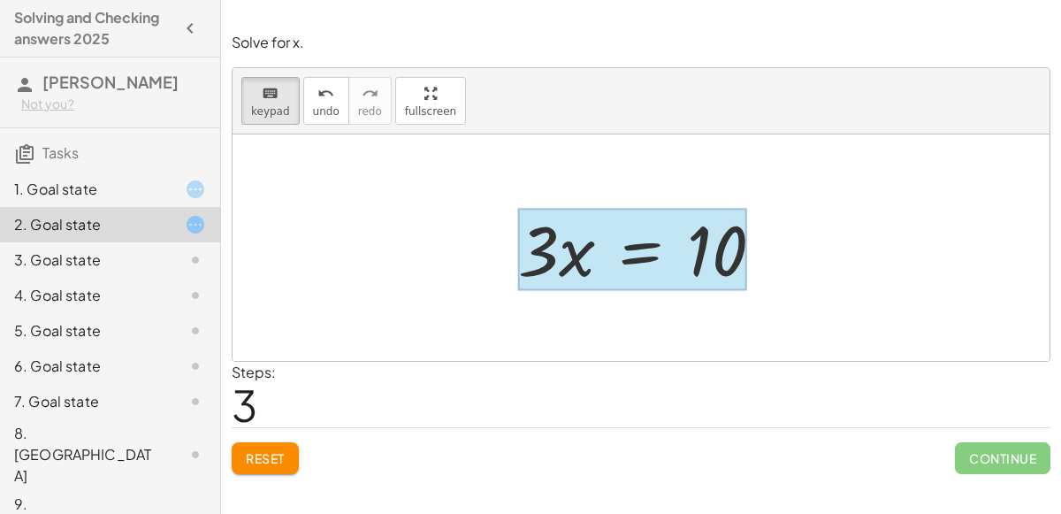
click at [617, 249] on div at bounding box center [632, 250] width 228 height 82
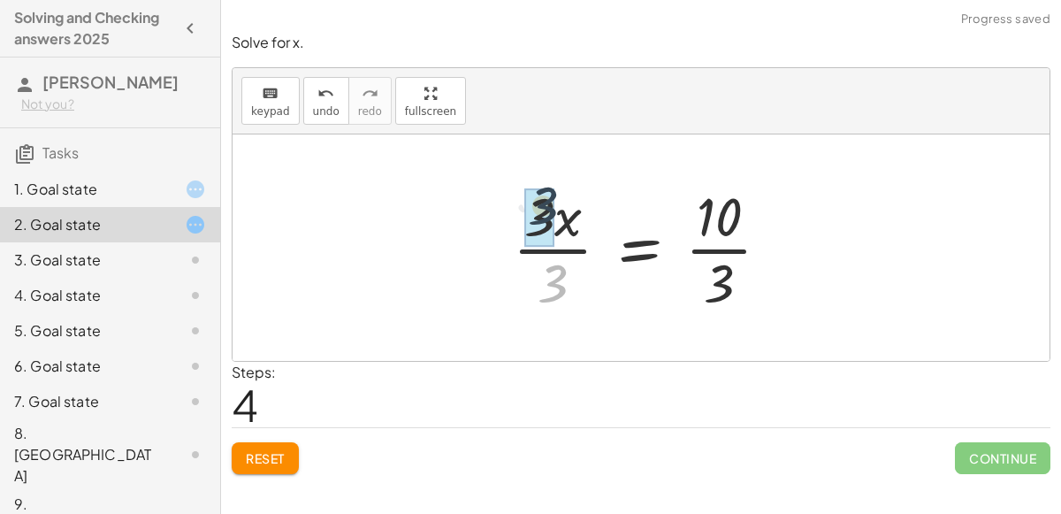
drag, startPoint x: 550, startPoint y: 279, endPoint x: 540, endPoint y: 201, distance: 78.4
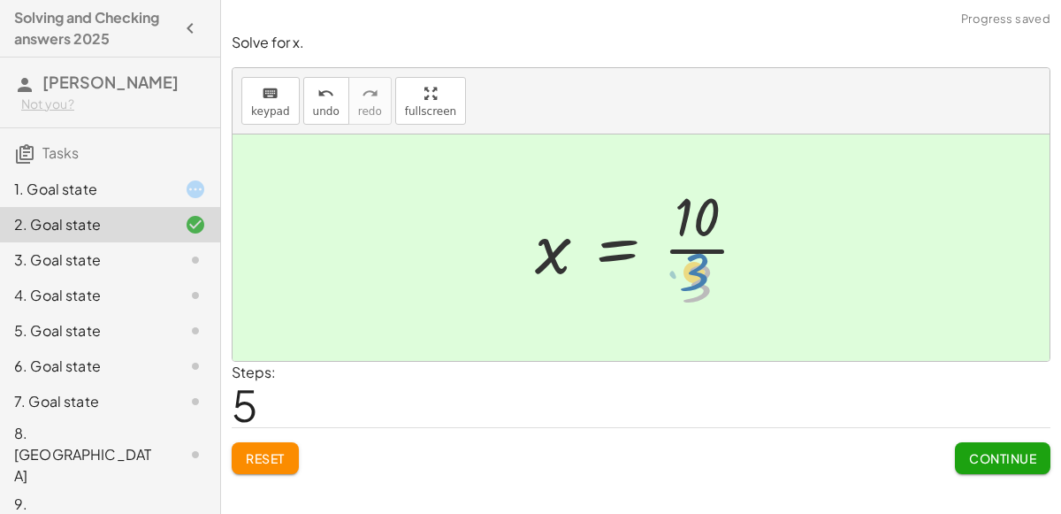
click at [719, 270] on div at bounding box center [648, 248] width 245 height 136
click at [1014, 471] on button "Continue" at bounding box center [1003, 458] width 96 height 32
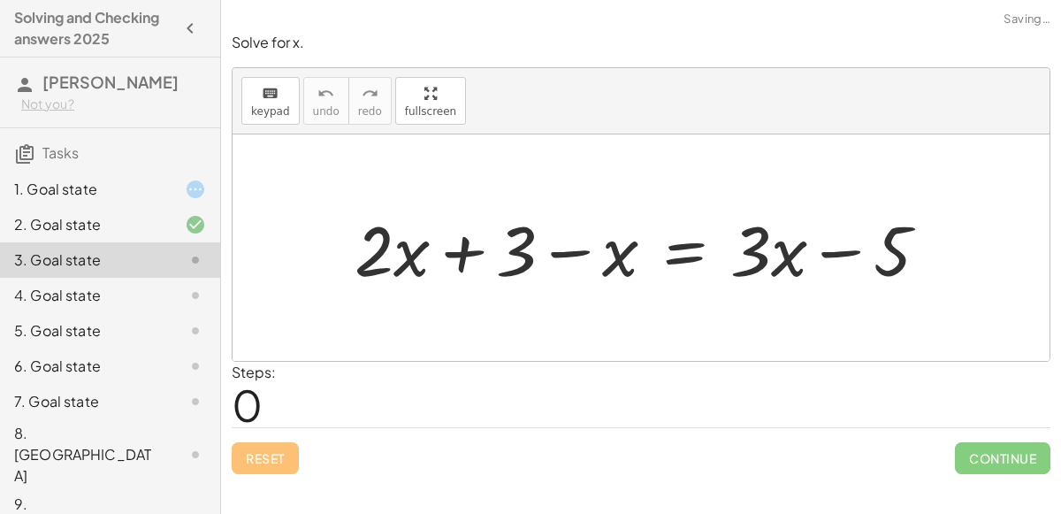
click at [165, 188] on div at bounding box center [182, 189] width 50 height 21
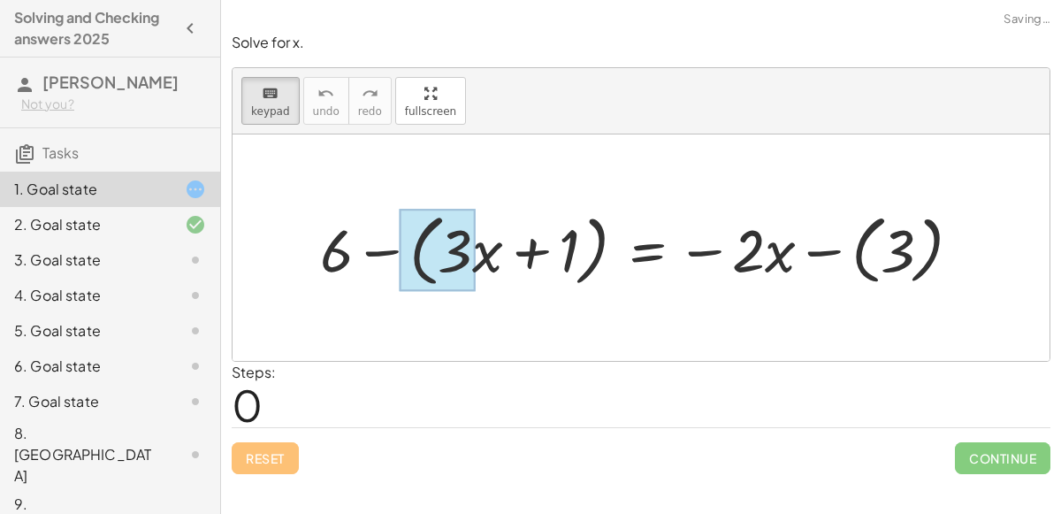
click at [447, 242] on div at bounding box center [437, 250] width 77 height 82
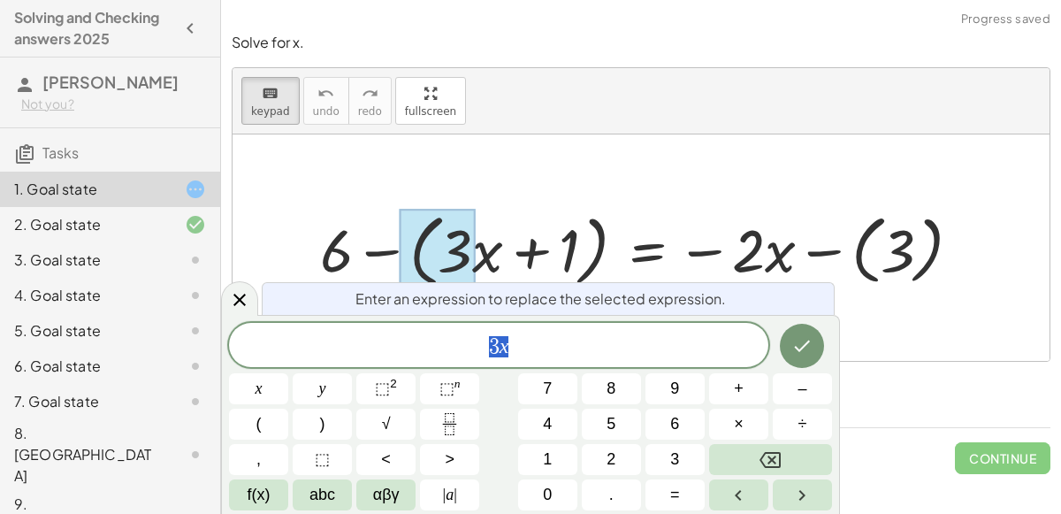
click at [745, 149] on div at bounding box center [641, 247] width 817 height 226
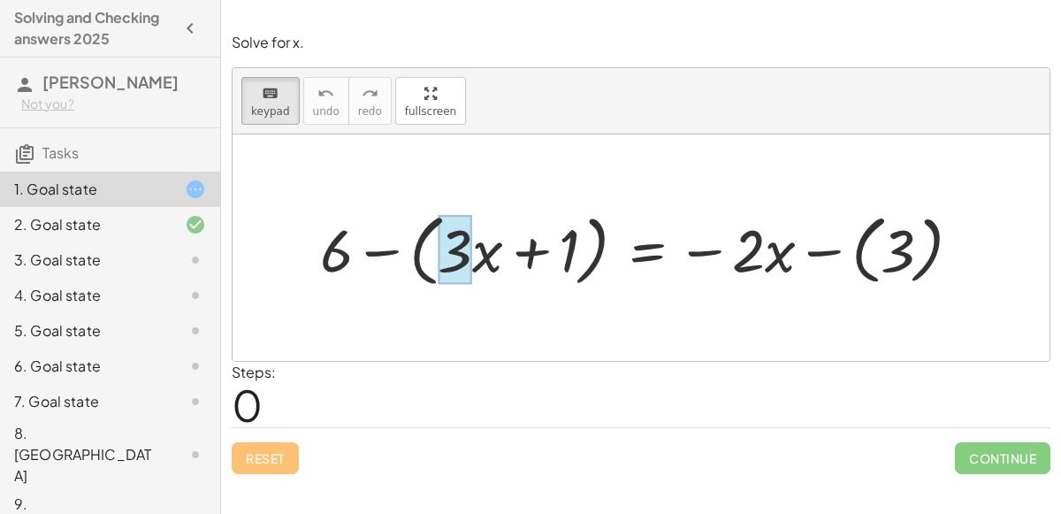
drag, startPoint x: 346, startPoint y: 242, endPoint x: 458, endPoint y: 251, distance: 112.7
drag, startPoint x: 349, startPoint y: 247, endPoint x: 437, endPoint y: 242, distance: 88.6
click at [472, 249] on div at bounding box center [470, 249] width 65 height 69
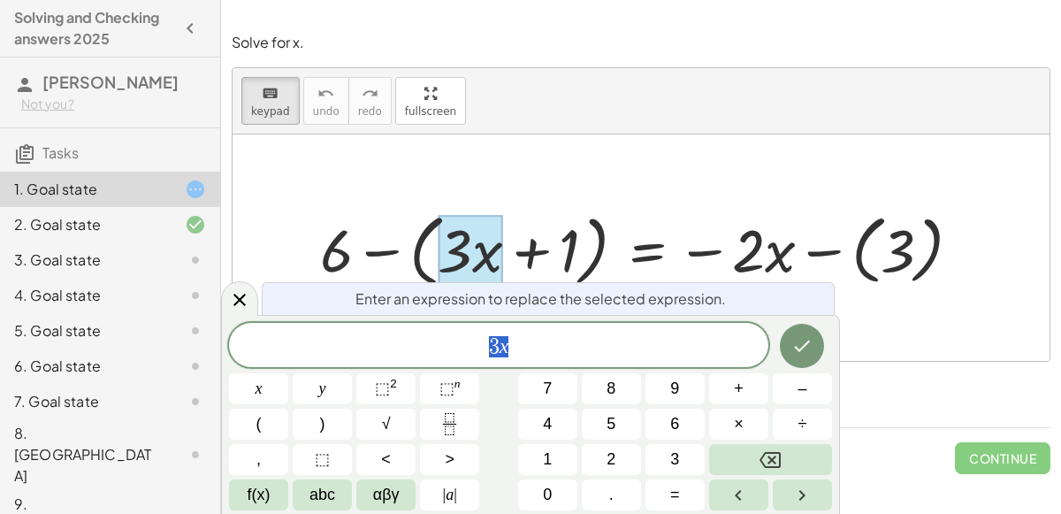
click at [661, 227] on div at bounding box center [647, 247] width 673 height 87
click at [235, 295] on icon at bounding box center [239, 299] width 21 height 21
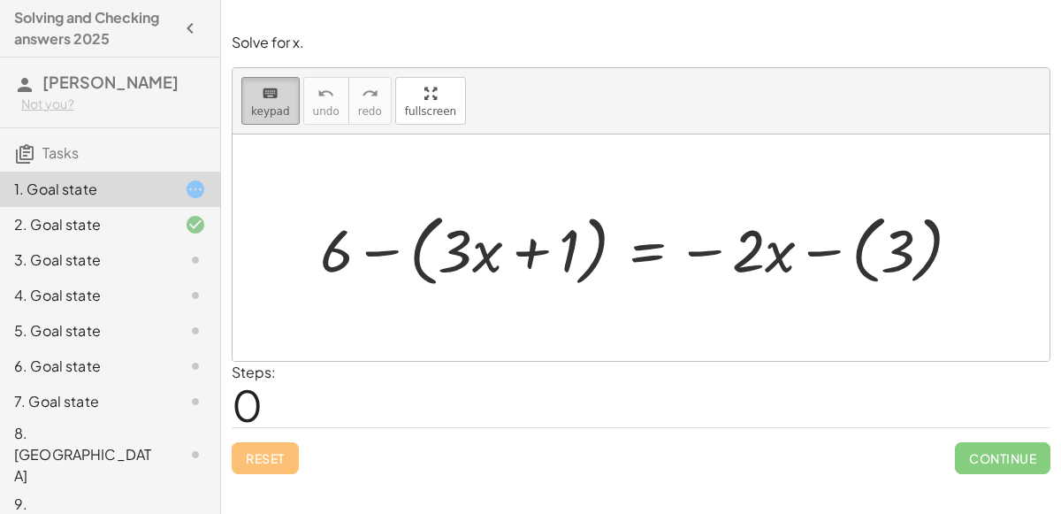
click at [272, 90] on icon "keyboard" at bounding box center [270, 93] width 17 height 21
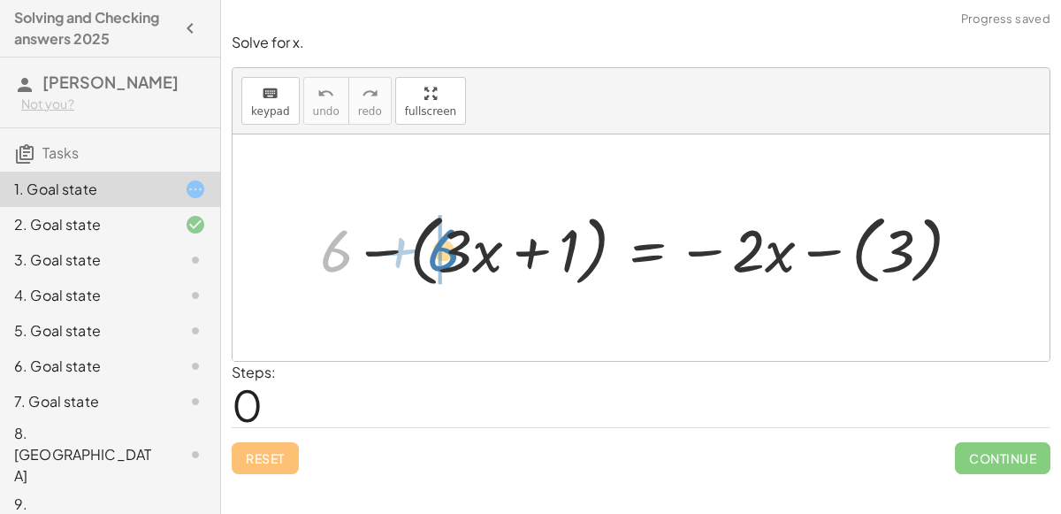
drag, startPoint x: 329, startPoint y: 245, endPoint x: 430, endPoint y: 244, distance: 100.8
click at [430, 244] on div at bounding box center [647, 247] width 673 height 87
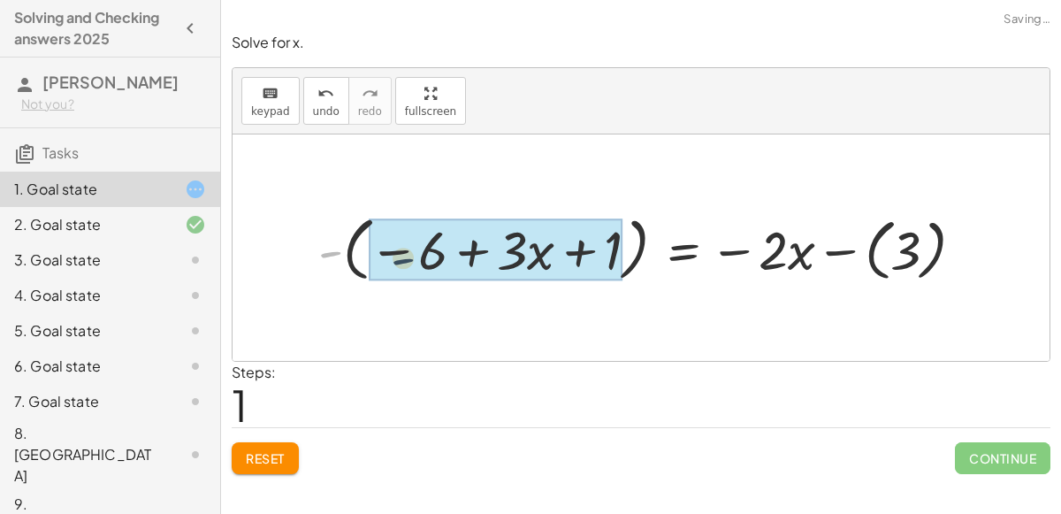
drag, startPoint x: 326, startPoint y: 251, endPoint x: 413, endPoint y: 259, distance: 87.0
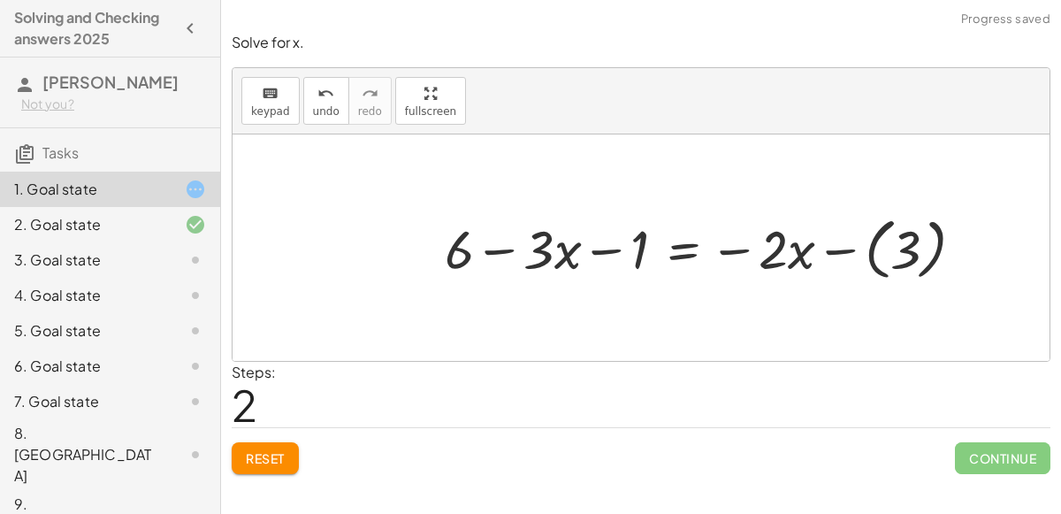
click at [897, 230] on div at bounding box center [712, 248] width 552 height 76
click at [253, 113] on span "keypad" at bounding box center [270, 111] width 39 height 12
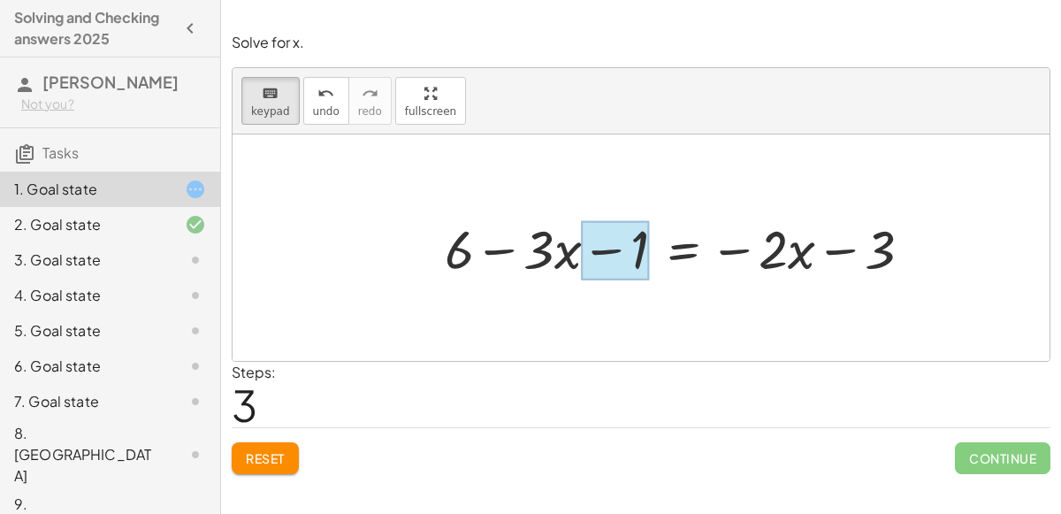
click at [617, 246] on div at bounding box center [615, 250] width 68 height 59
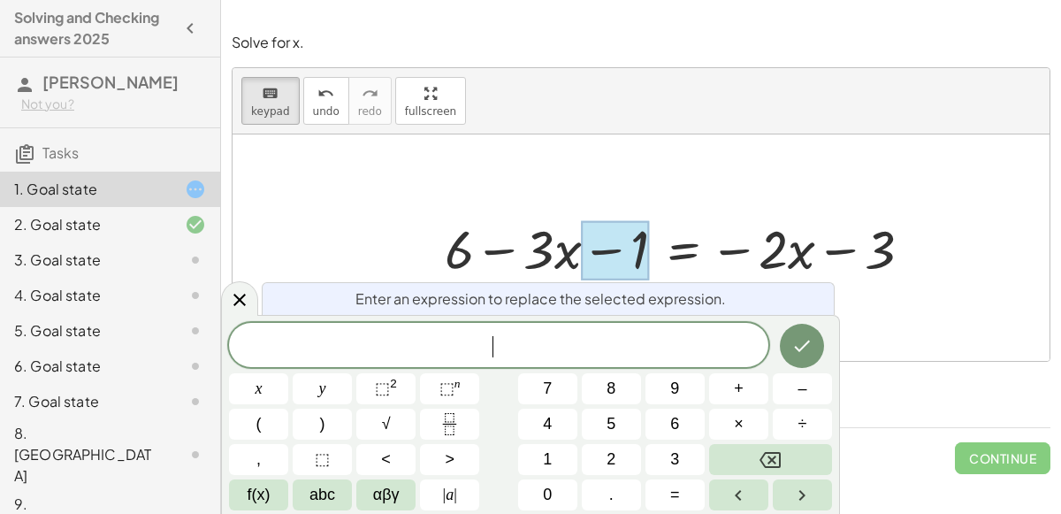
click at [762, 208] on div "+ 6 − ( + · 3 · x + 1 ) = − · 2 · x − ( 3 ) - ( − 6 + · 3 · x + 1 ) = − · 2 · x…" at bounding box center [678, 248] width 521 height 80
click at [245, 285] on div at bounding box center [239, 297] width 37 height 34
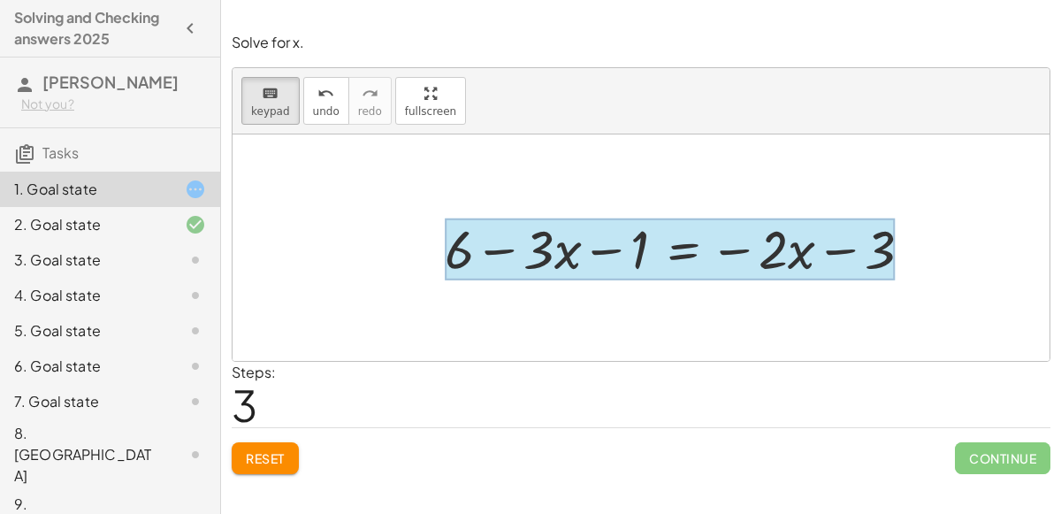
click at [690, 237] on div at bounding box center [670, 249] width 450 height 62
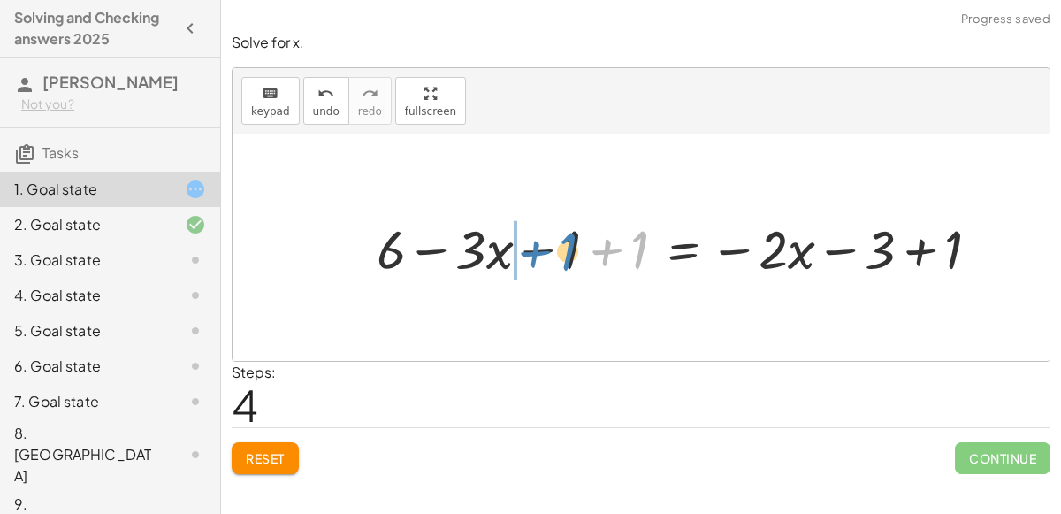
drag, startPoint x: 631, startPoint y: 247, endPoint x: 557, endPoint y: 249, distance: 73.4
click at [557, 249] on div at bounding box center [685, 247] width 635 height 71
drag, startPoint x: 574, startPoint y: 241, endPoint x: 621, endPoint y: 244, distance: 47.0
click at [621, 244] on div at bounding box center [685, 247] width 635 height 71
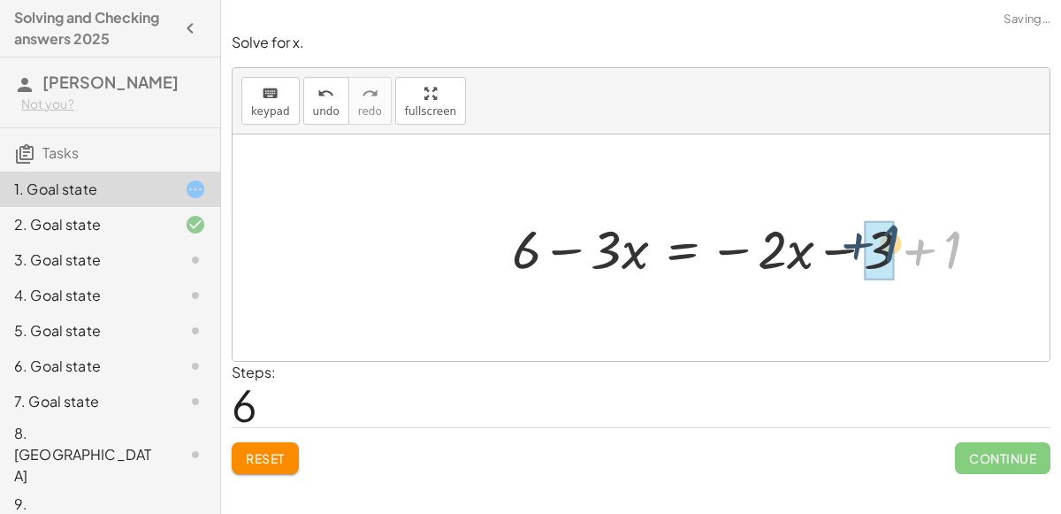
drag, startPoint x: 960, startPoint y: 257, endPoint x: 896, endPoint y: 250, distance: 64.0
click at [896, 250] on div at bounding box center [752, 247] width 499 height 71
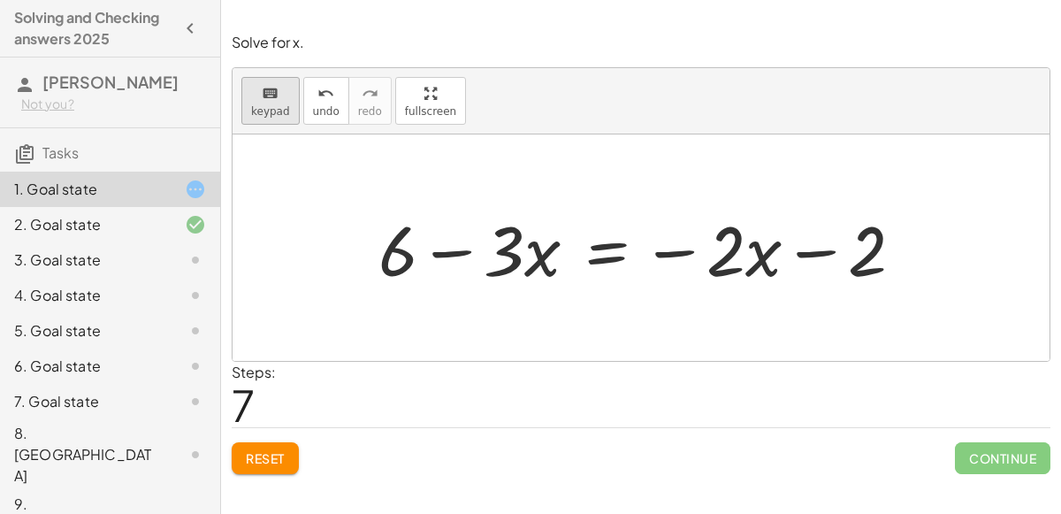
click at [252, 99] on div "keyboard" at bounding box center [270, 92] width 39 height 21
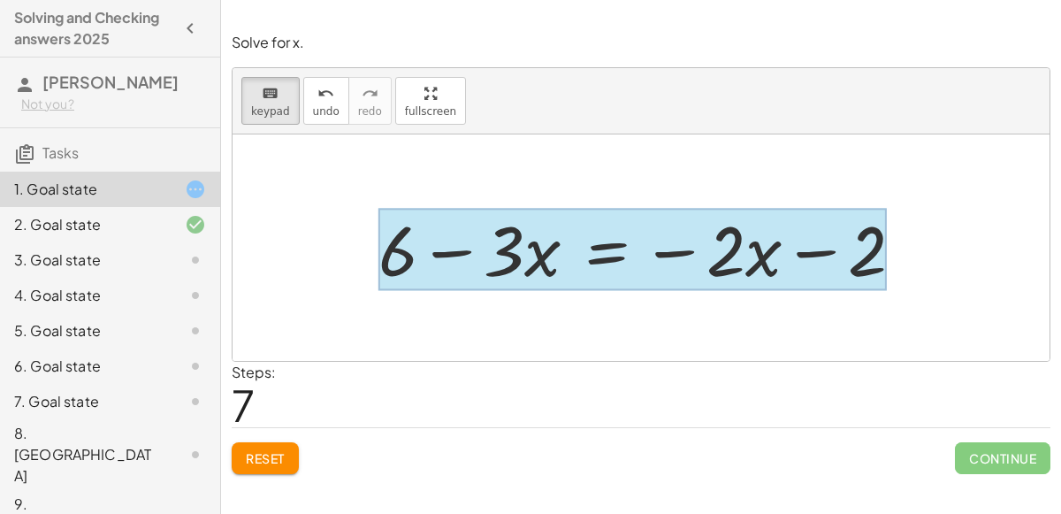
click at [627, 263] on div at bounding box center [633, 250] width 509 height 82
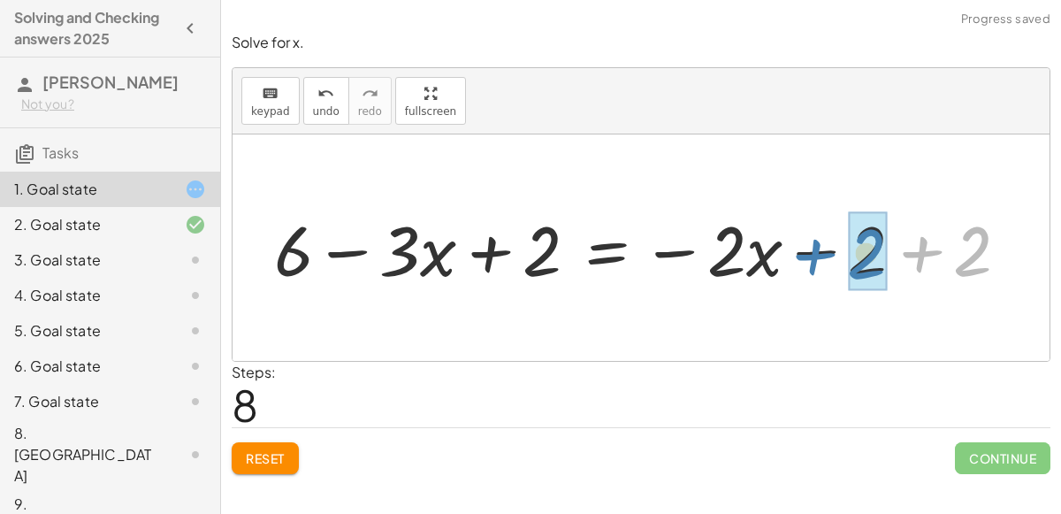
drag, startPoint x: 981, startPoint y: 246, endPoint x: 873, endPoint y: 249, distance: 107.9
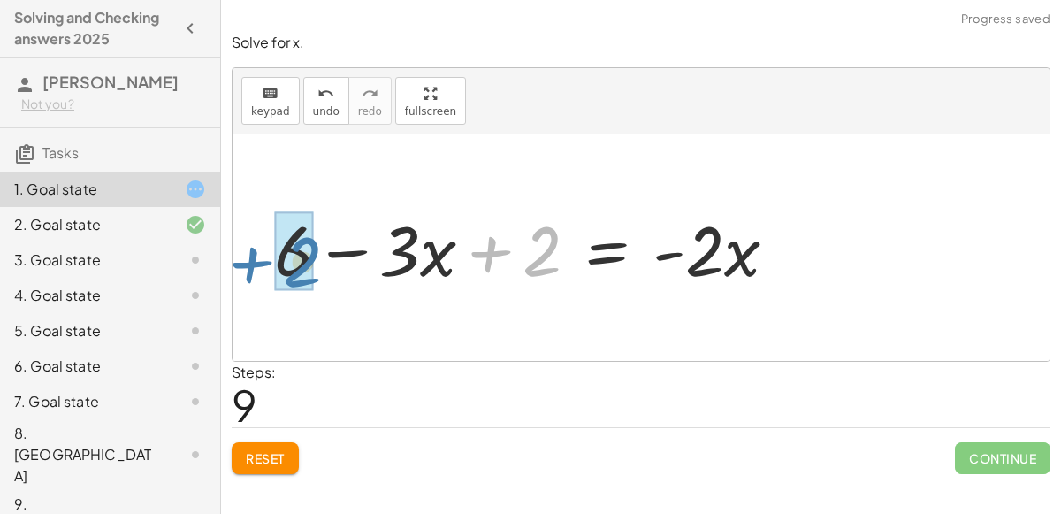
drag, startPoint x: 534, startPoint y: 234, endPoint x: 295, endPoint y: 244, distance: 239.9
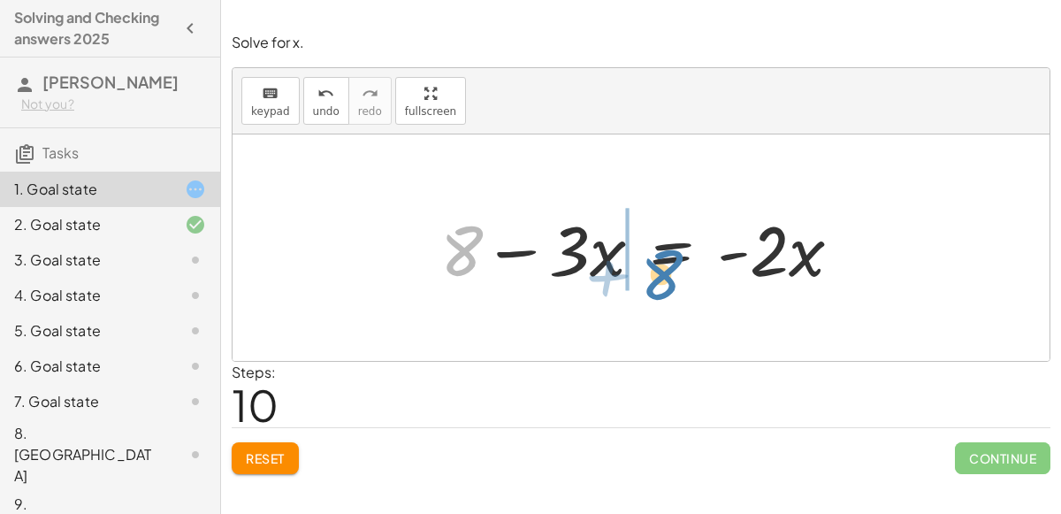
drag, startPoint x: 475, startPoint y: 252, endPoint x: 669, endPoint y: 272, distance: 194.8
click at [669, 272] on div at bounding box center [648, 248] width 433 height 91
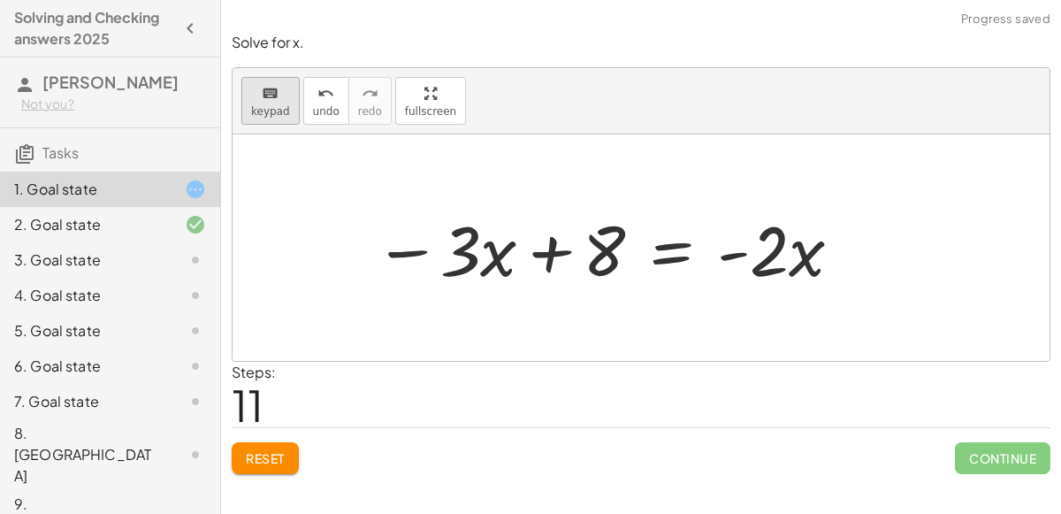
click at [256, 92] on div "keyboard" at bounding box center [270, 92] width 39 height 21
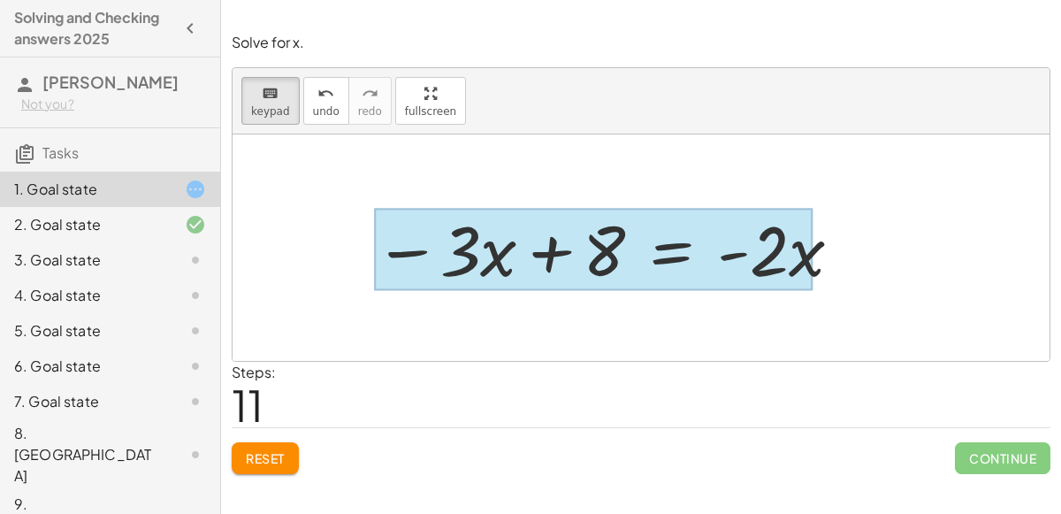
click at [656, 263] on div at bounding box center [594, 250] width 440 height 82
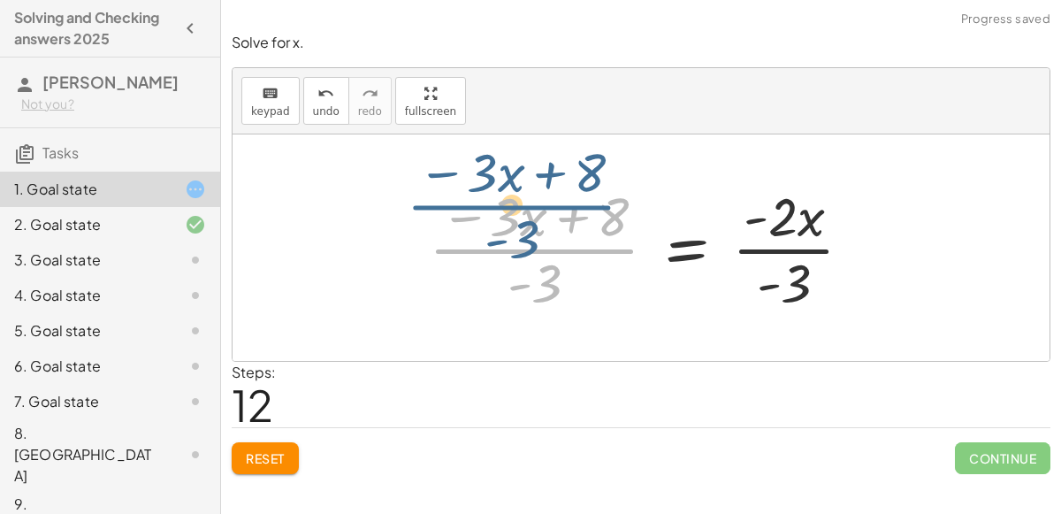
drag, startPoint x: 523, startPoint y: 264, endPoint x: 514, endPoint y: 267, distance: 9.2
click at [514, 267] on div at bounding box center [648, 248] width 456 height 136
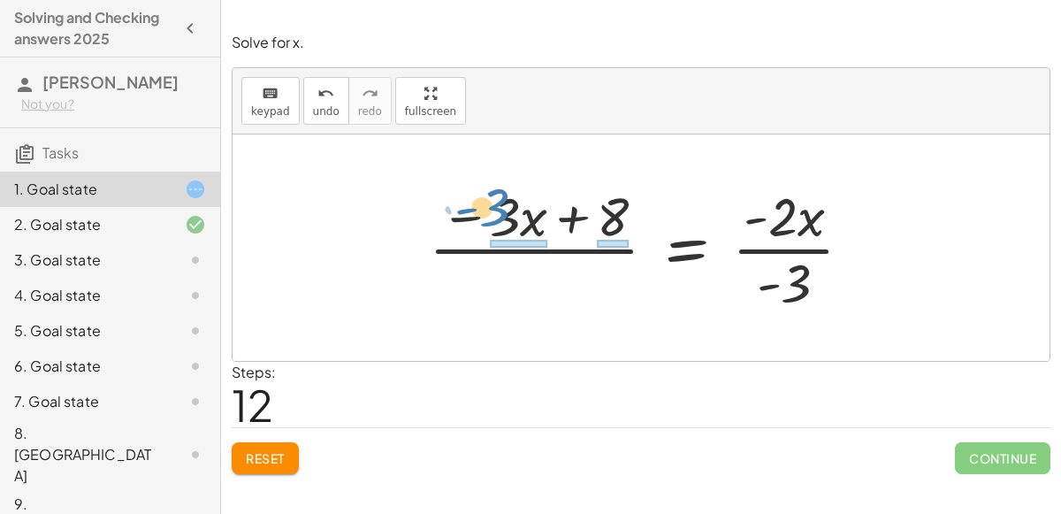
drag, startPoint x: 543, startPoint y: 287, endPoint x: 490, endPoint y: 211, distance: 92.8
click at [490, 211] on div at bounding box center [648, 248] width 456 height 136
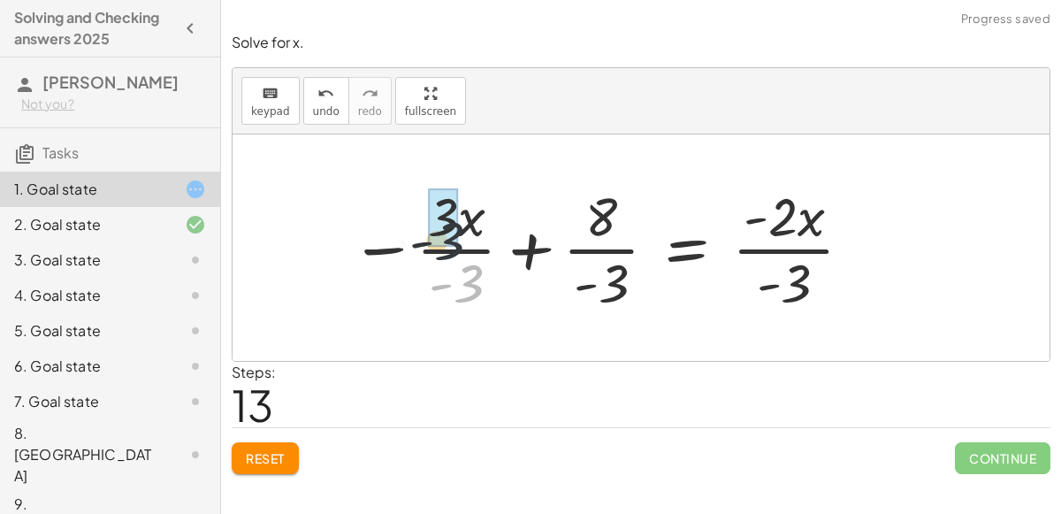
drag, startPoint x: 471, startPoint y: 277, endPoint x: 448, endPoint y: 213, distance: 67.7
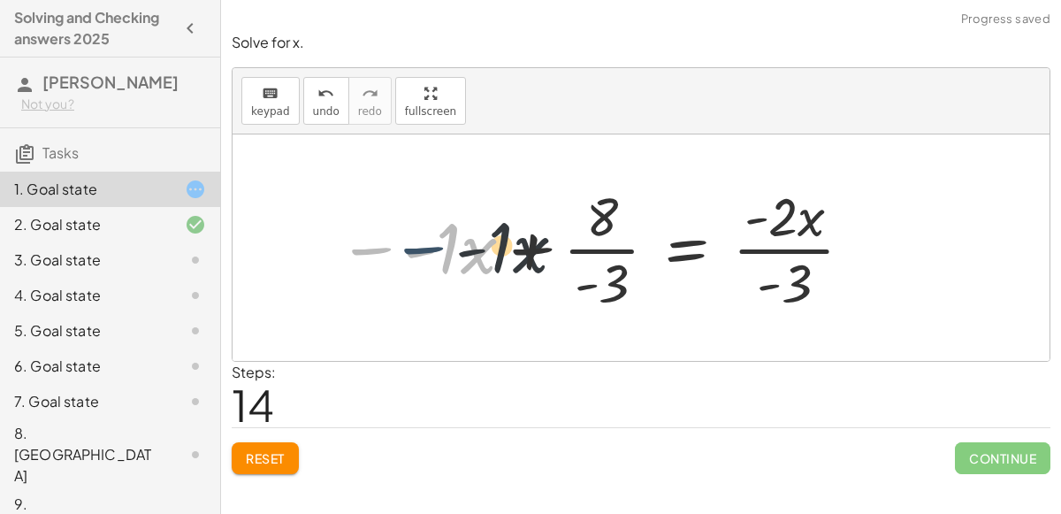
drag, startPoint x: 367, startPoint y: 247, endPoint x: 433, endPoint y: 247, distance: 66.3
click at [433, 247] on div at bounding box center [597, 248] width 536 height 136
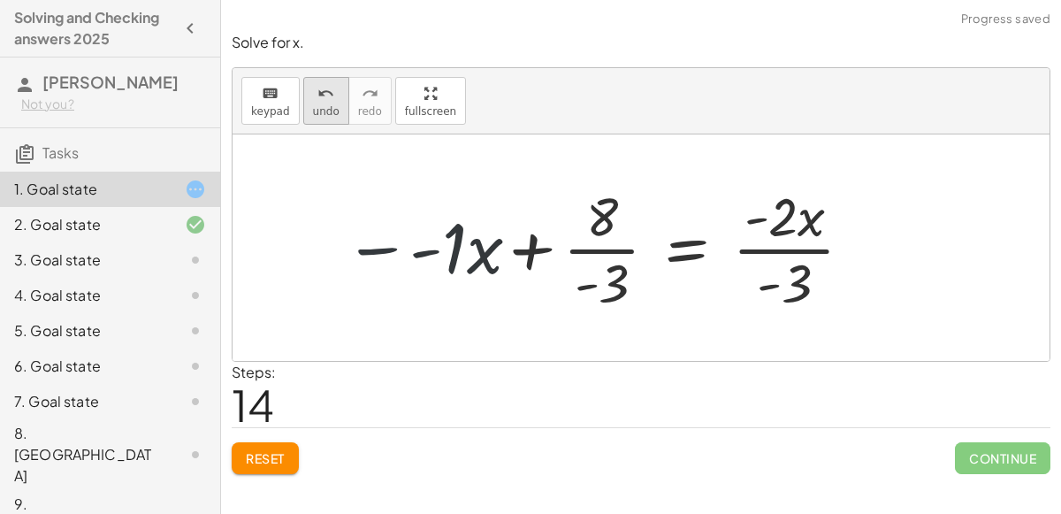
click at [323, 96] on icon "undo" at bounding box center [326, 93] width 17 height 21
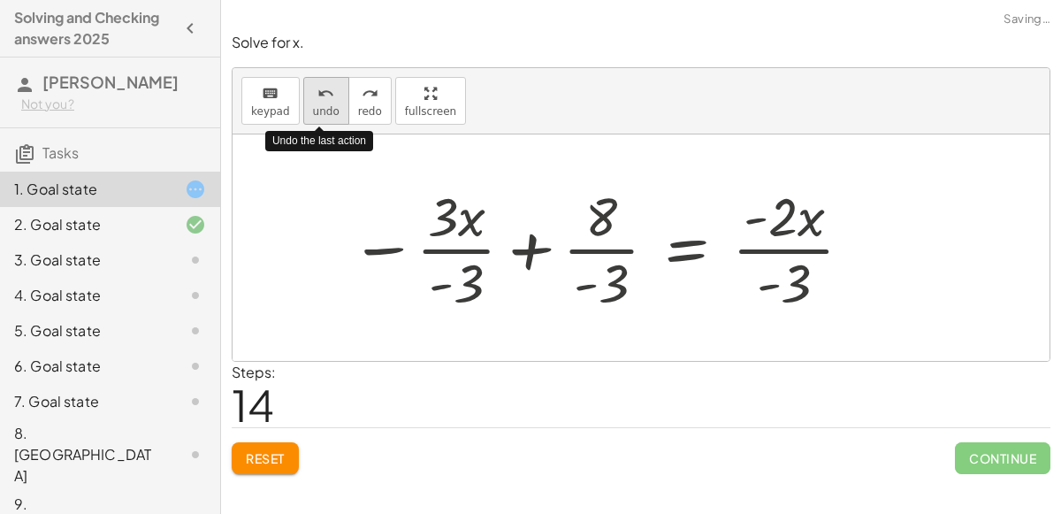
click at [323, 96] on icon "undo" at bounding box center [326, 93] width 17 height 21
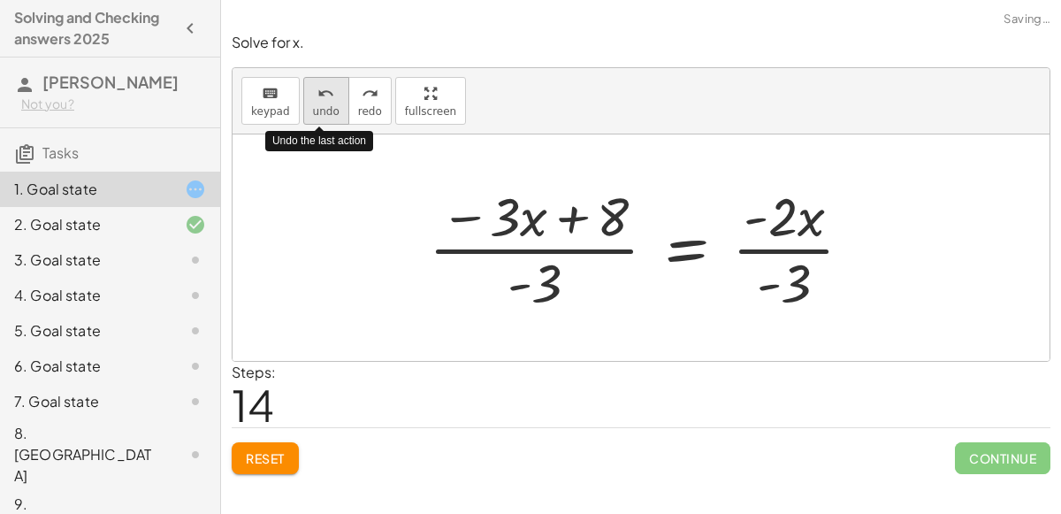
click at [323, 96] on icon "undo" at bounding box center [326, 93] width 17 height 21
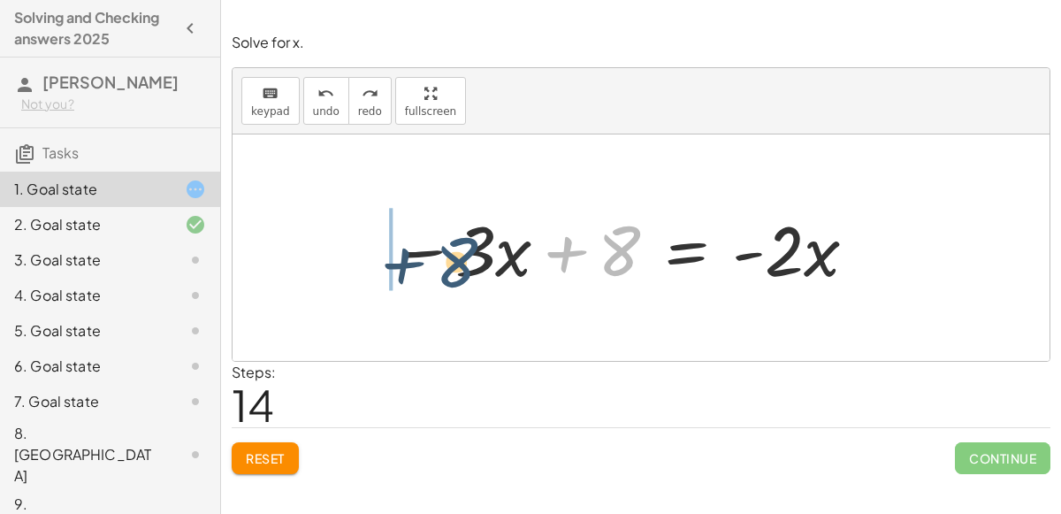
drag, startPoint x: 611, startPoint y: 247, endPoint x: 465, endPoint y: 257, distance: 146.3
click at [465, 257] on div at bounding box center [624, 248] width 488 height 91
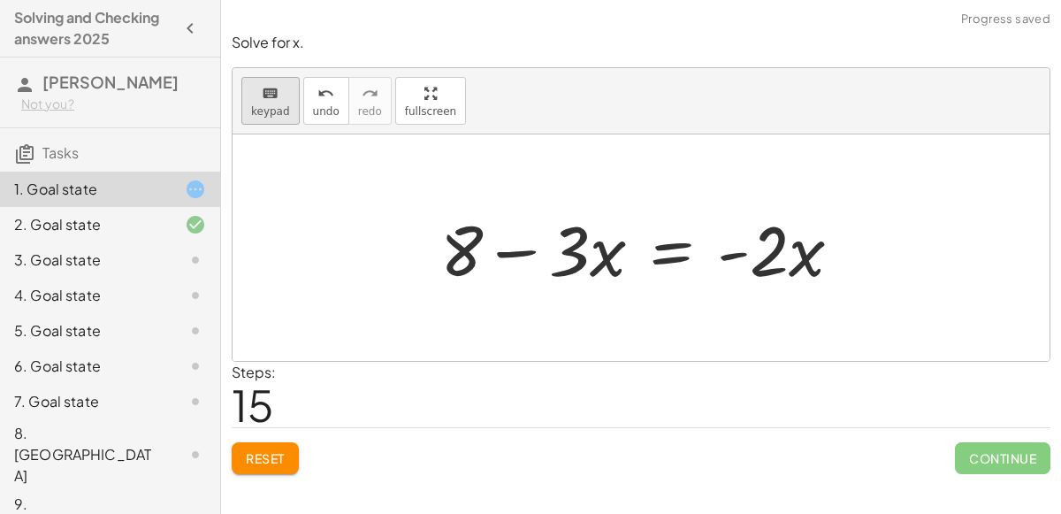
click at [274, 101] on icon "keyboard" at bounding box center [270, 93] width 17 height 21
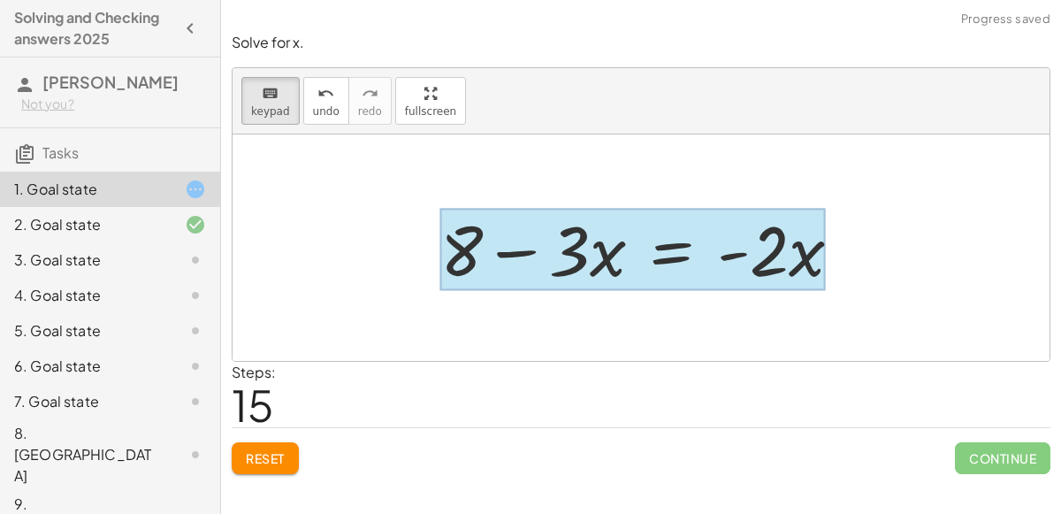
click at [666, 227] on div at bounding box center [632, 250] width 385 height 82
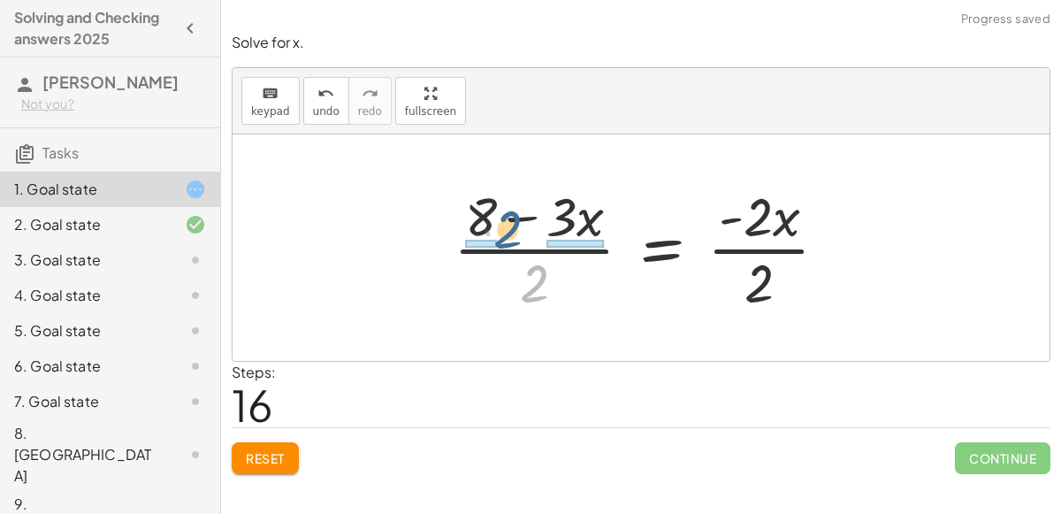
drag, startPoint x: 560, startPoint y: 275, endPoint x: 532, endPoint y: 220, distance: 61.3
click at [532, 220] on div at bounding box center [648, 248] width 406 height 136
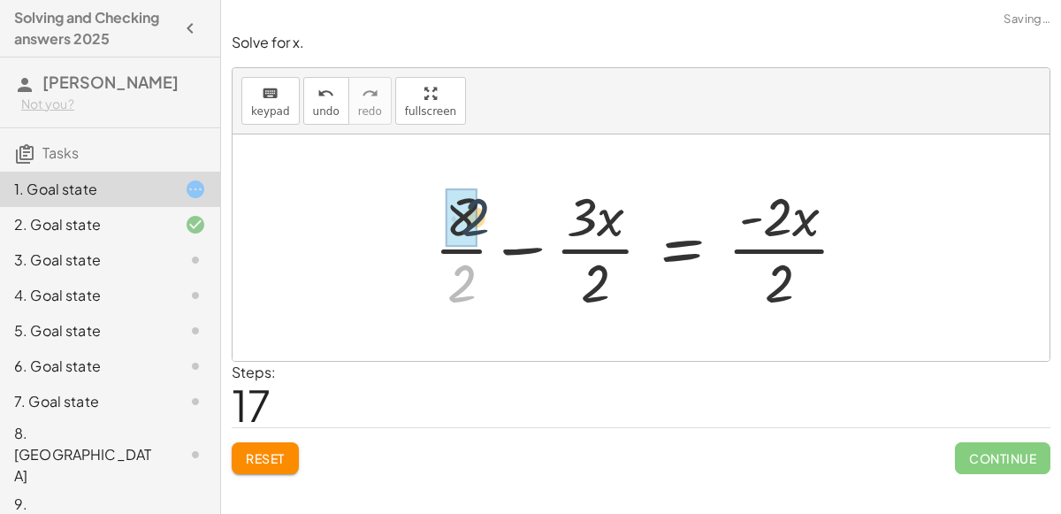
drag, startPoint x: 438, startPoint y: 287, endPoint x: 452, endPoint y: 219, distance: 68.7
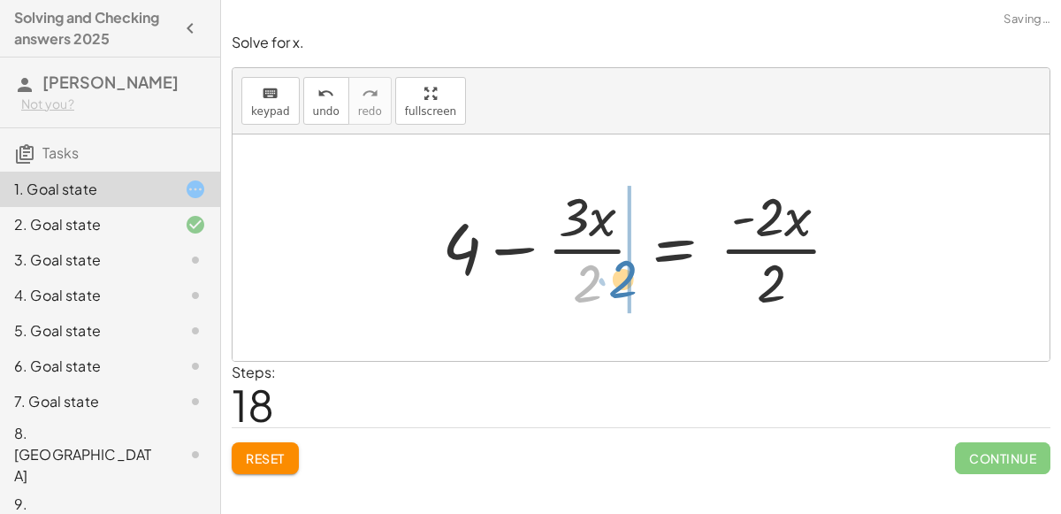
drag, startPoint x: 599, startPoint y: 281, endPoint x: 634, endPoint y: 277, distance: 35.7
click at [634, 277] on div at bounding box center [648, 248] width 430 height 136
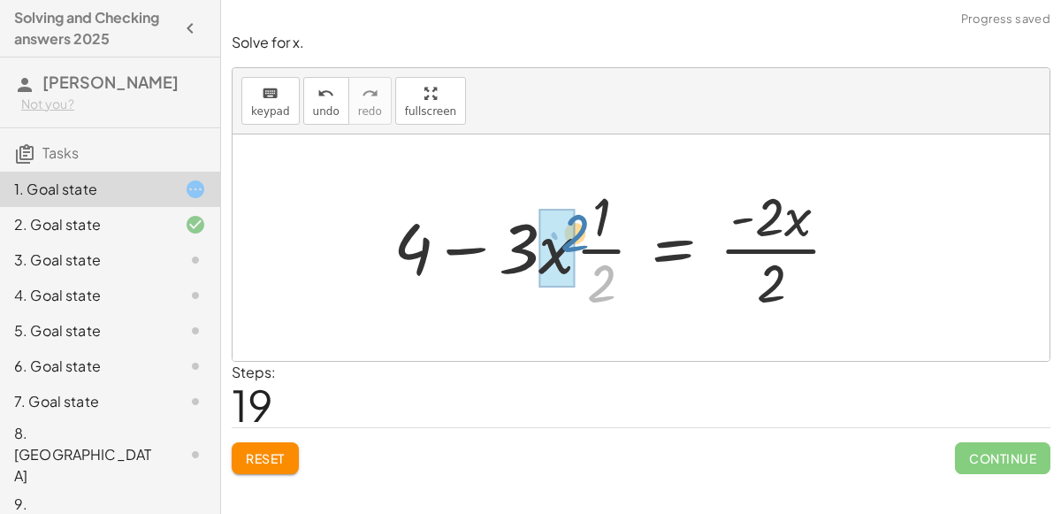
drag, startPoint x: 610, startPoint y: 292, endPoint x: 584, endPoint y: 242, distance: 56.2
click at [584, 242] on div at bounding box center [624, 248] width 479 height 136
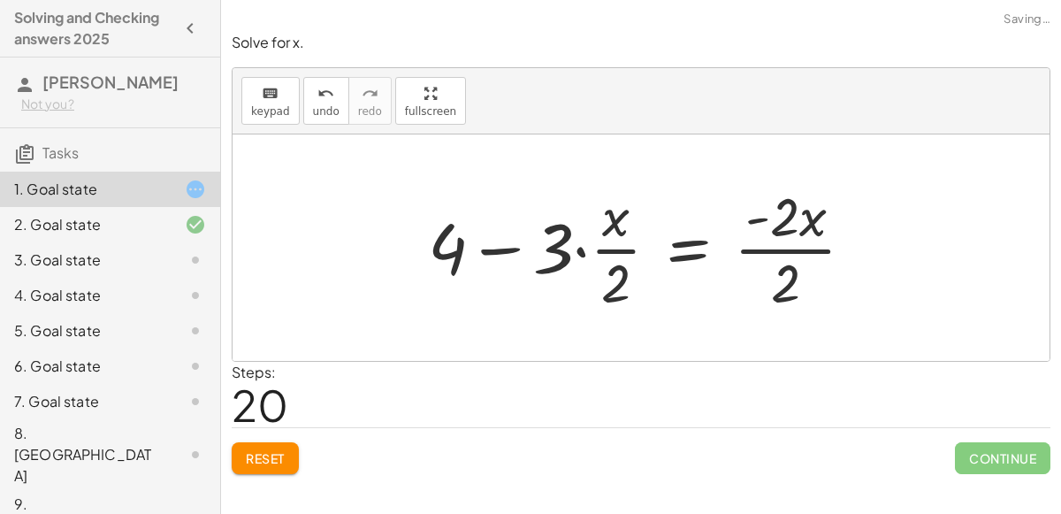
click at [622, 276] on div at bounding box center [648, 248] width 458 height 136
drag, startPoint x: 555, startPoint y: 254, endPoint x: 624, endPoint y: 295, distance: 80.6
click at [624, 295] on div at bounding box center [648, 248] width 458 height 136
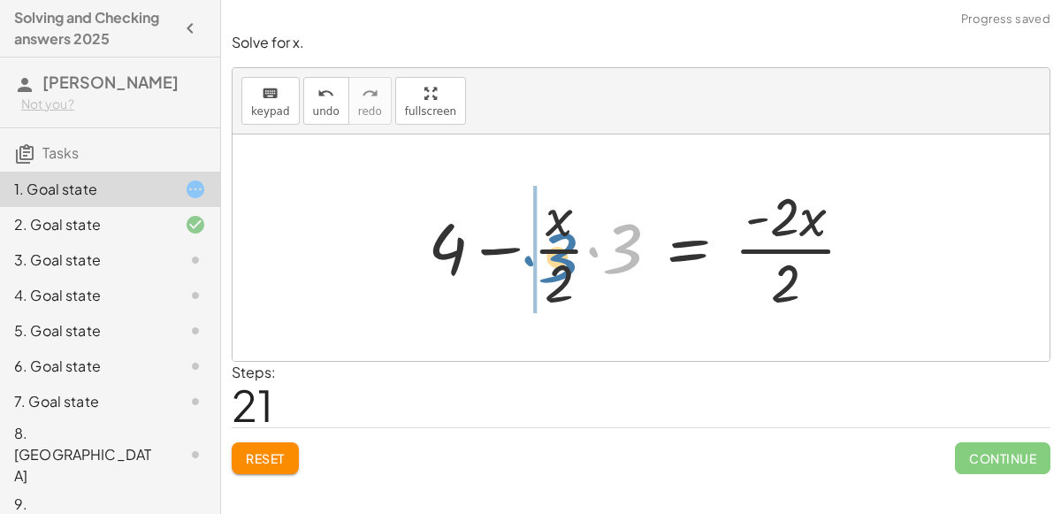
drag, startPoint x: 618, startPoint y: 252, endPoint x: 551, endPoint y: 254, distance: 67.2
click at [551, 254] on div at bounding box center [648, 248] width 458 height 136
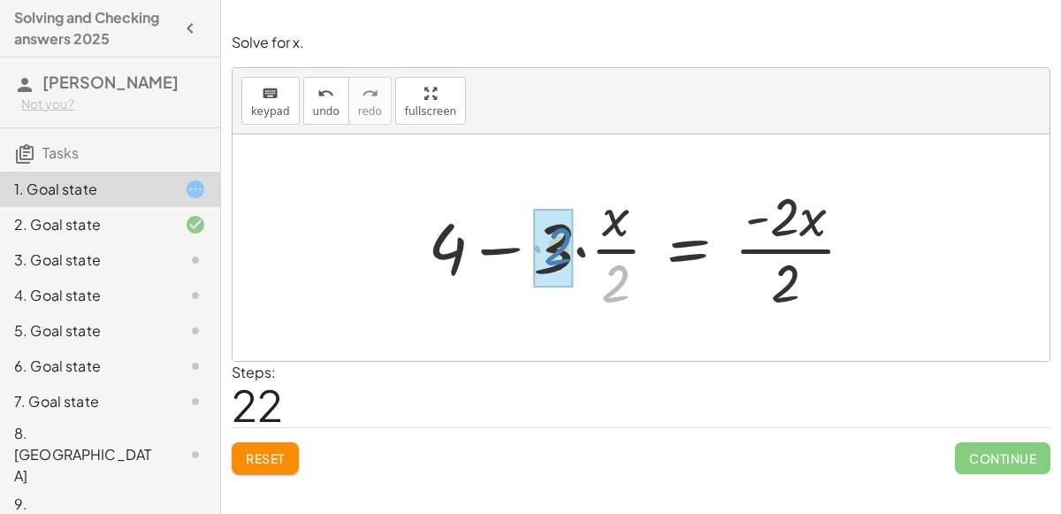
drag, startPoint x: 609, startPoint y: 267, endPoint x: 550, endPoint y: 231, distance: 68.7
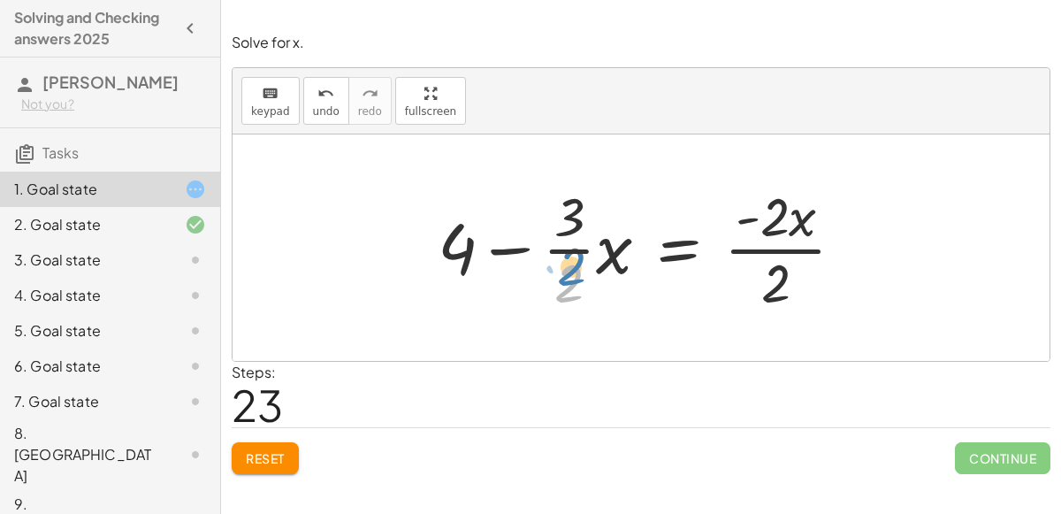
drag, startPoint x: 575, startPoint y: 268, endPoint x: 577, endPoint y: 256, distance: 12.5
click at [577, 256] on div at bounding box center [648, 248] width 439 height 136
drag, startPoint x: 783, startPoint y: 273, endPoint x: 775, endPoint y: 191, distance: 82.6
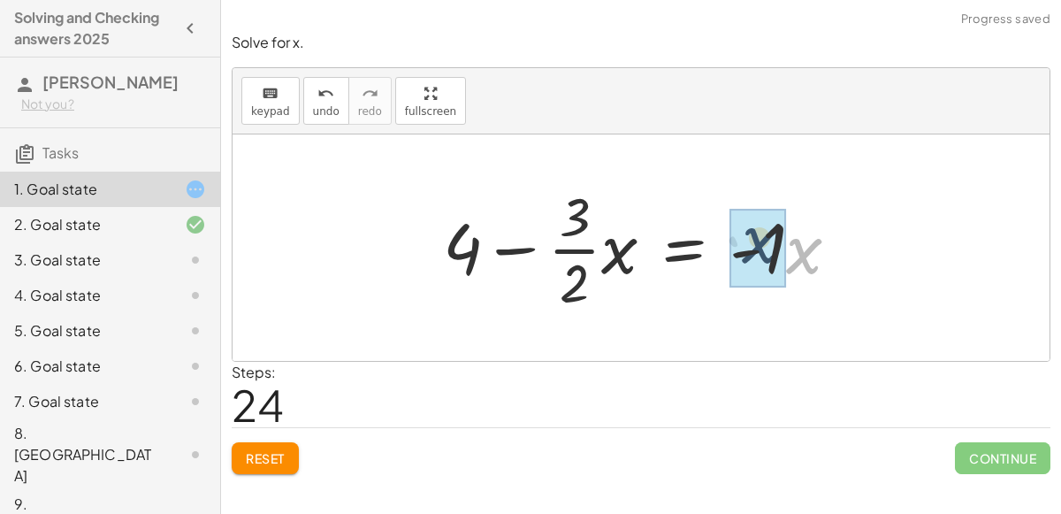
drag, startPoint x: 797, startPoint y: 262, endPoint x: 752, endPoint y: 251, distance: 46.3
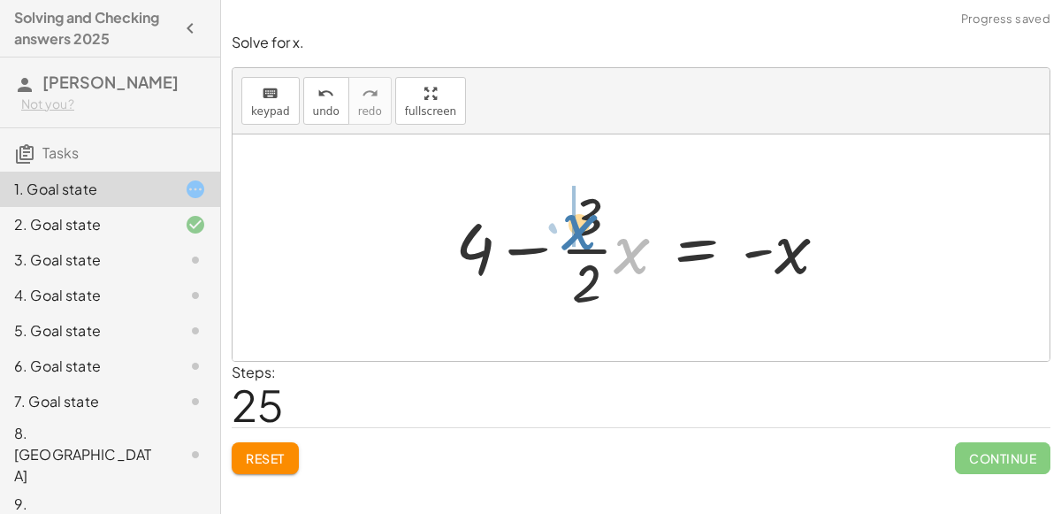
drag, startPoint x: 629, startPoint y: 249, endPoint x: 577, endPoint y: 226, distance: 57.4
click at [577, 226] on div at bounding box center [649, 248] width 404 height 136
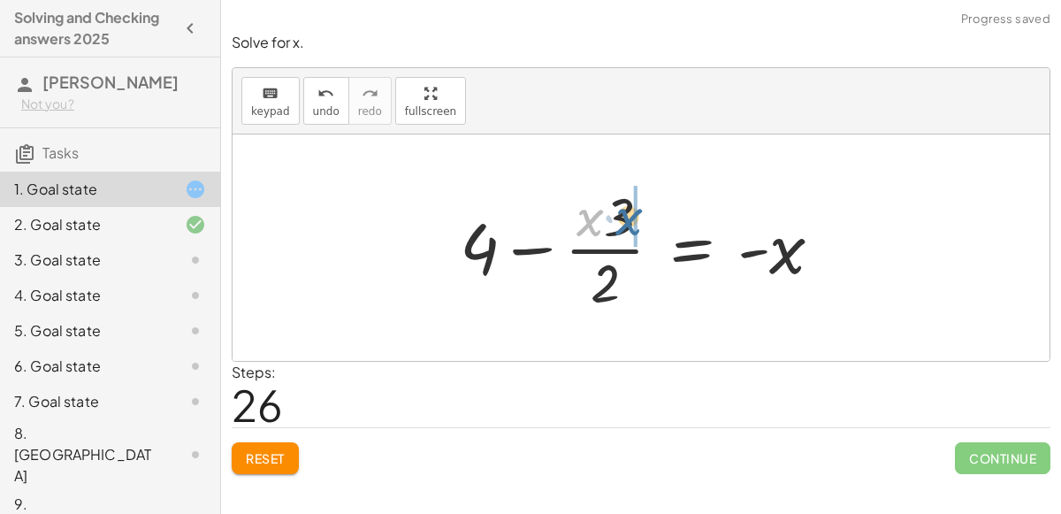
drag, startPoint x: 590, startPoint y: 232, endPoint x: 629, endPoint y: 231, distance: 38.9
click at [629, 231] on div at bounding box center [648, 248] width 395 height 136
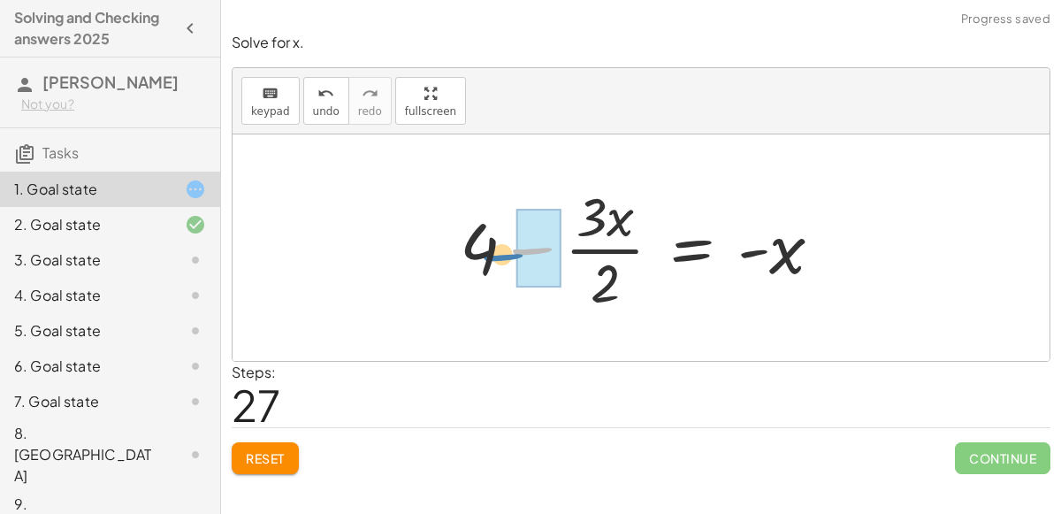
drag, startPoint x: 534, startPoint y: 250, endPoint x: 503, endPoint y: 257, distance: 31.8
click at [503, 257] on div at bounding box center [648, 248] width 395 height 136
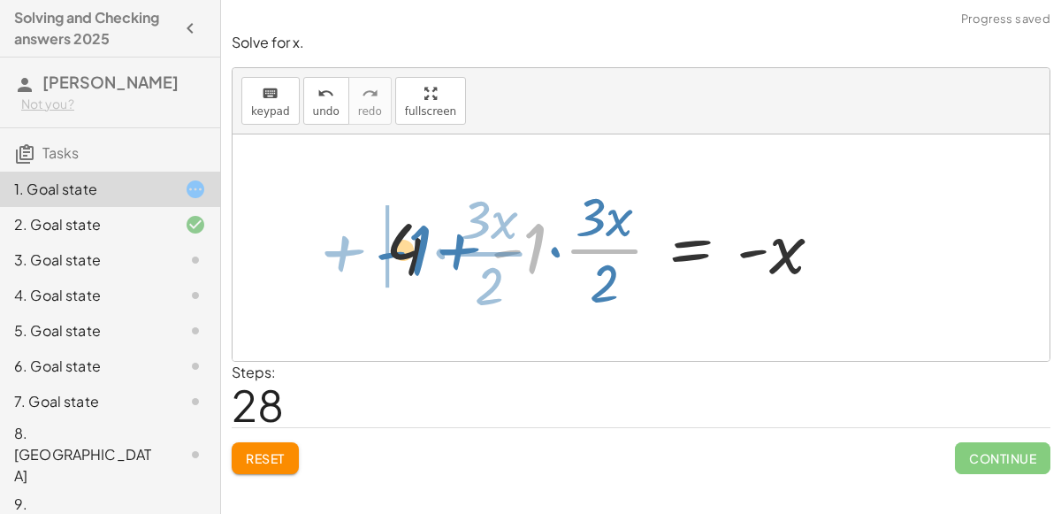
drag, startPoint x: 540, startPoint y: 244, endPoint x: 426, endPoint y: 247, distance: 114.1
click at [426, 247] on div at bounding box center [611, 248] width 469 height 136
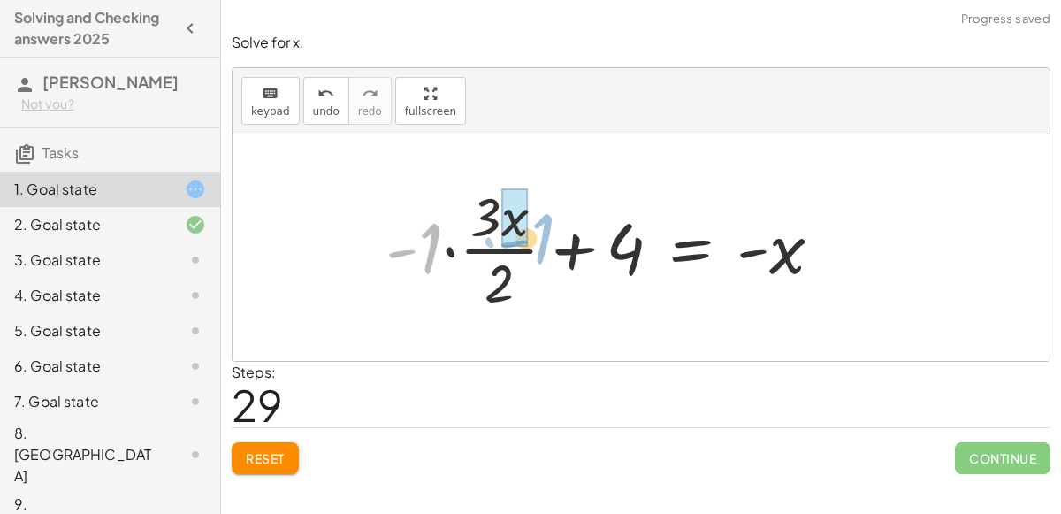
drag, startPoint x: 433, startPoint y: 251, endPoint x: 544, endPoint y: 241, distance: 111.9
click at [544, 241] on div at bounding box center [611, 248] width 469 height 136
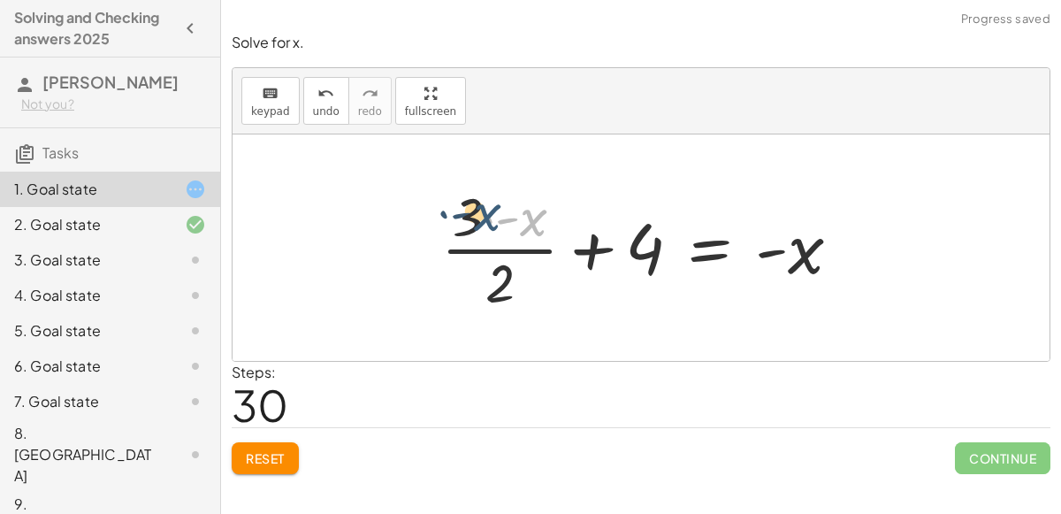
drag, startPoint x: 534, startPoint y: 226, endPoint x: 479, endPoint y: 225, distance: 55.8
click at [479, 225] on div at bounding box center [649, 248] width 432 height 136
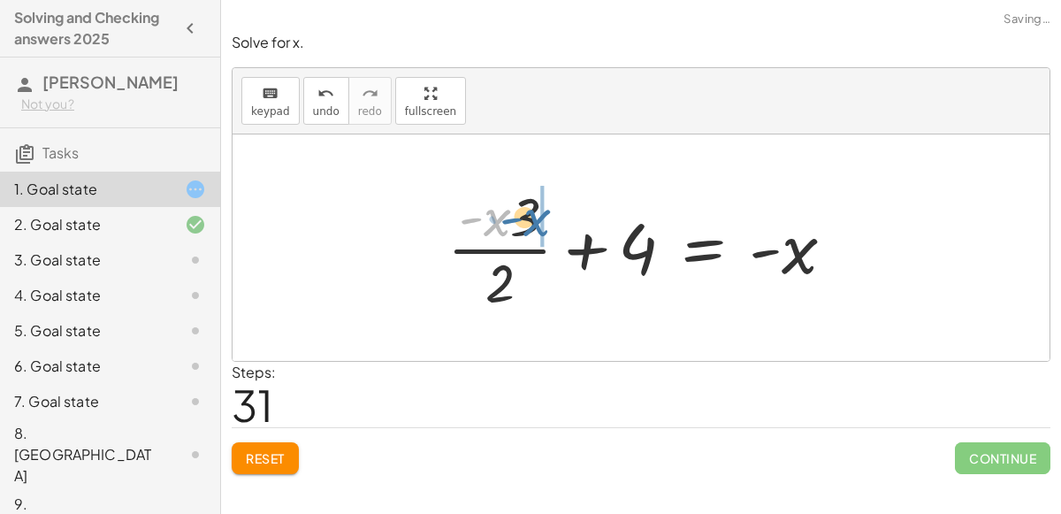
drag, startPoint x: 509, startPoint y: 222, endPoint x: 556, endPoint y: 222, distance: 47.8
click at [556, 222] on div at bounding box center [648, 248] width 419 height 136
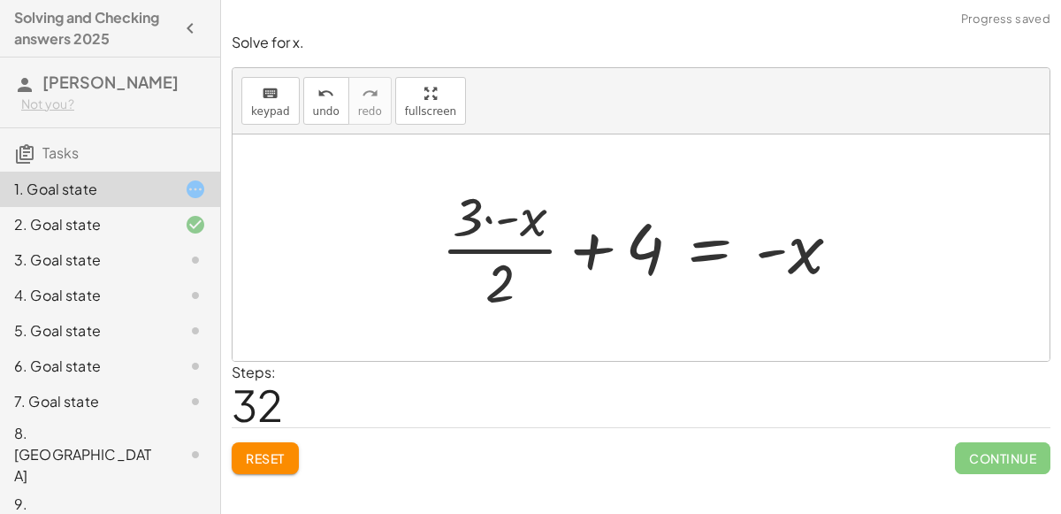
click at [281, 446] on button "Reset" at bounding box center [265, 458] width 67 height 32
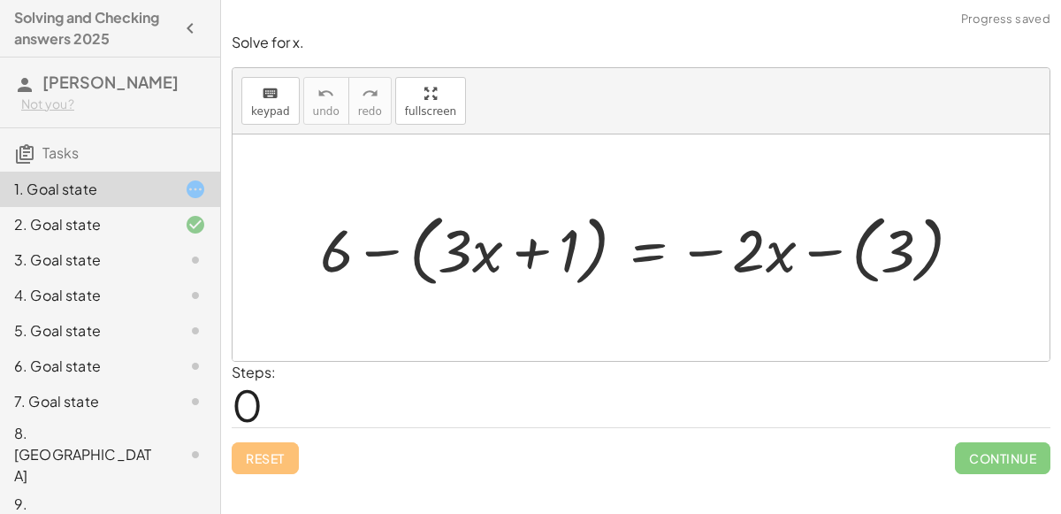
click at [888, 235] on div at bounding box center [648, 247] width 674 height 87
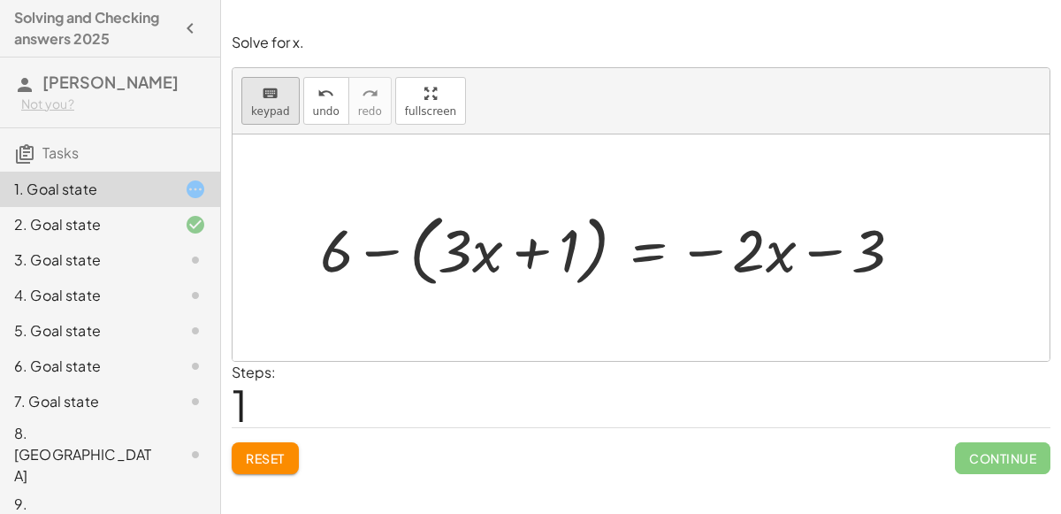
click at [262, 108] on span "keypad" at bounding box center [270, 111] width 39 height 12
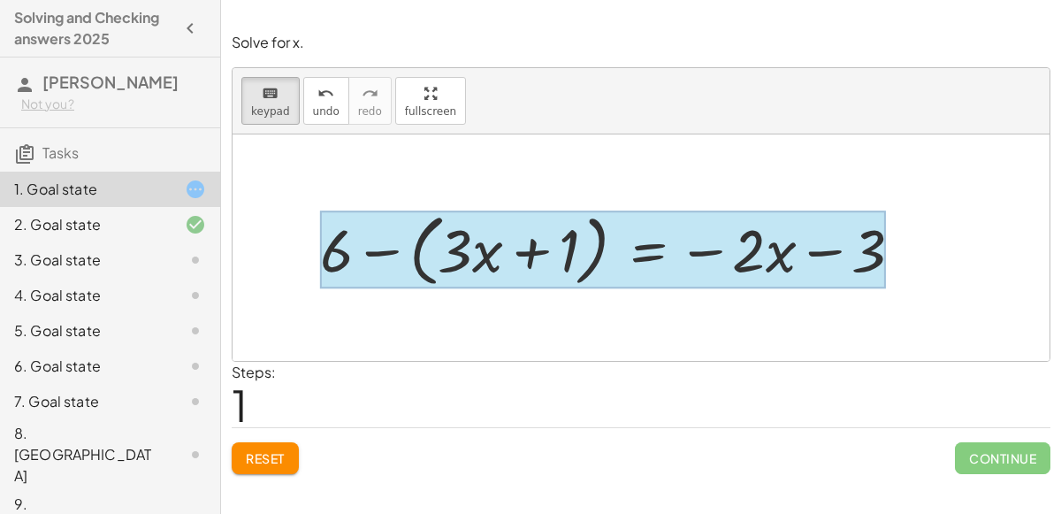
click at [623, 257] on div at bounding box center [603, 250] width 566 height 78
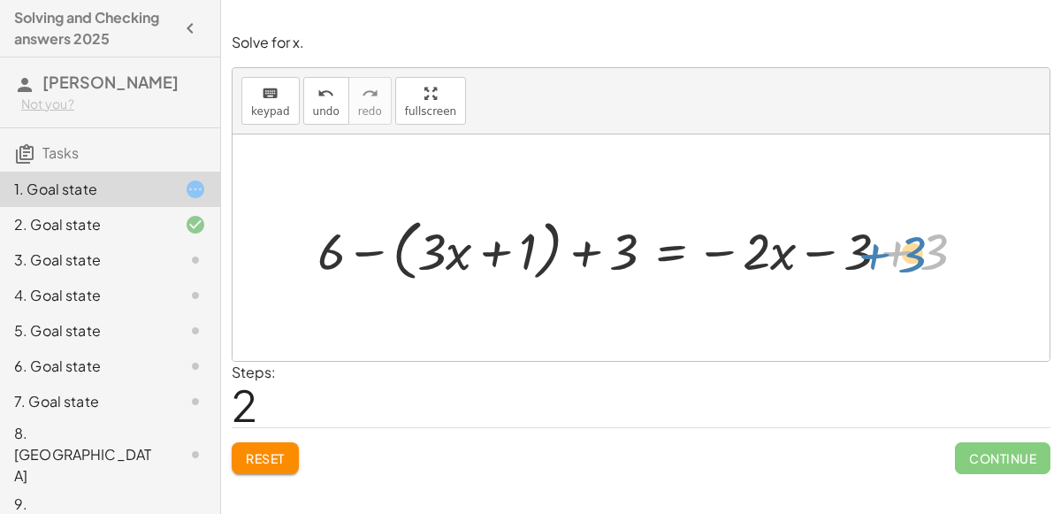
drag, startPoint x: 881, startPoint y: 239, endPoint x: 942, endPoint y: 260, distance: 64.6
click at [942, 260] on div at bounding box center [648, 248] width 679 height 75
click at [326, 100] on icon "undo" at bounding box center [326, 93] width 17 height 21
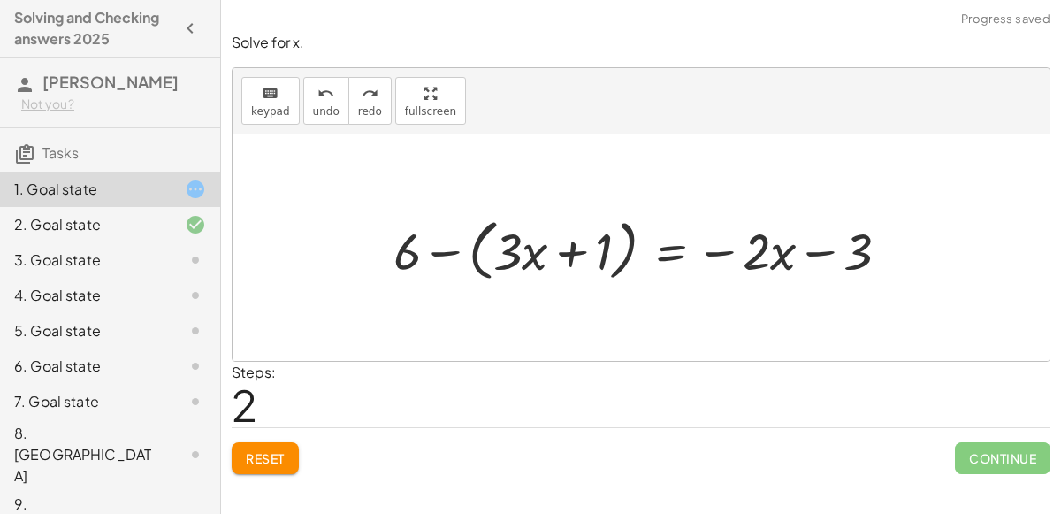
click at [622, 249] on div at bounding box center [649, 248] width 528 height 75
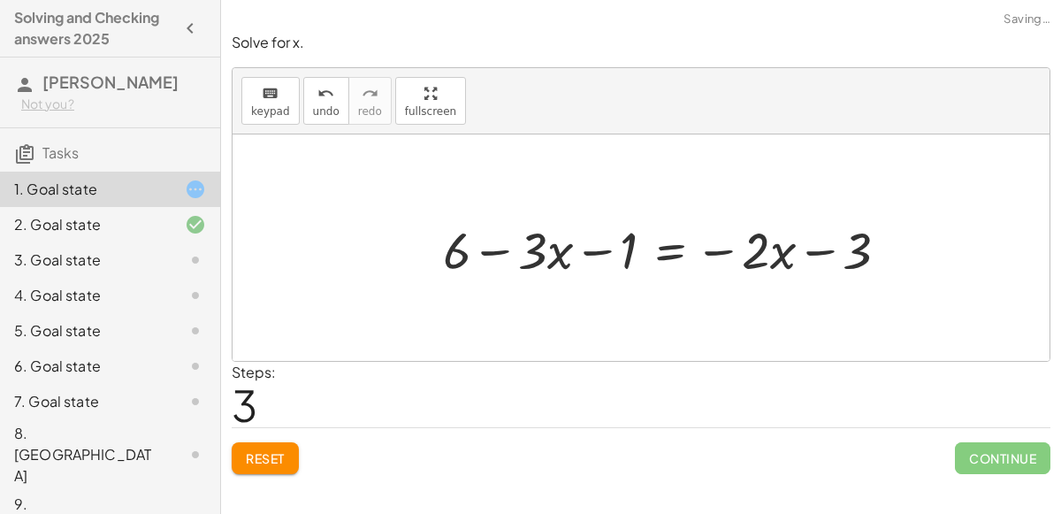
click at [479, 244] on div at bounding box center [673, 247] width 478 height 67
click at [288, 96] on button "keyboard keypad" at bounding box center [270, 101] width 58 height 48
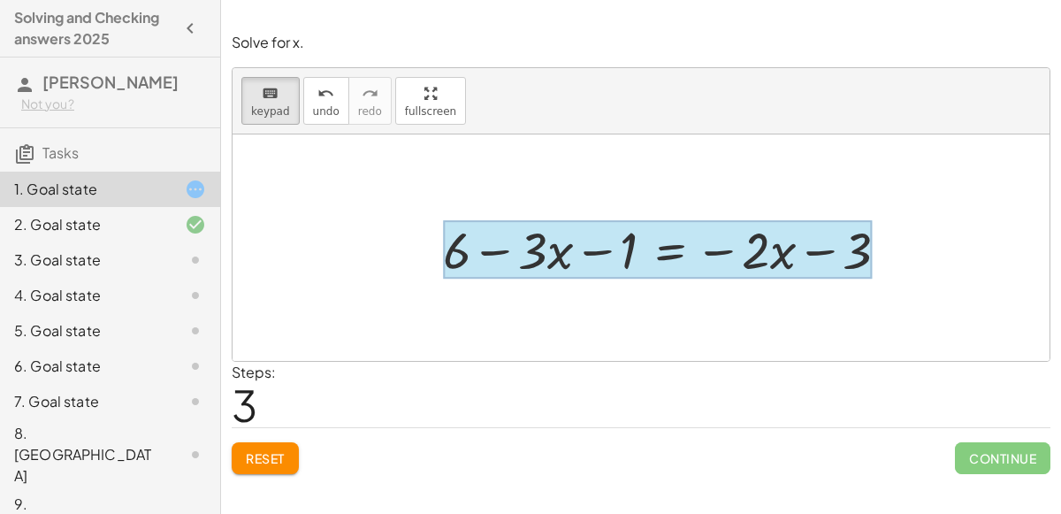
click at [643, 234] on div at bounding box center [657, 249] width 429 height 58
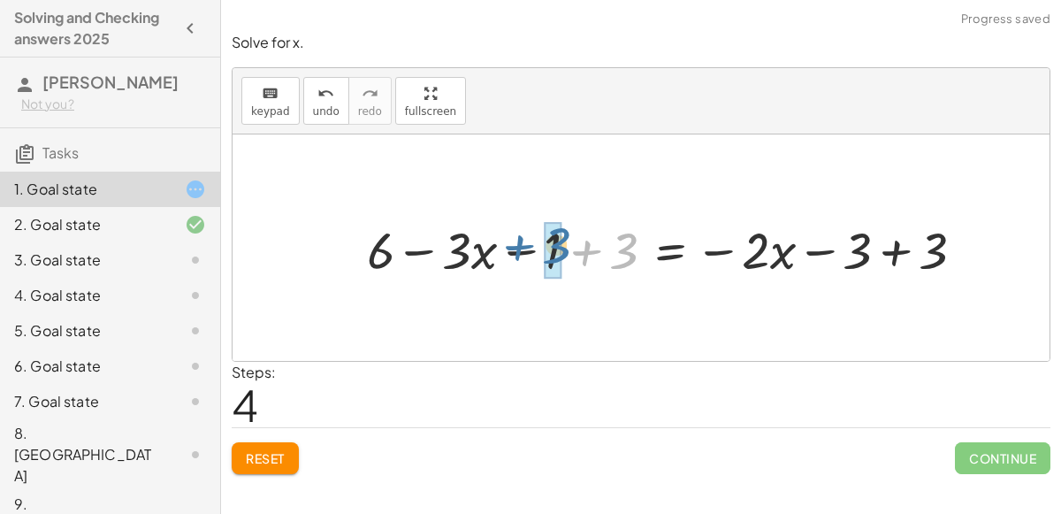
drag, startPoint x: 630, startPoint y: 249, endPoint x: 562, endPoint y: 244, distance: 68.3
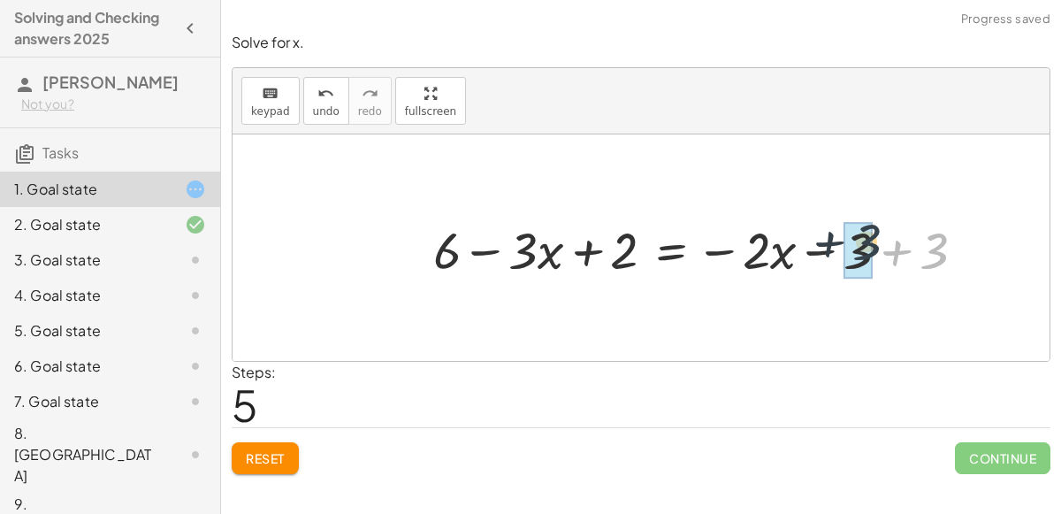
drag, startPoint x: 934, startPoint y: 251, endPoint x: 877, endPoint y: 241, distance: 57.6
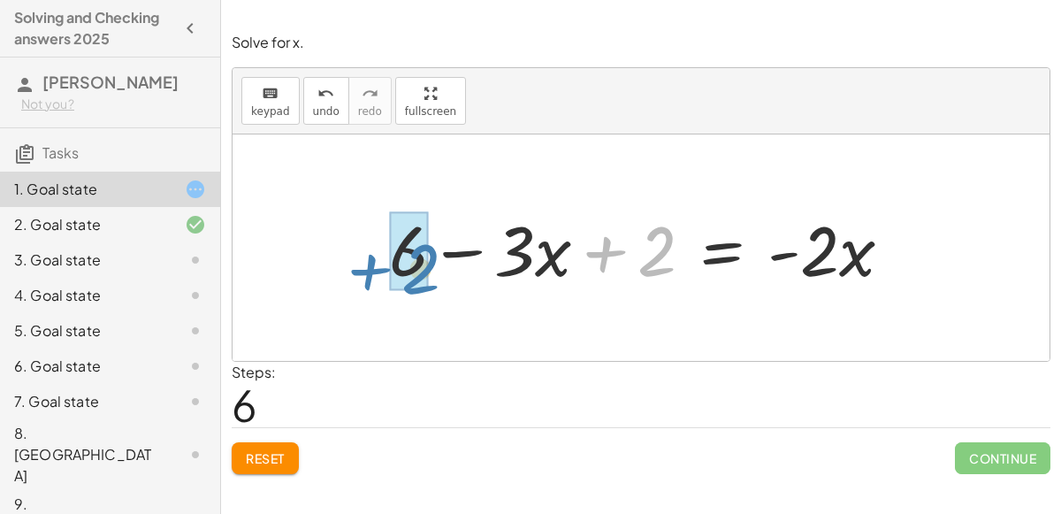
drag, startPoint x: 652, startPoint y: 249, endPoint x: 416, endPoint y: 267, distance: 236.8
